Goal: Task Accomplishment & Management: Use online tool/utility

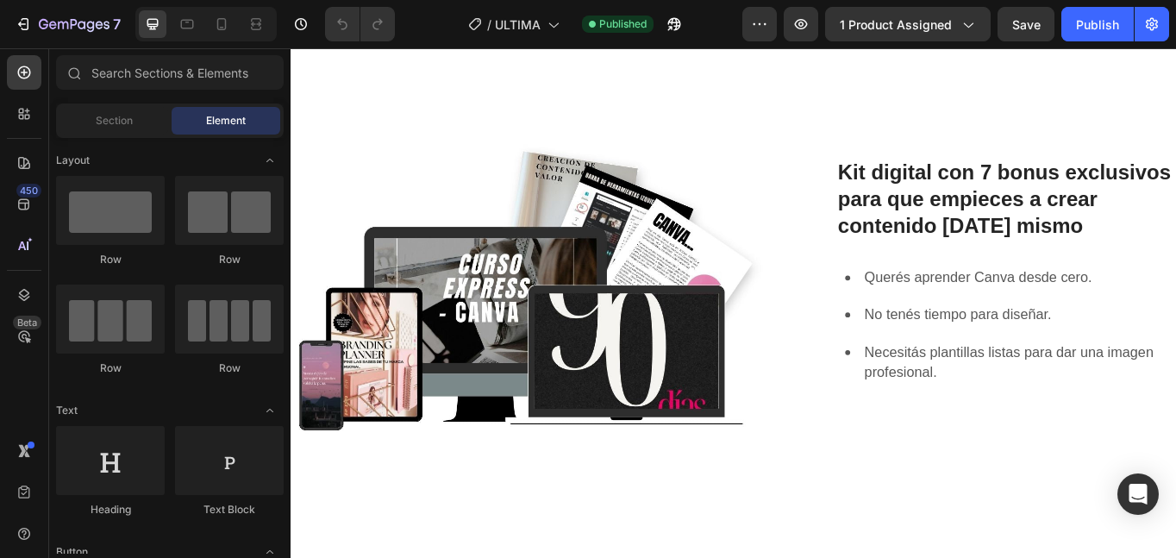
scroll to position [1035, 0]
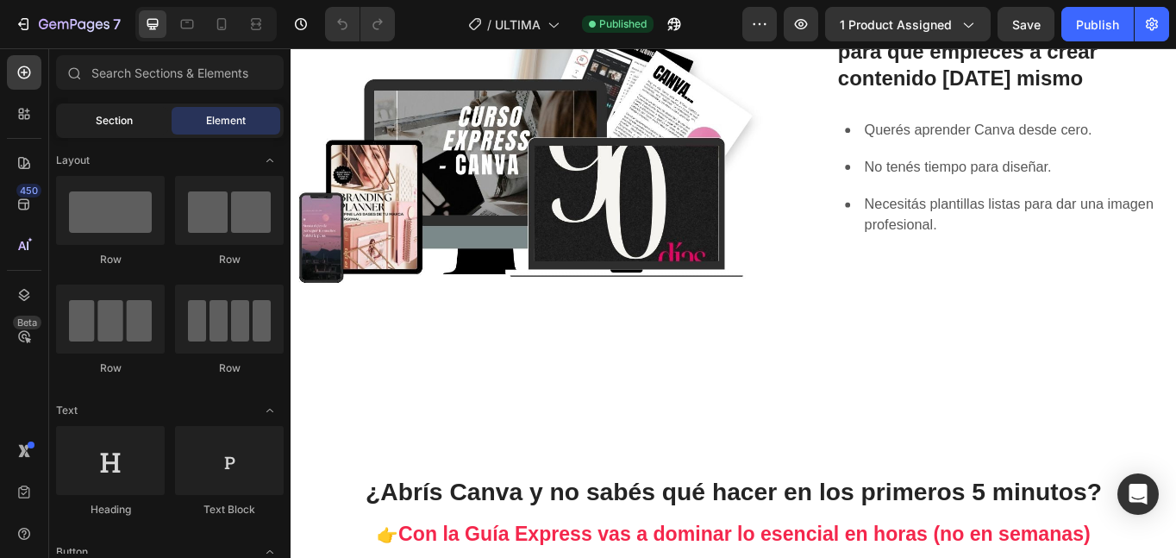
click at [102, 120] on span "Section" at bounding box center [114, 121] width 37 height 16
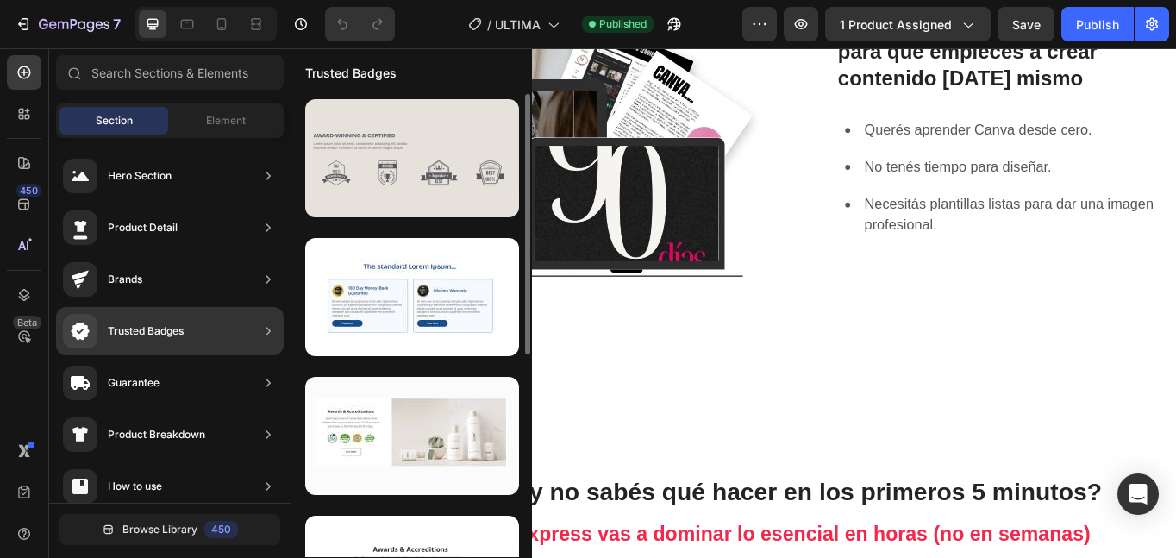
click at [354, 191] on div at bounding box center [412, 158] width 214 height 118
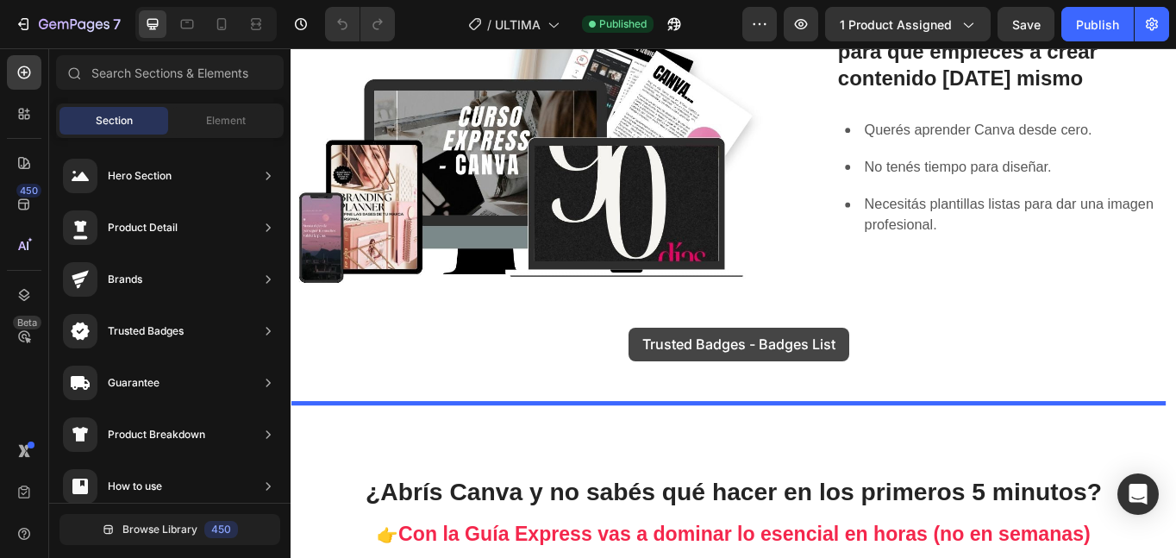
drag, startPoint x: 691, startPoint y: 210, endPoint x: 686, endPoint y: 374, distance: 163.9
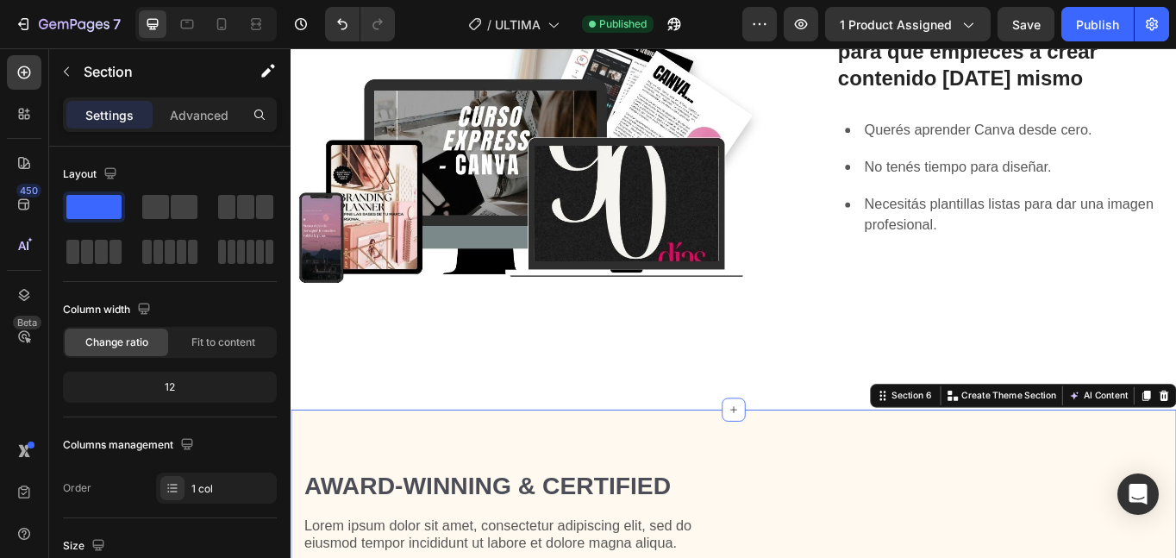
scroll to position [1389, 0]
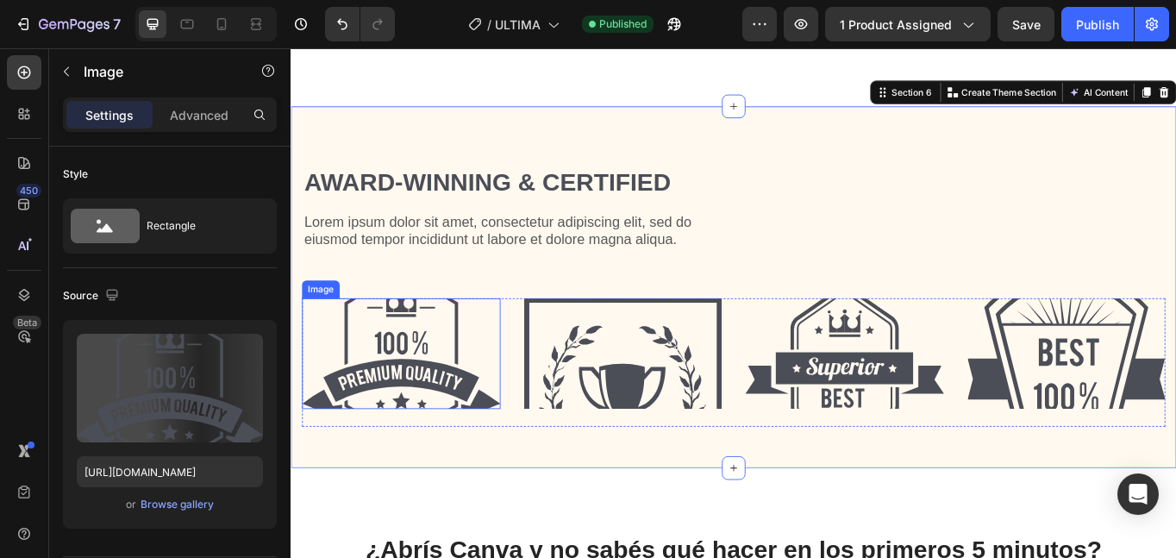
click at [432, 433] on img at bounding box center [420, 405] width 232 height 129
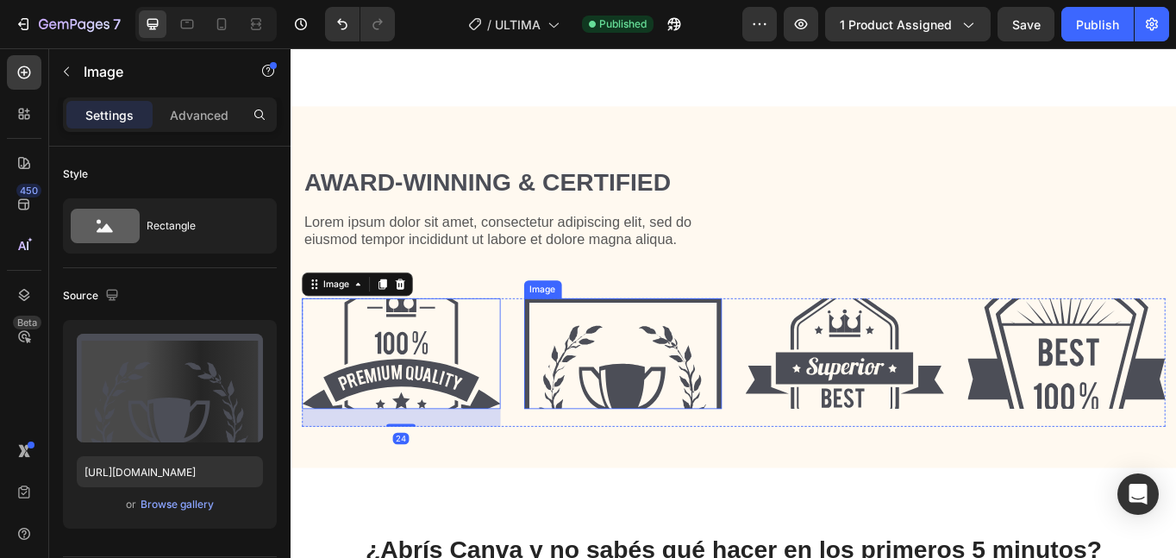
click at [658, 402] on img at bounding box center [679, 405] width 232 height 129
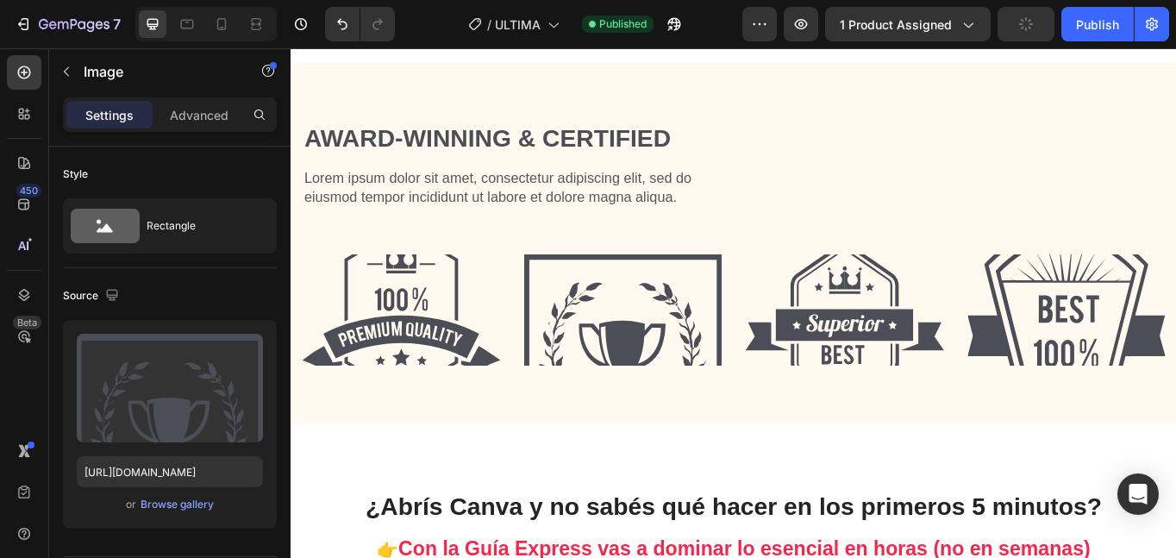
scroll to position [1466, 0]
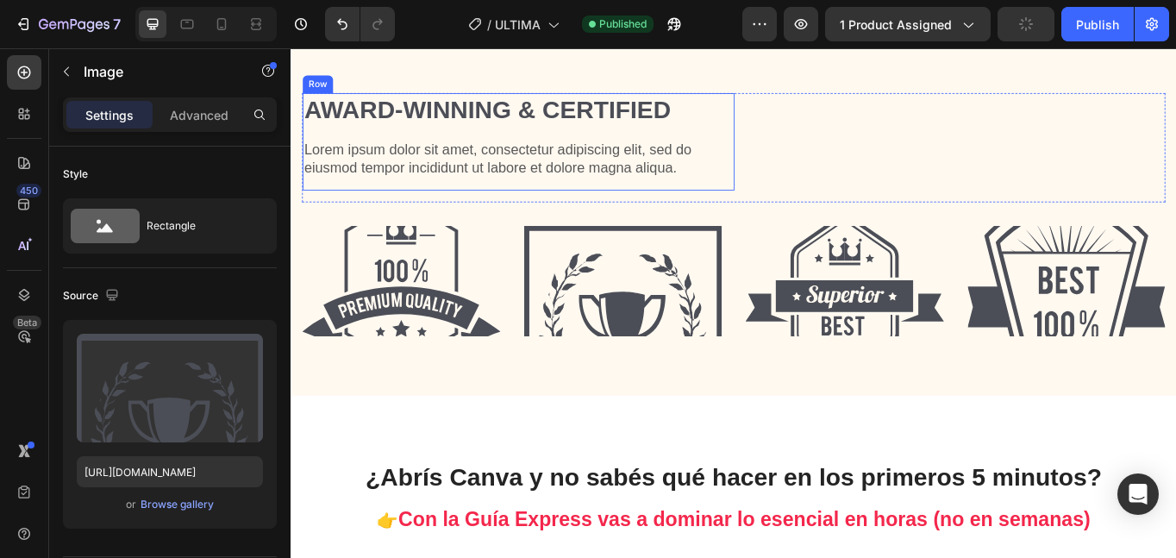
type input "[URL][DOMAIN_NAME]"
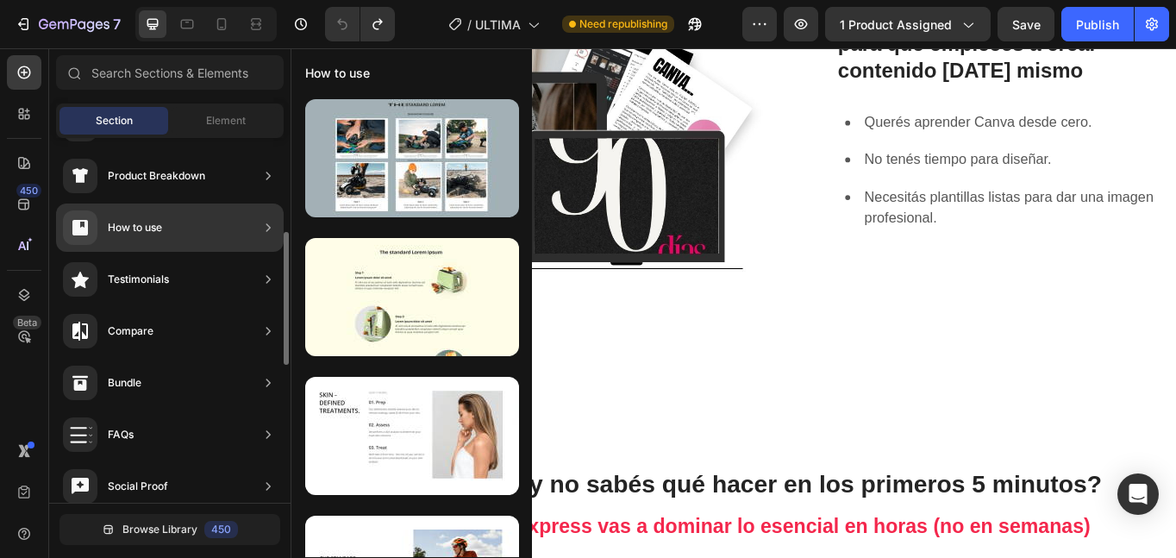
scroll to position [431, 0]
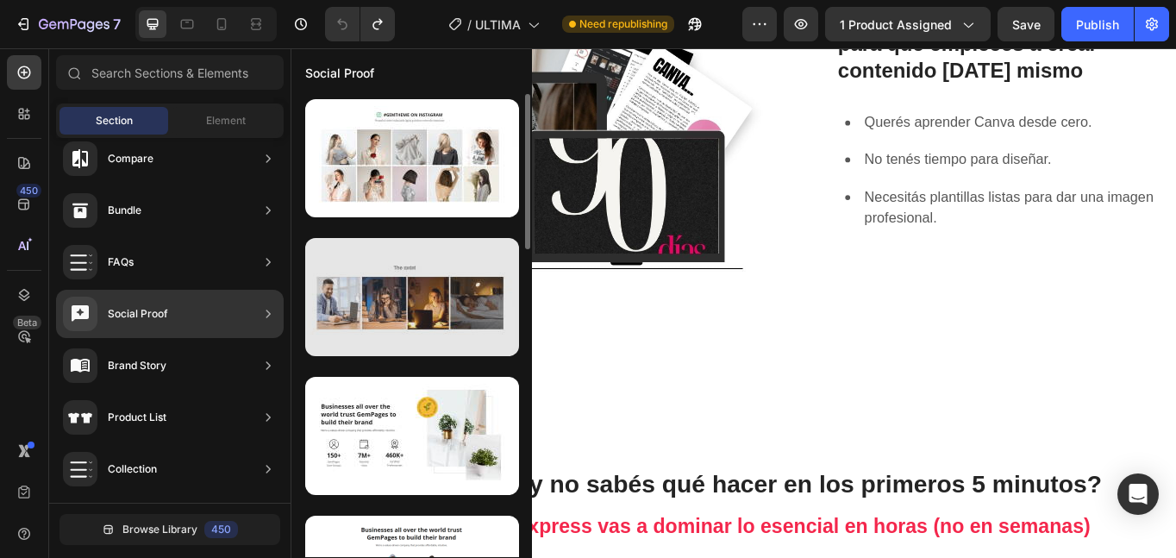
click at [396, 331] on div at bounding box center [412, 297] width 214 height 118
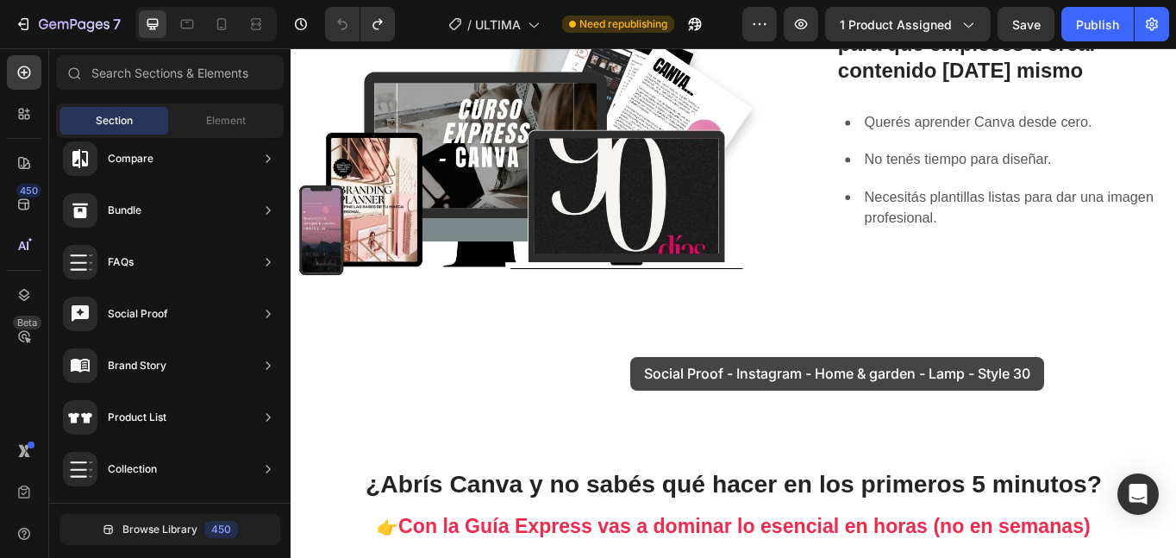
drag, startPoint x: 742, startPoint y: 387, endPoint x: 712, endPoint y: 410, distance: 36.9
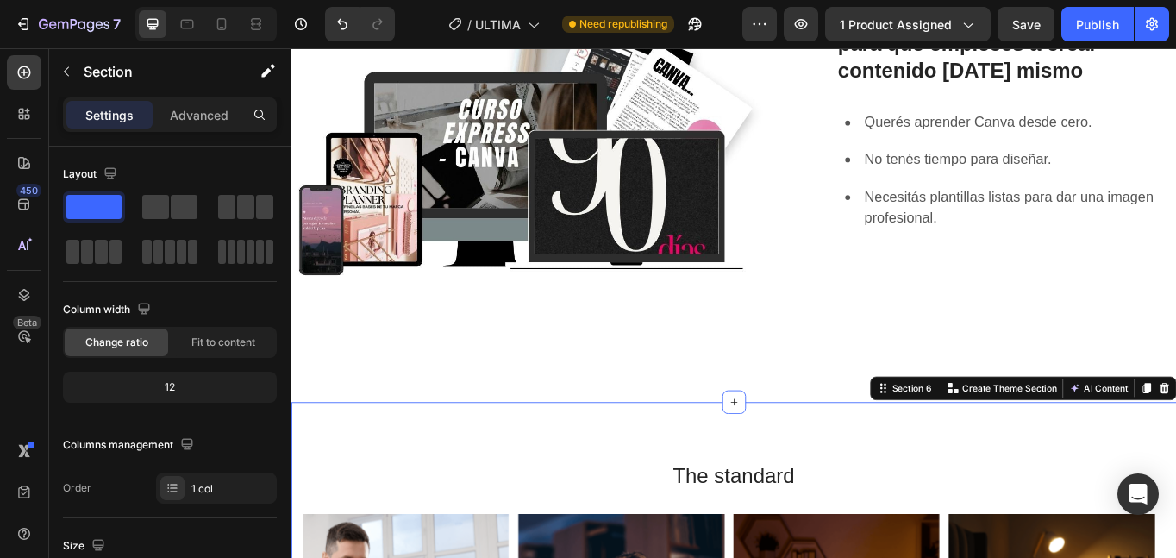
scroll to position [1482, 0]
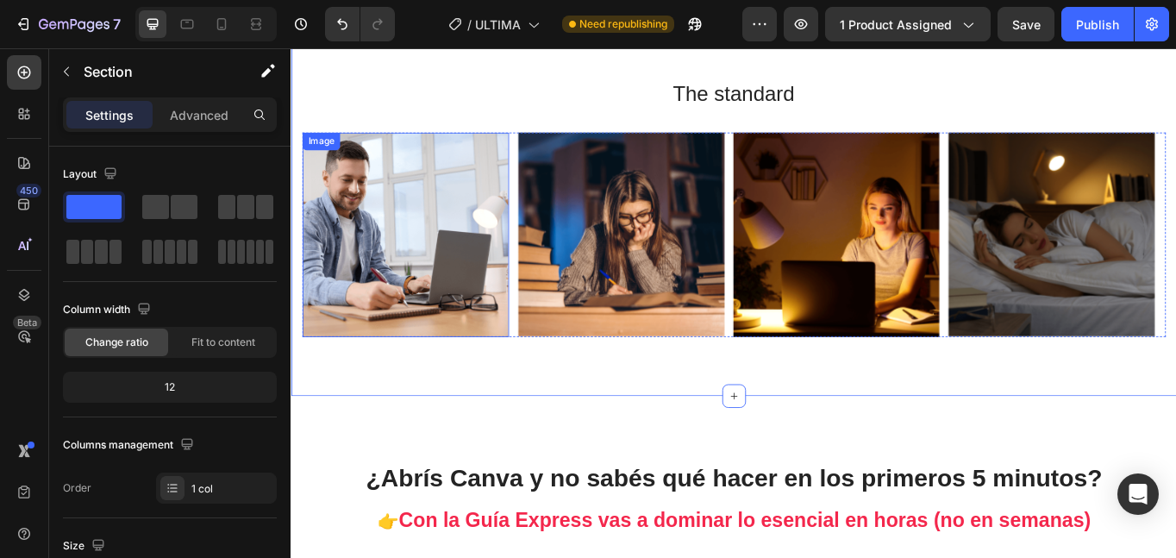
click at [392, 242] on img at bounding box center [424, 266] width 241 height 238
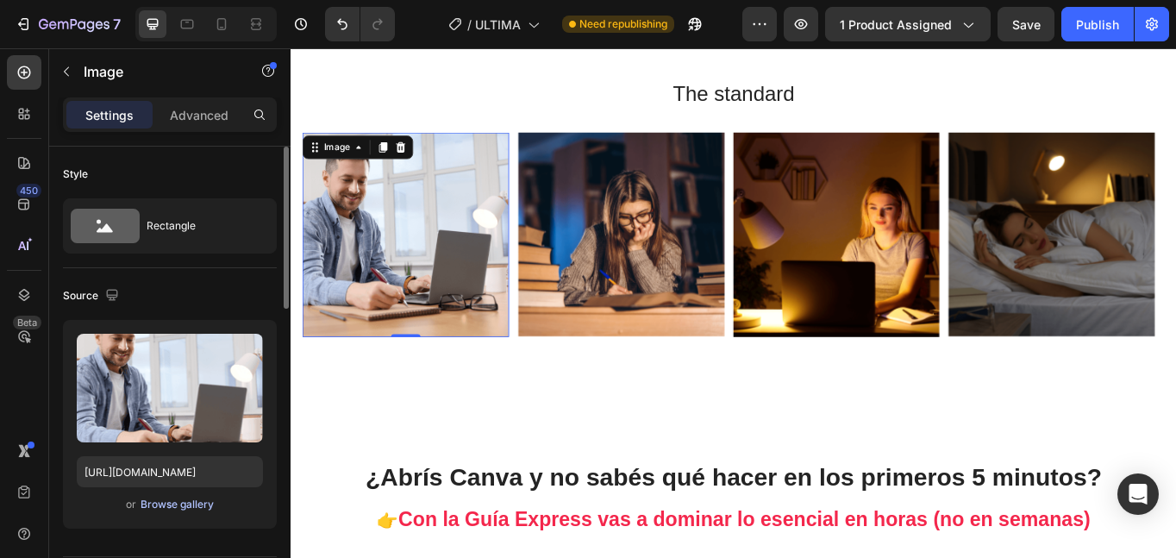
click at [172, 505] on div "Browse gallery" at bounding box center [177, 505] width 73 height 16
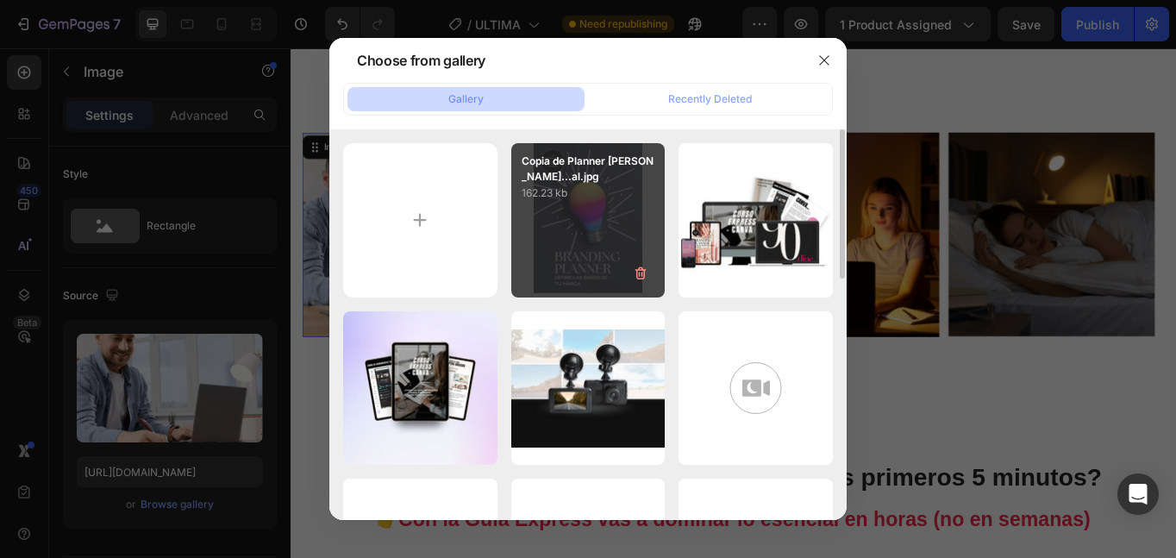
click at [593, 230] on div "Copia de Planner [PERSON_NAME]...al.jpg 162.23 kb" at bounding box center [588, 220] width 154 height 154
type input "[URL][DOMAIN_NAME]"
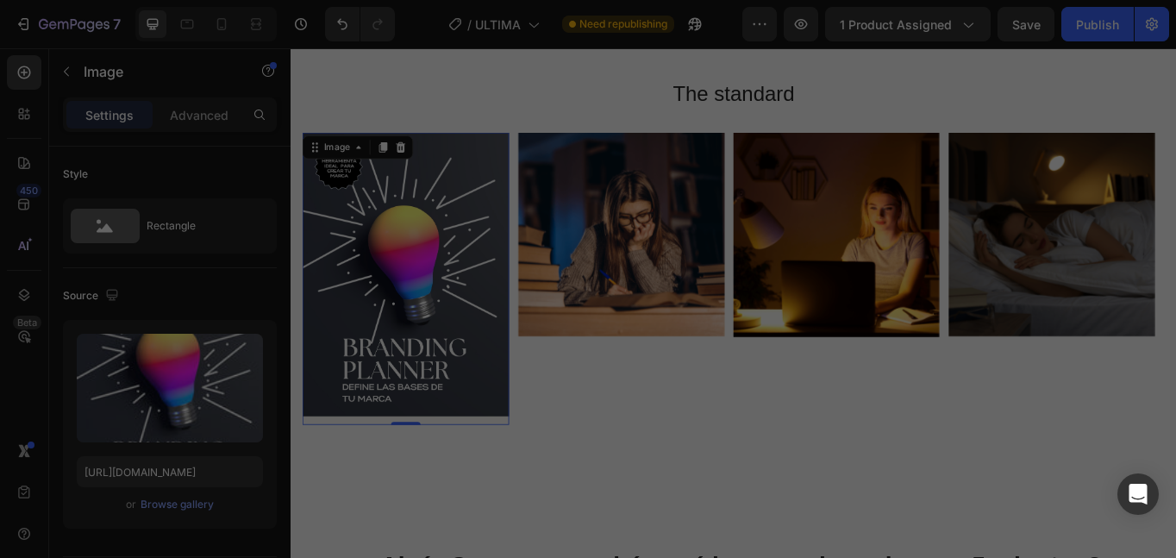
scroll to position [1585, 0]
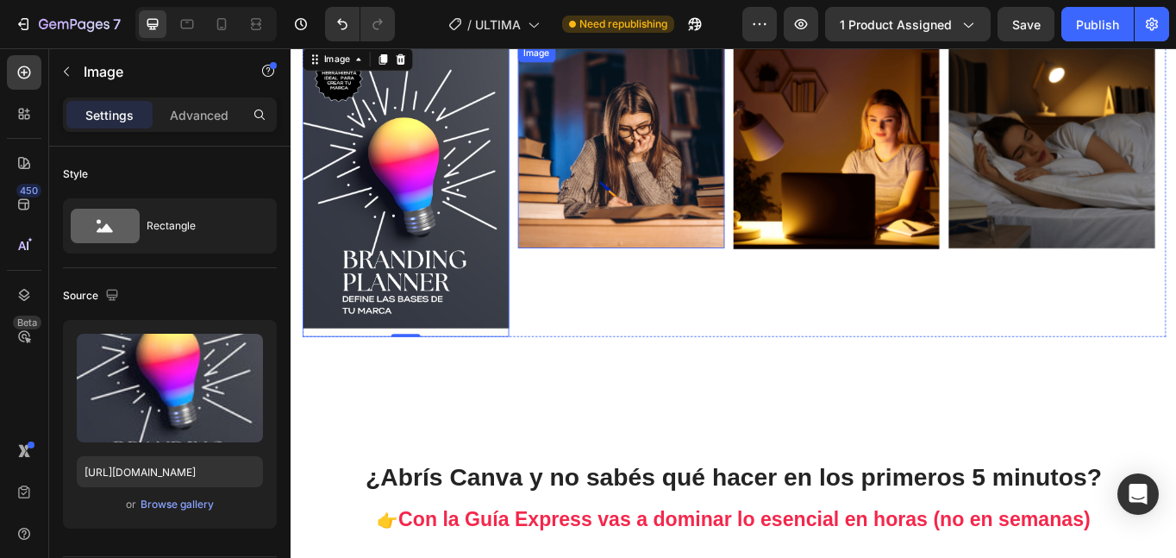
click at [633, 233] on img at bounding box center [675, 163] width 241 height 238
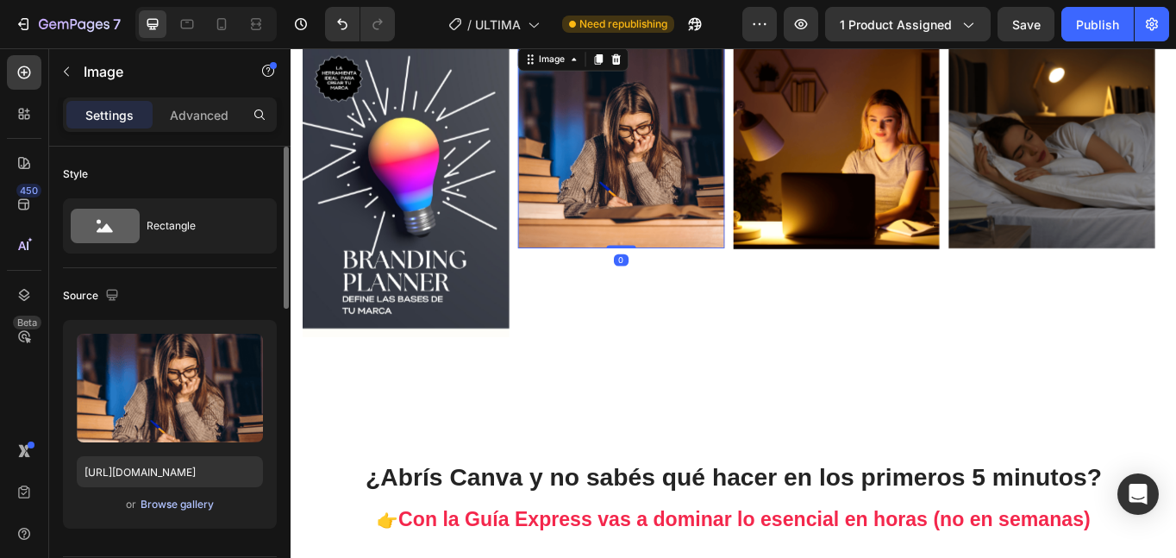
click at [166, 504] on div "Browse gallery" at bounding box center [177, 505] width 73 height 16
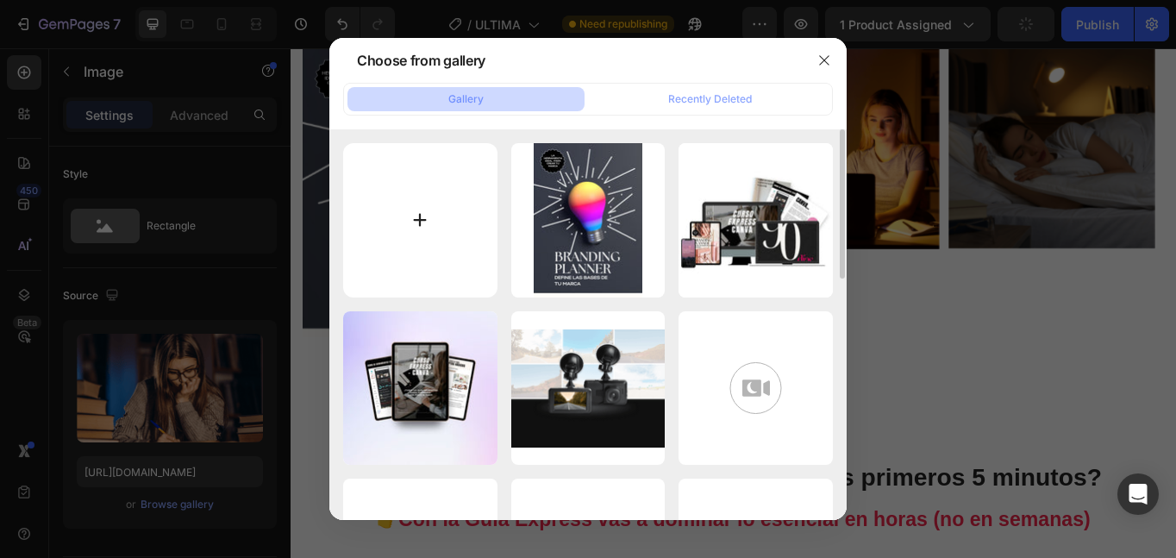
click at [411, 225] on input "file" at bounding box center [420, 220] width 154 height 154
type input "C:\fakepath\Brand kit centro de belleza moderno [PERSON_NAME].jpg"
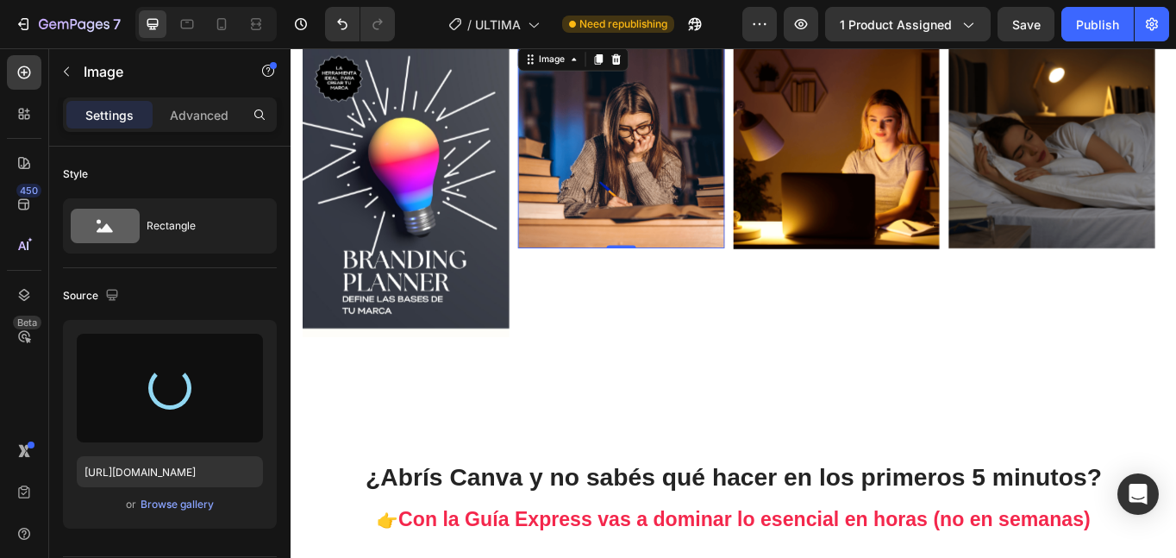
type input "[URL][DOMAIN_NAME]"
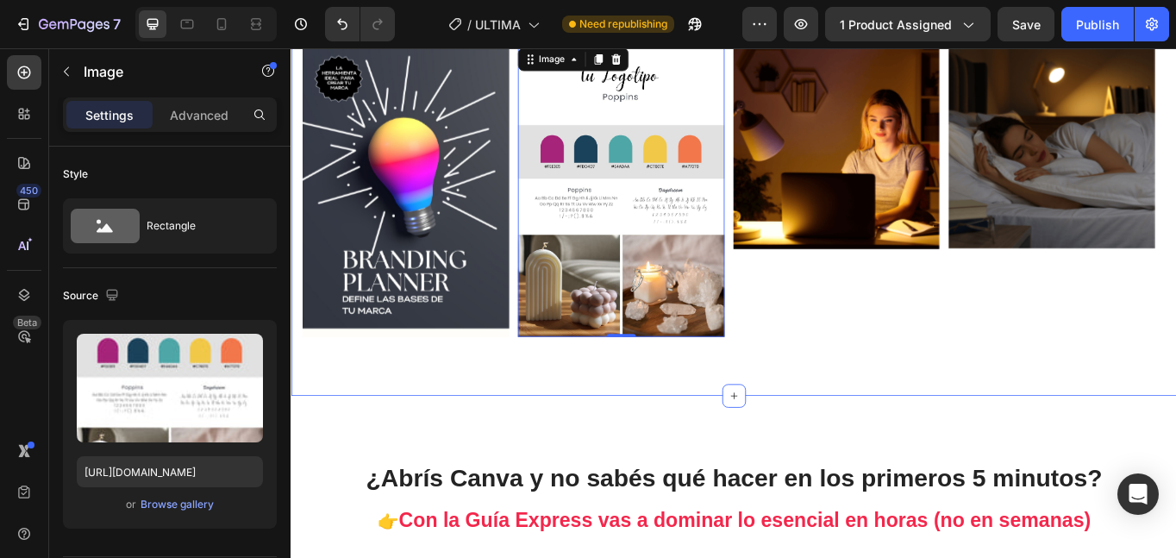
click at [921, 391] on div "Image Image 0 Image Image Carousel" at bounding box center [808, 221] width 1009 height 355
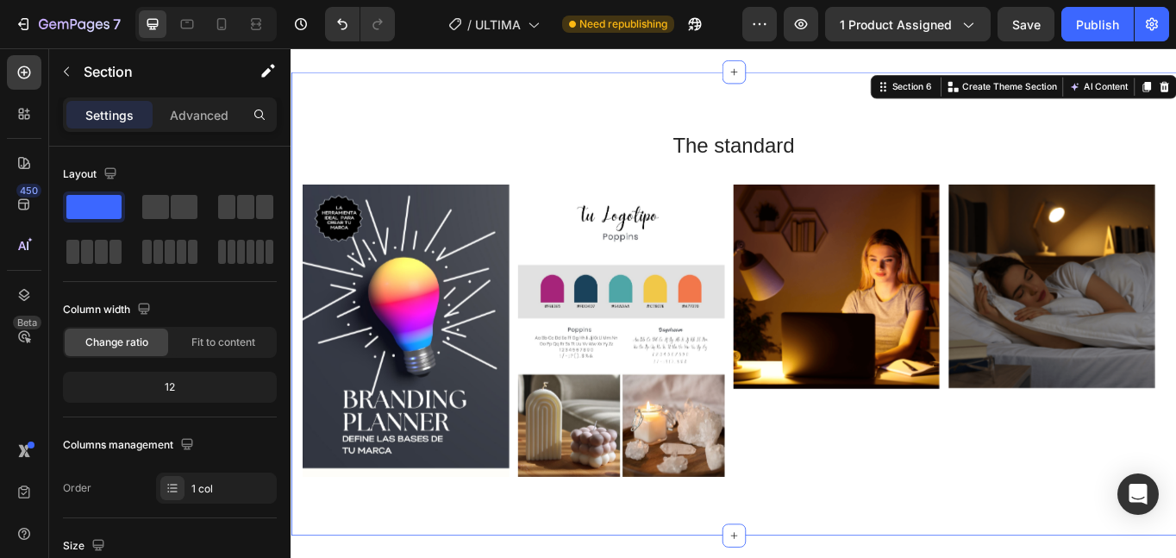
scroll to position [1412, 0]
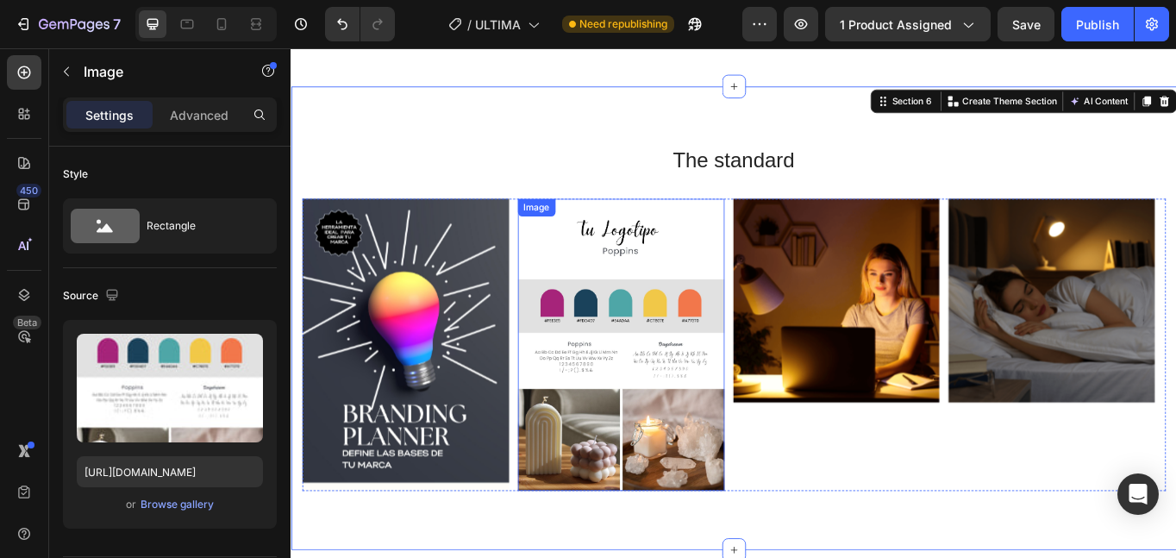
click at [729, 455] on img at bounding box center [675, 394] width 241 height 341
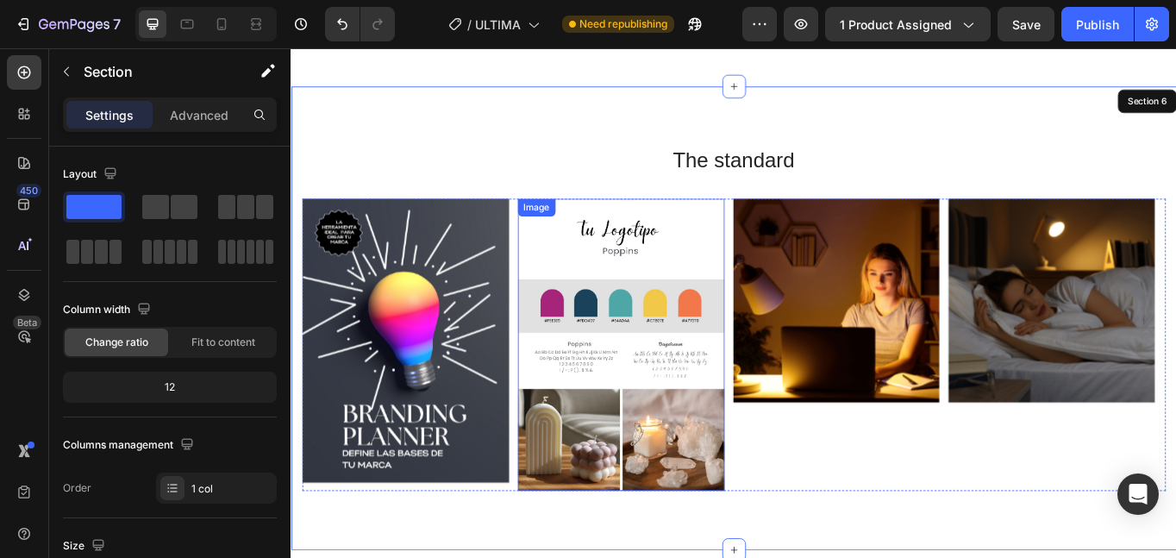
click at [692, 453] on img at bounding box center [675, 394] width 241 height 341
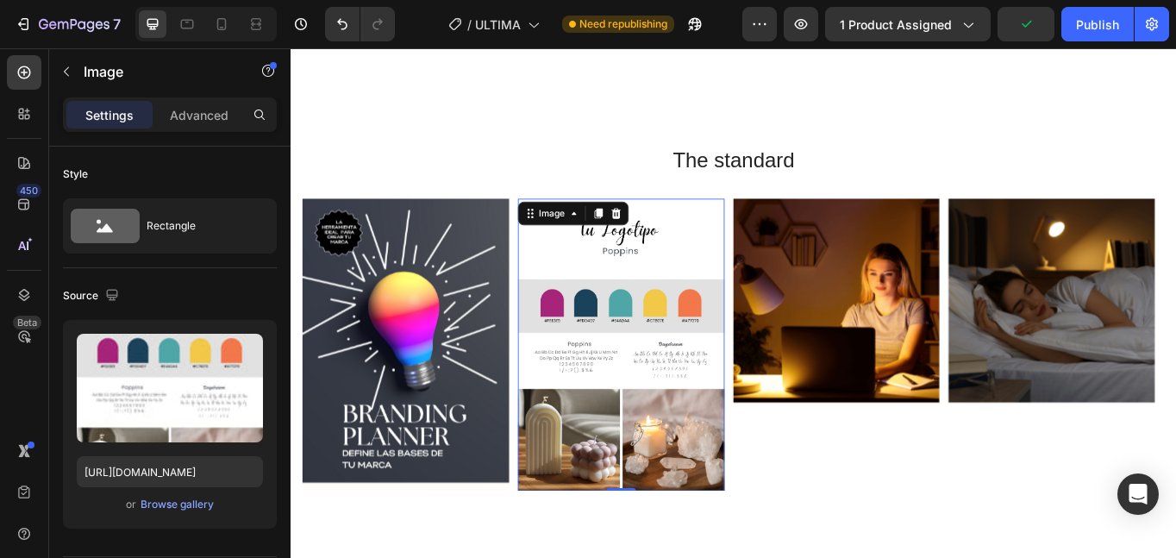
drag, startPoint x: 677, startPoint y: 555, endPoint x: 660, endPoint y: 523, distance: 36.3
click at [660, 523] on div "Image 0" at bounding box center [675, 394] width 241 height 341
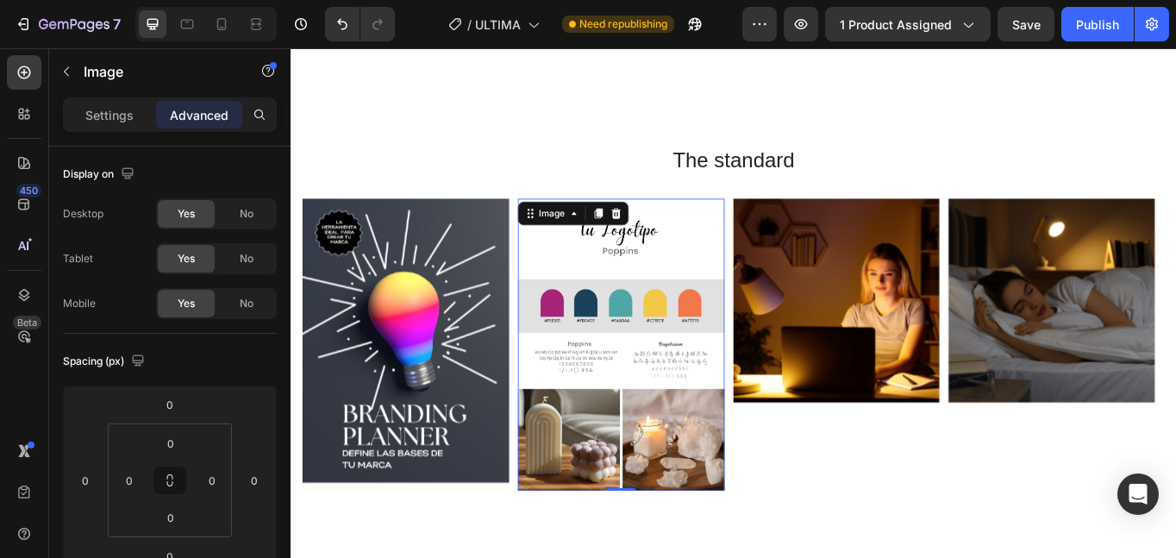
click at [614, 393] on img at bounding box center [675, 394] width 241 height 341
click at [617, 408] on img at bounding box center [675, 394] width 241 height 341
click at [489, 404] on img at bounding box center [424, 394] width 241 height 341
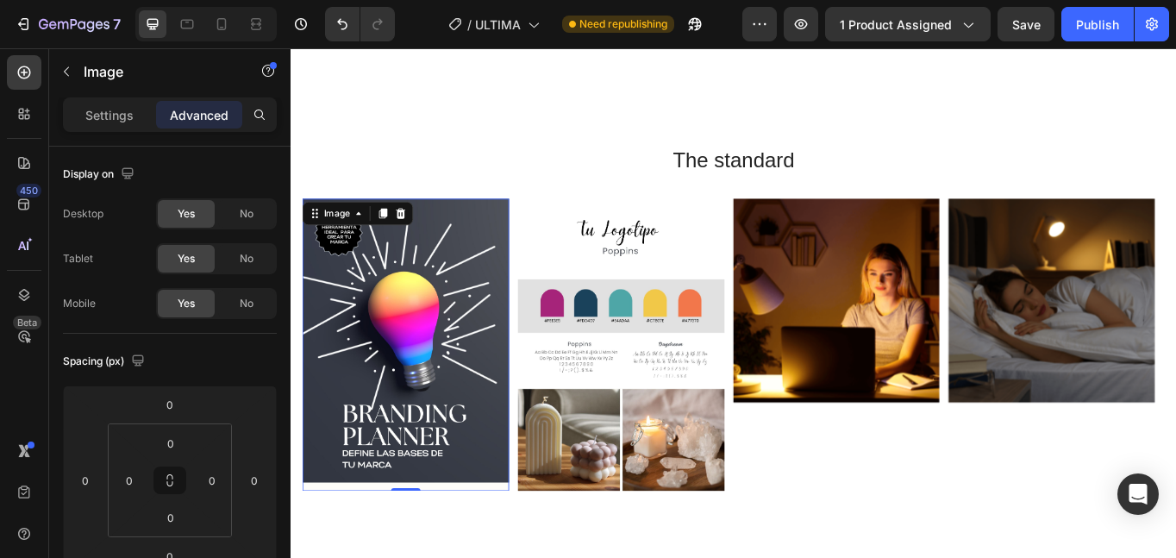
click at [395, 440] on img at bounding box center [424, 394] width 241 height 341
click at [103, 118] on p "Settings" at bounding box center [109, 115] width 48 height 18
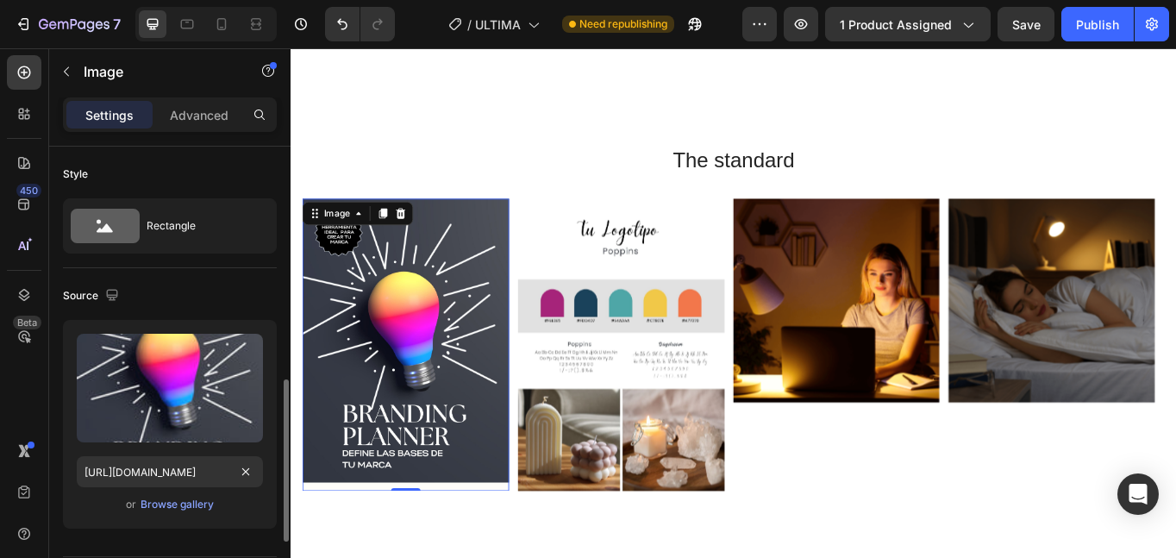
scroll to position [259, 0]
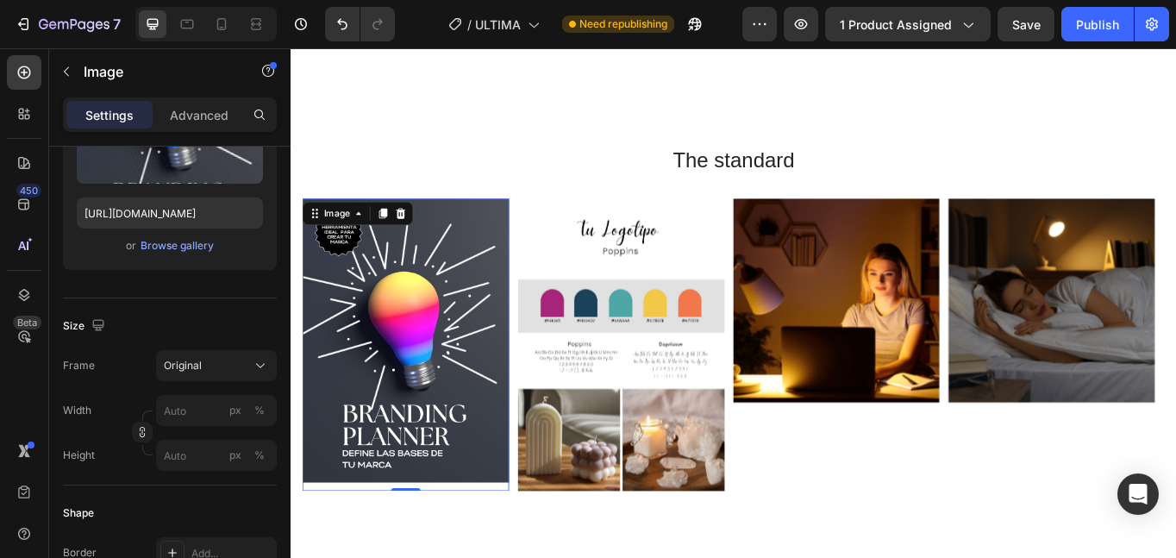
click at [483, 470] on img at bounding box center [424, 394] width 241 height 341
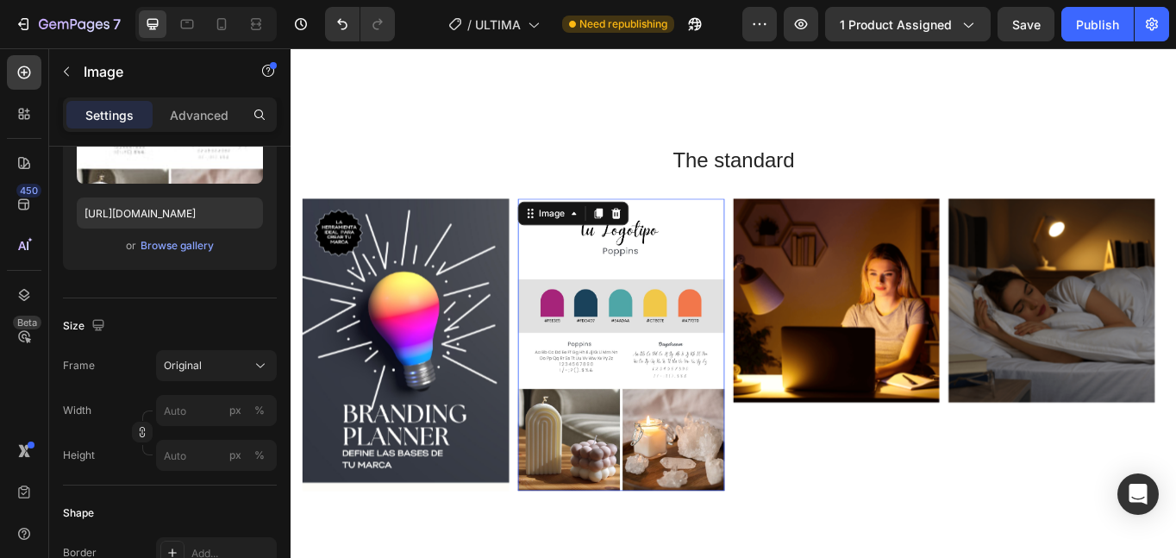
click at [672, 453] on img at bounding box center [675, 394] width 241 height 341
click at [177, 409] on input "px %" at bounding box center [216, 410] width 121 height 31
click at [132, 427] on button "button" at bounding box center [142, 432] width 21 height 21
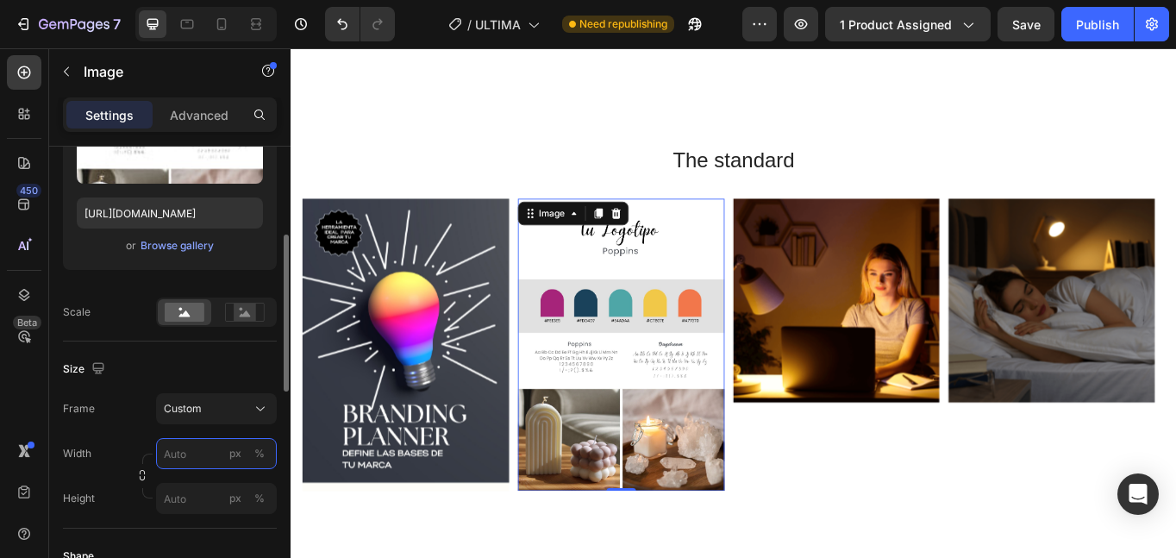
click at [204, 456] on input "px %" at bounding box center [216, 453] width 121 height 31
type input "5"
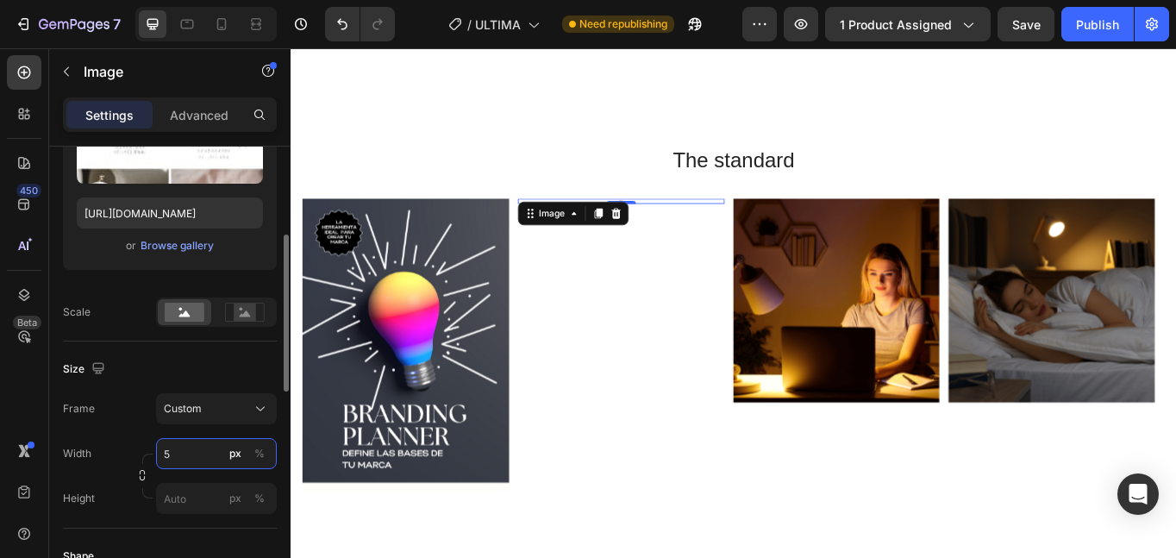
click at [204, 456] on input "5" at bounding box center [216, 453] width 121 height 31
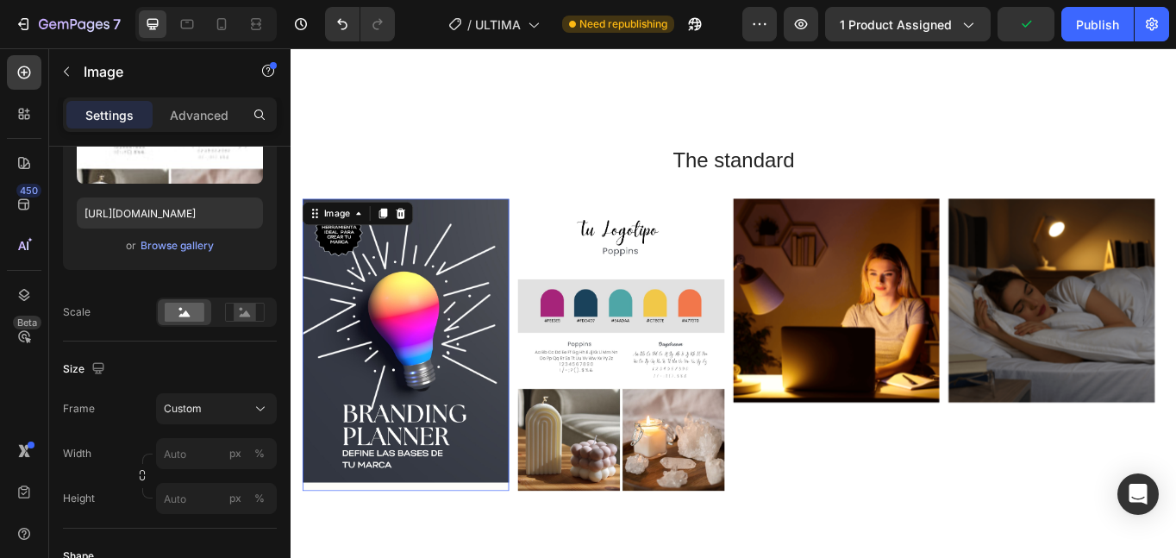
click at [436, 518] on img at bounding box center [424, 394] width 241 height 341
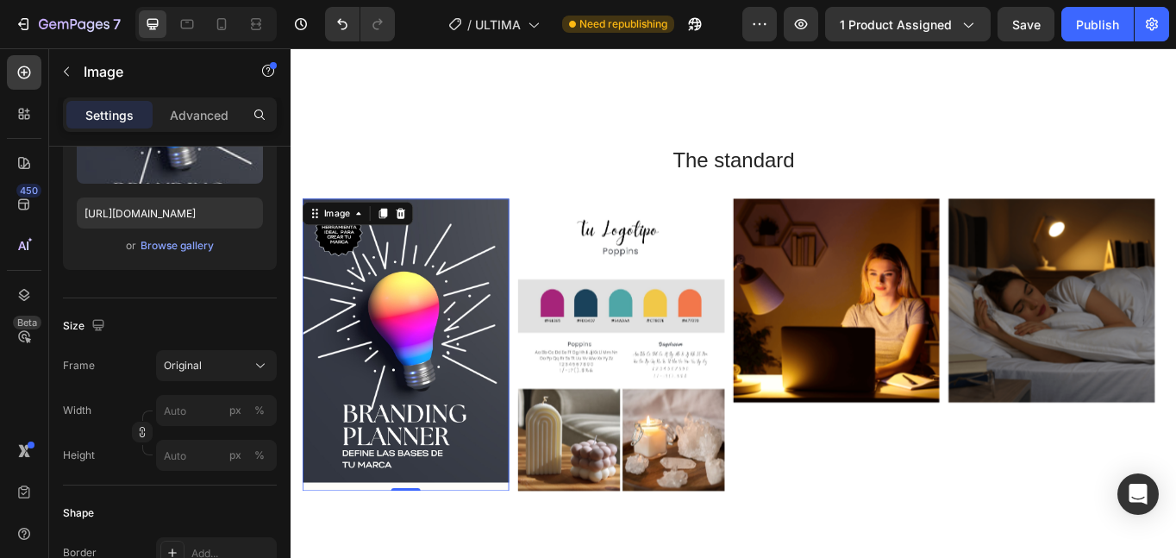
click at [427, 557] on div "0" at bounding box center [424, 566] width 17 height 14
drag, startPoint x: 427, startPoint y: 555, endPoint x: 441, endPoint y: 573, distance: 22.8
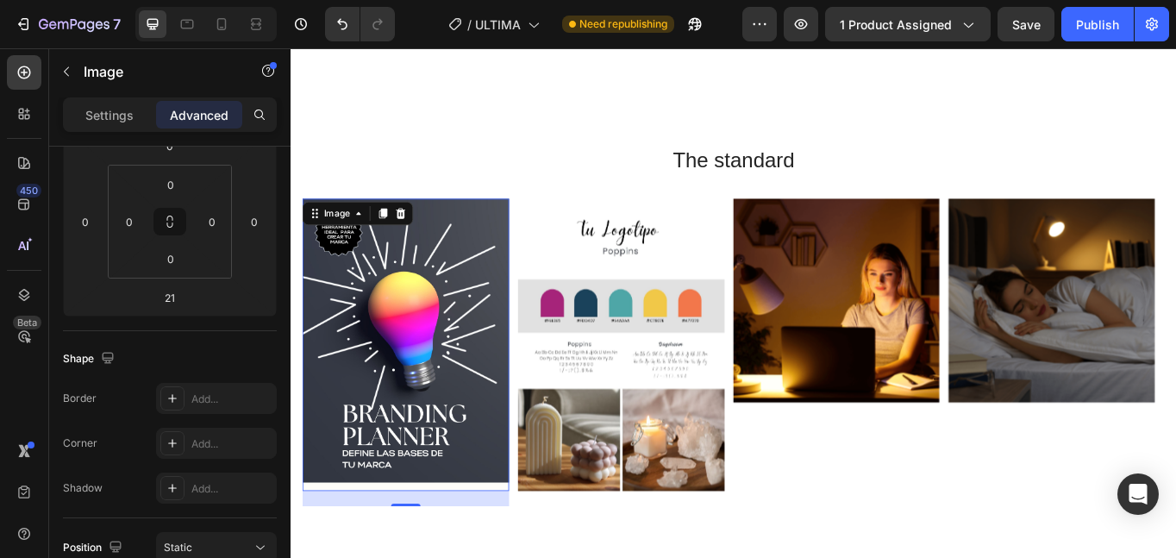
click at [430, 437] on img at bounding box center [424, 394] width 241 height 341
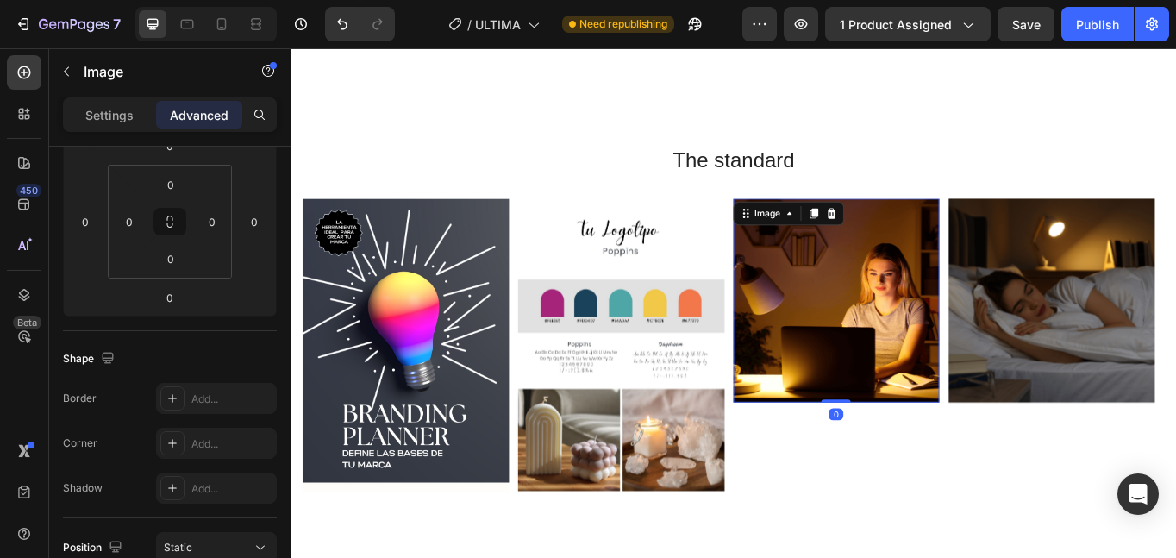
click at [976, 330] on img at bounding box center [927, 343] width 241 height 238
click at [107, 117] on p "Settings" at bounding box center [109, 115] width 48 height 18
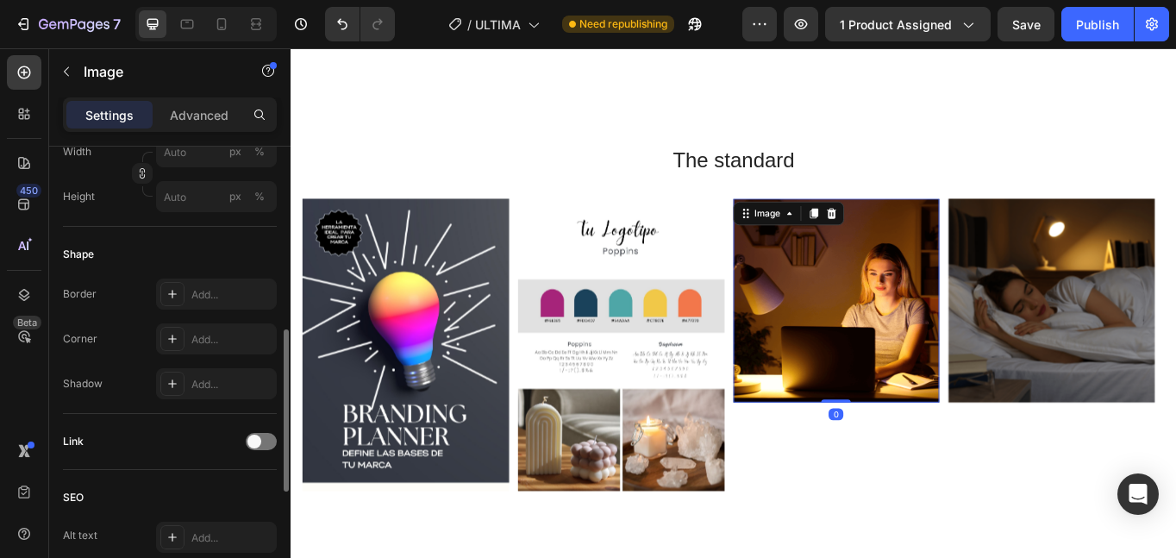
scroll to position [86, 0]
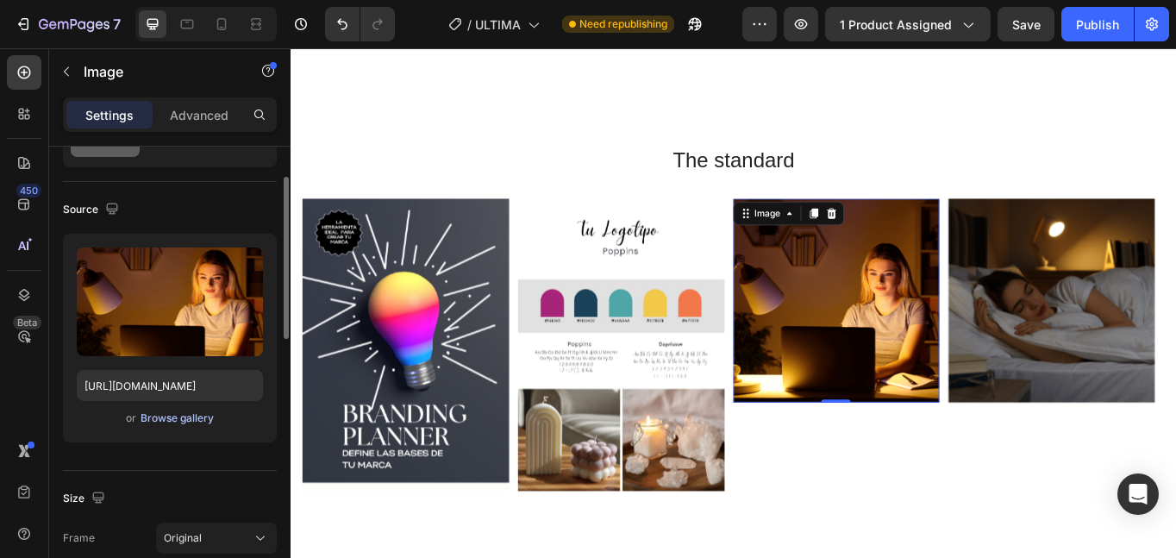
click at [153, 423] on div "Browse gallery" at bounding box center [177, 418] width 73 height 16
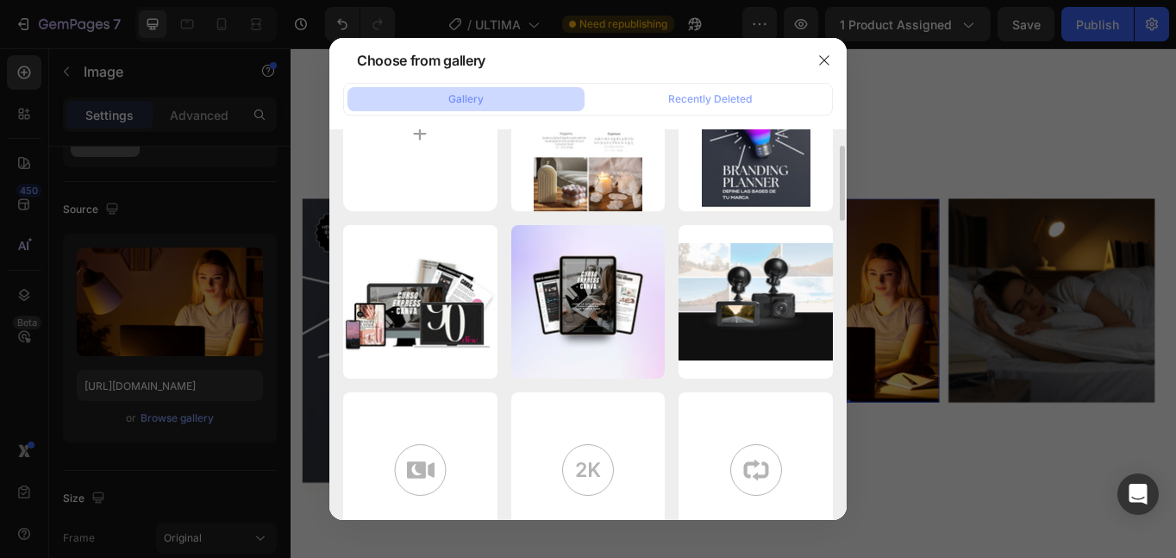
scroll to position [0, 0]
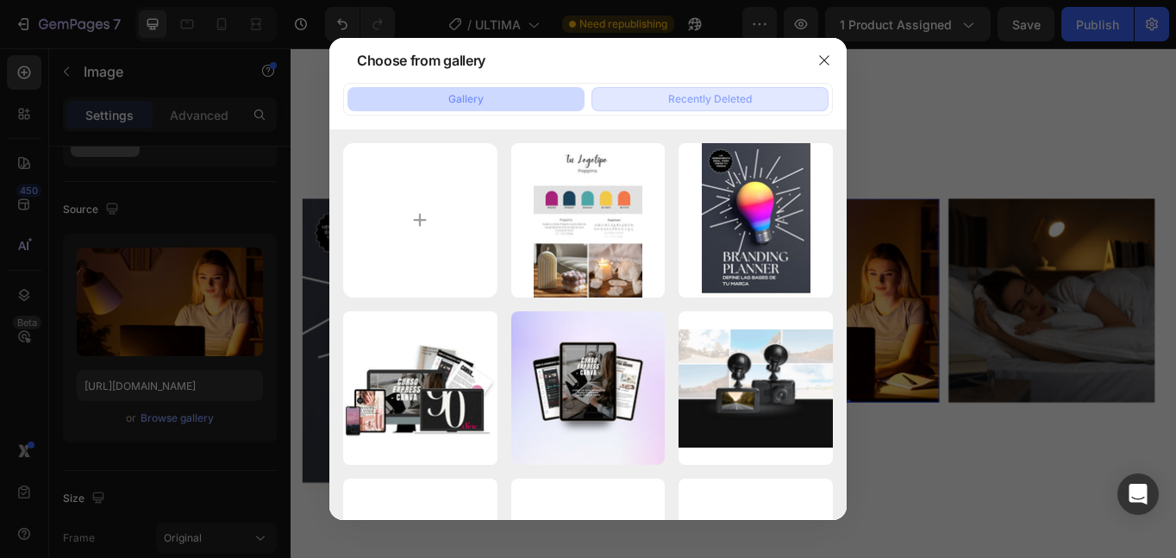
click at [651, 109] on button "Recently Deleted" at bounding box center [710, 99] width 237 height 24
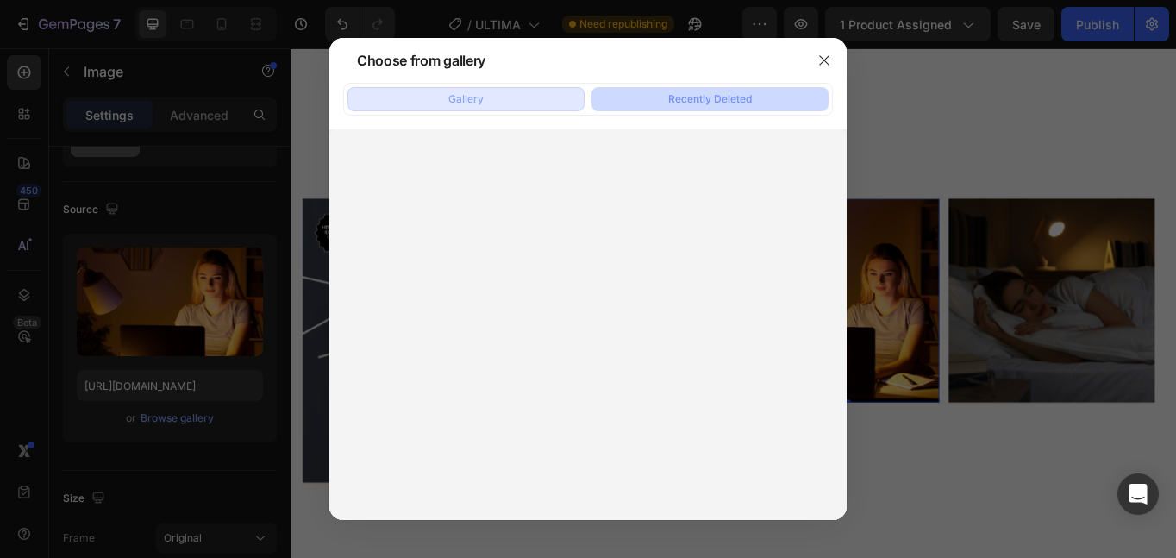
click at [523, 104] on button "Gallery" at bounding box center [466, 99] width 237 height 24
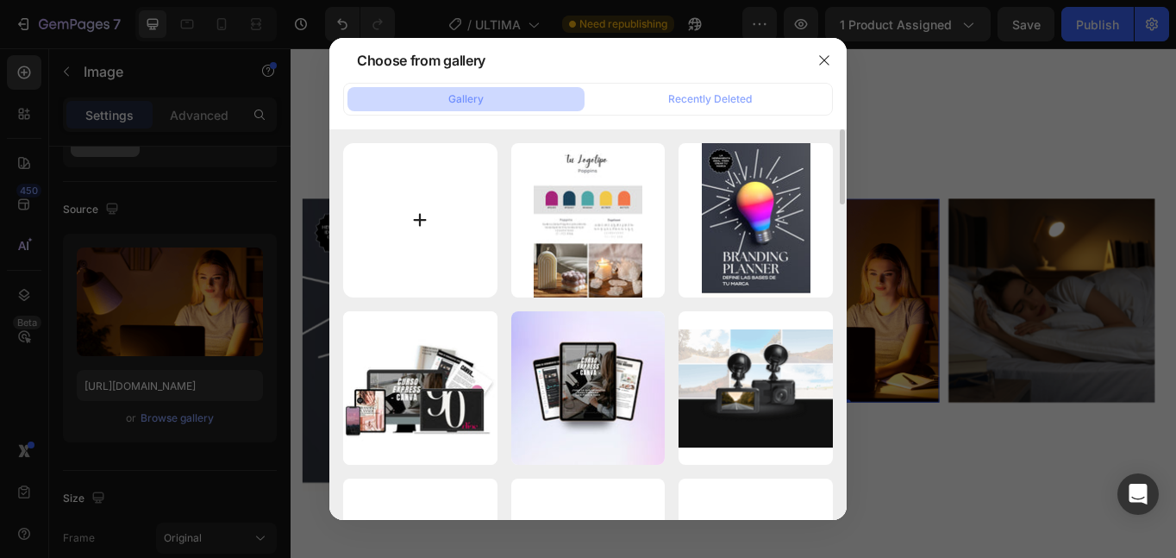
click at [416, 189] on input "file" at bounding box center [420, 220] width 154 height 154
type input "C:\fakepath\90 IDEAS DE CREACIÓN DE CONTENIDO.jpg"
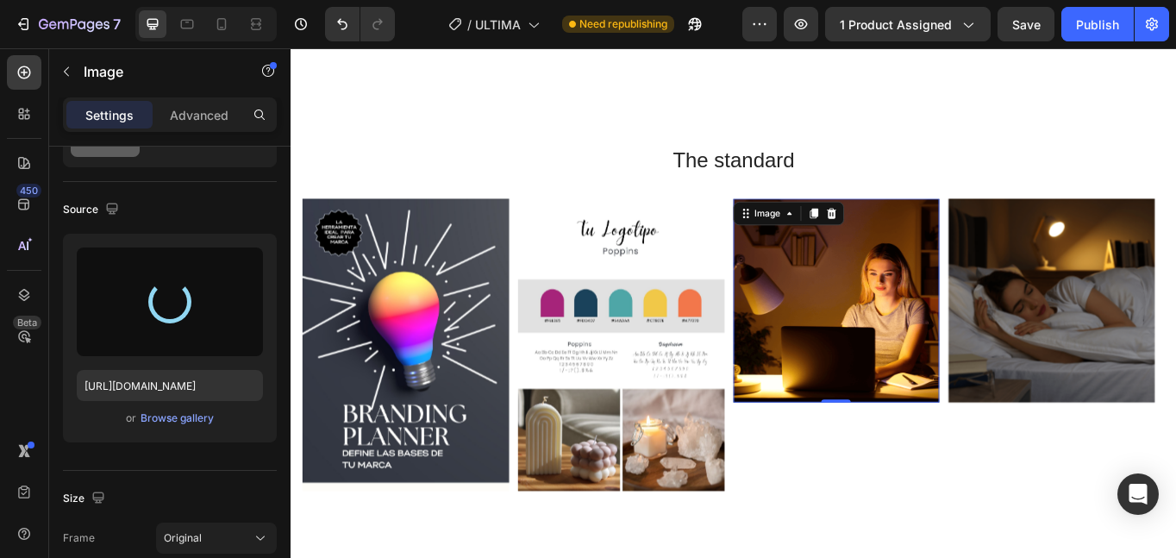
type input "[URL][DOMAIN_NAME]"
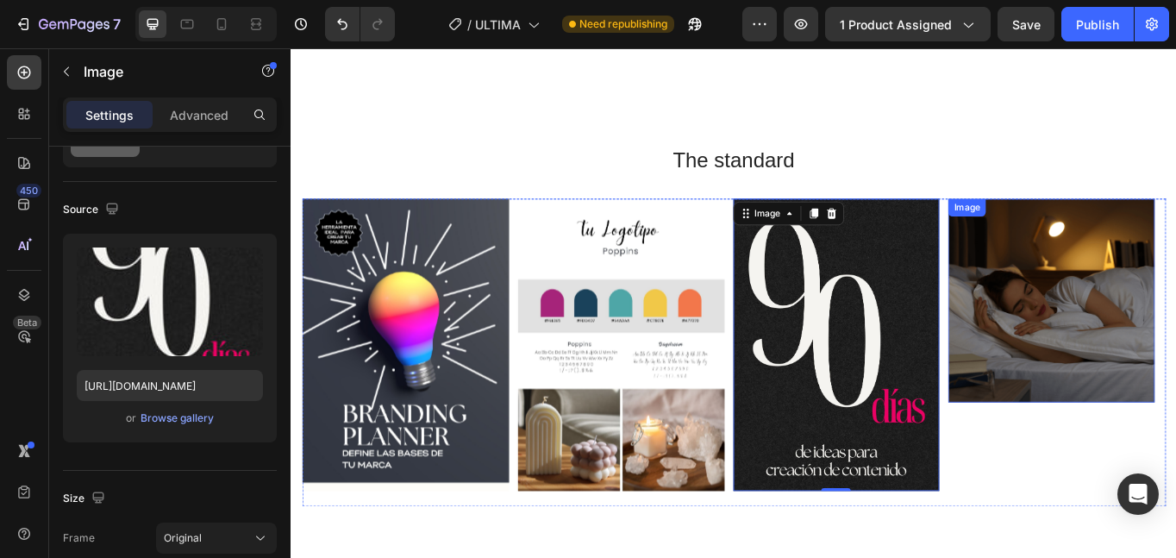
click at [1152, 298] on img at bounding box center [1178, 343] width 241 height 238
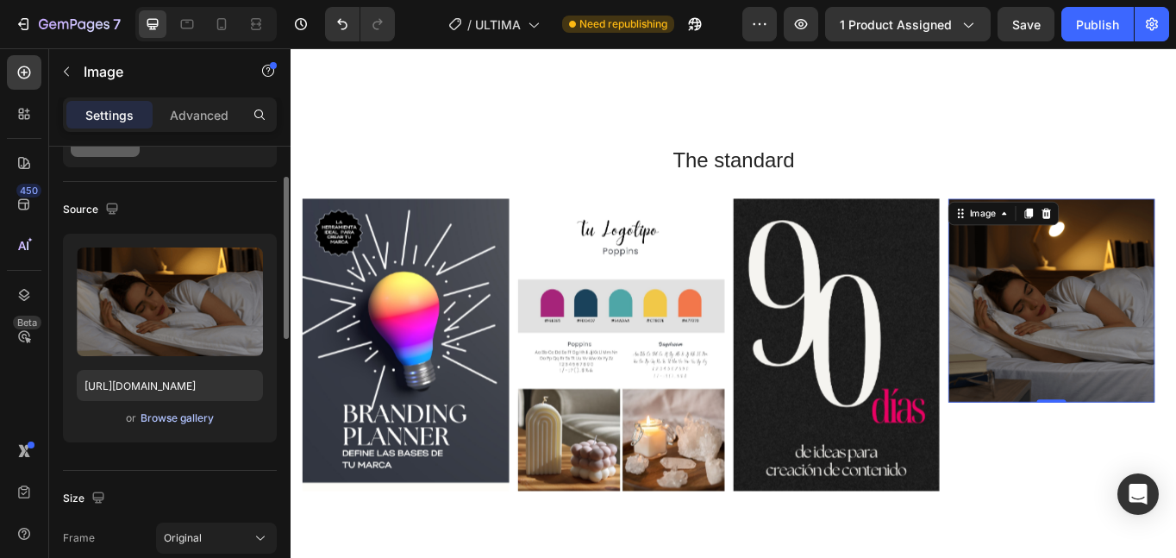
click at [163, 422] on div "Browse gallery" at bounding box center [177, 418] width 73 height 16
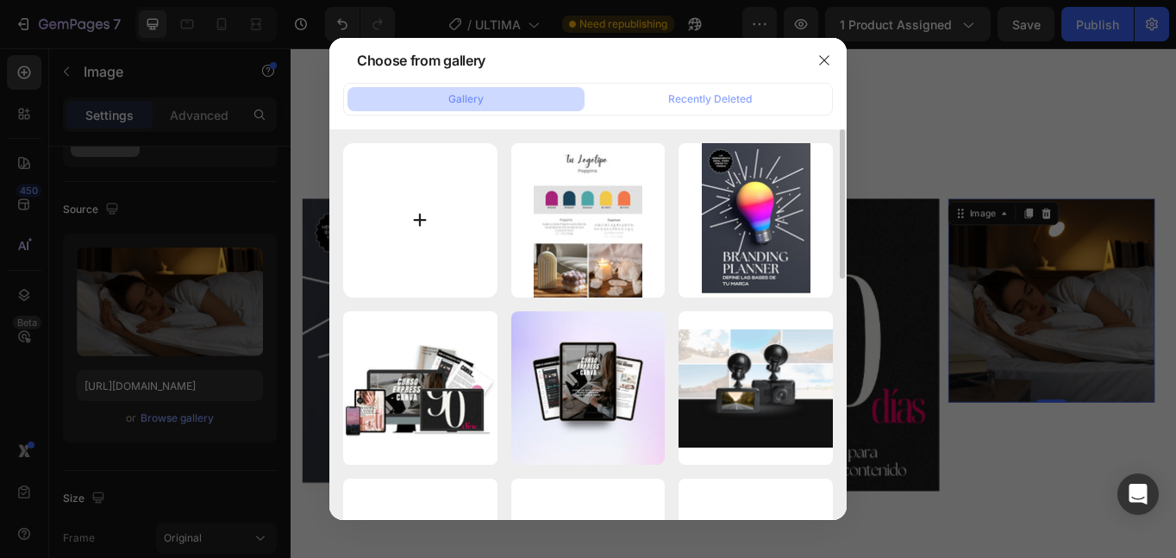
click at [419, 271] on input "file" at bounding box center [420, 220] width 154 height 154
type input "C:\fakepath\100 GANCHOS VIRALES.jpg"
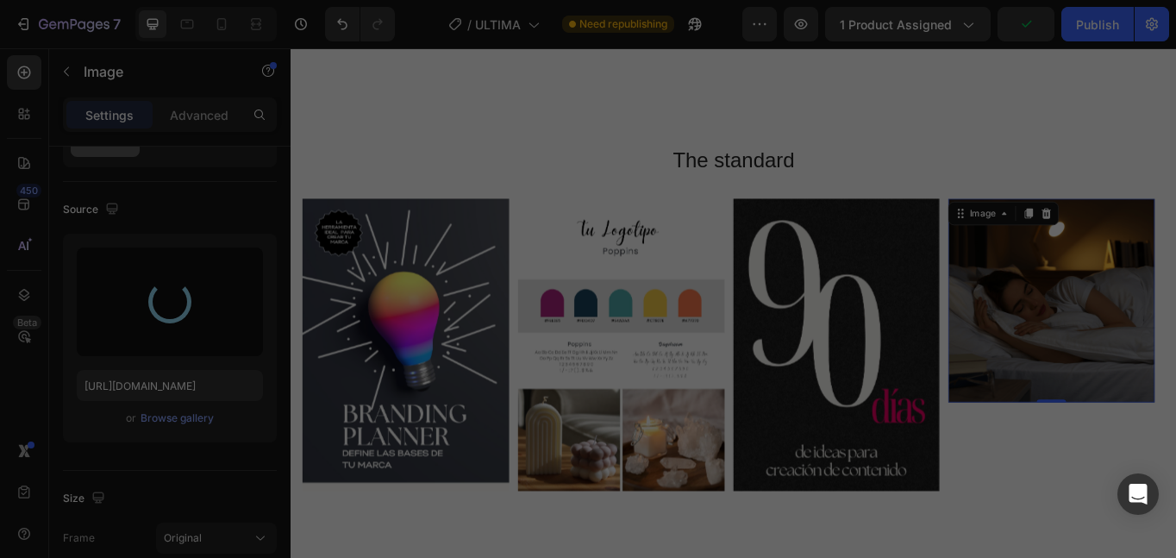
type input "[URL][DOMAIN_NAME]"
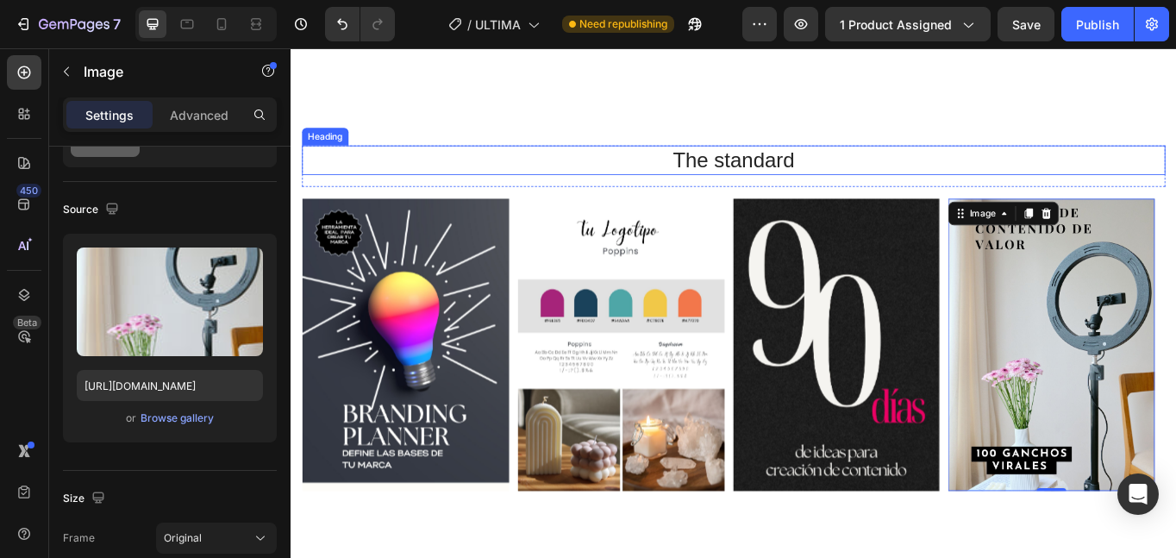
click at [986, 162] on h2 "The standard" at bounding box center [808, 179] width 1009 height 34
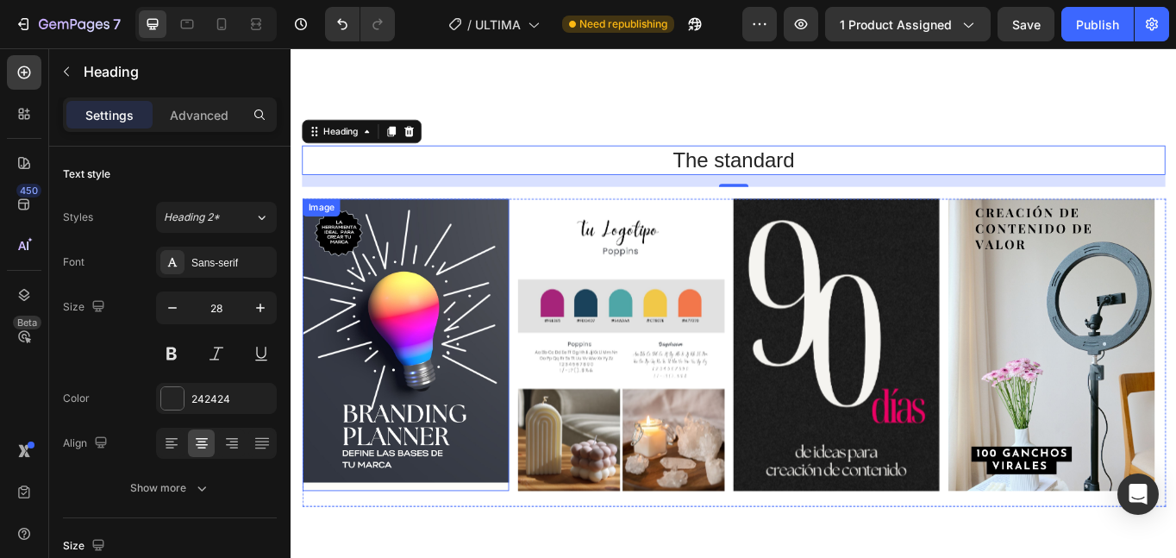
click at [454, 437] on img at bounding box center [424, 394] width 241 height 341
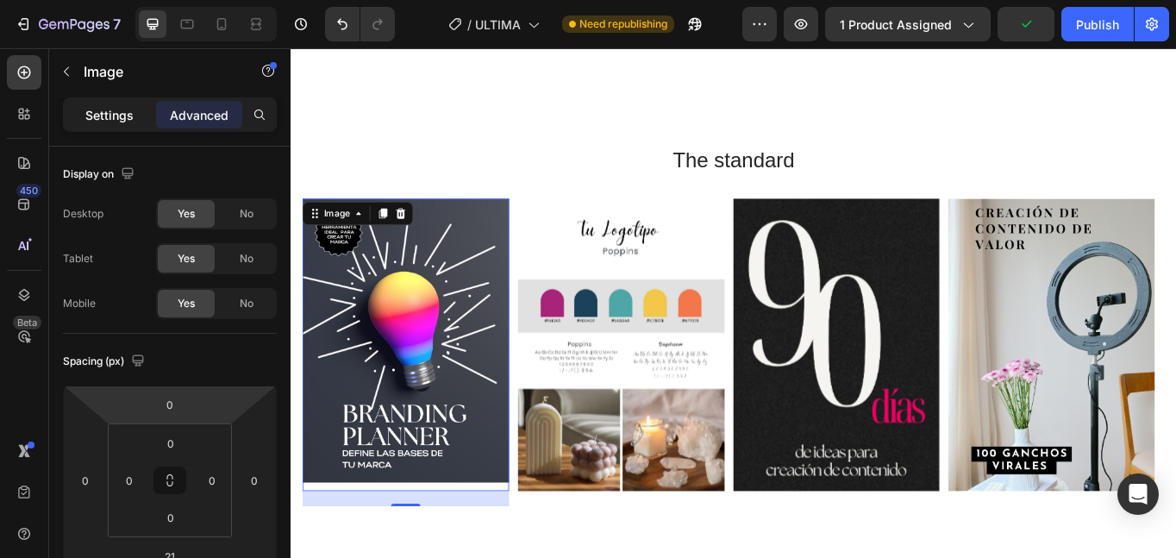
click at [110, 111] on p "Settings" at bounding box center [109, 115] width 48 height 18
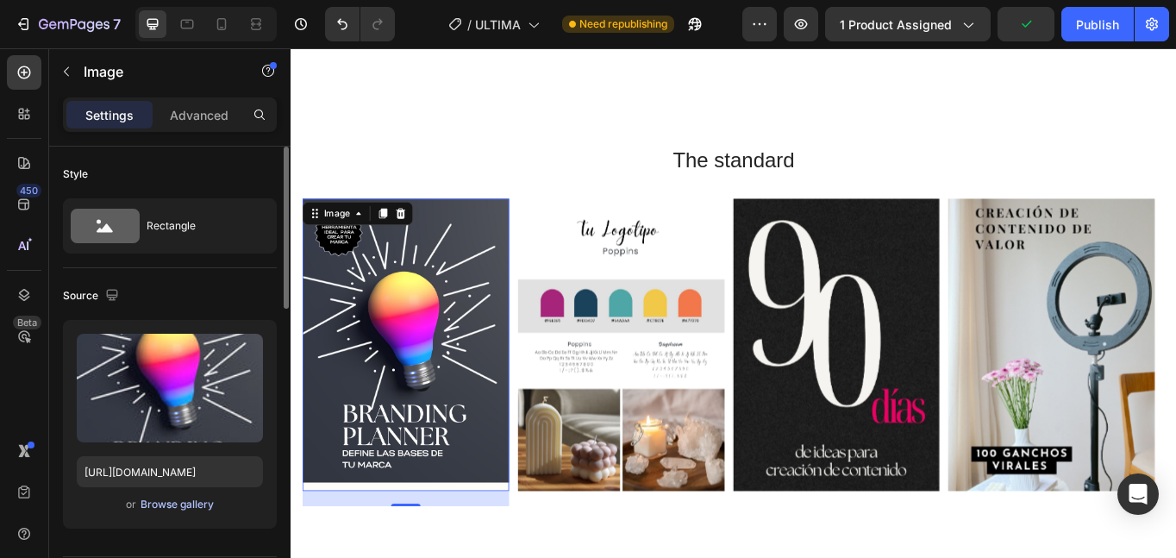
click at [160, 508] on div "Browse gallery" at bounding box center [177, 505] width 73 height 16
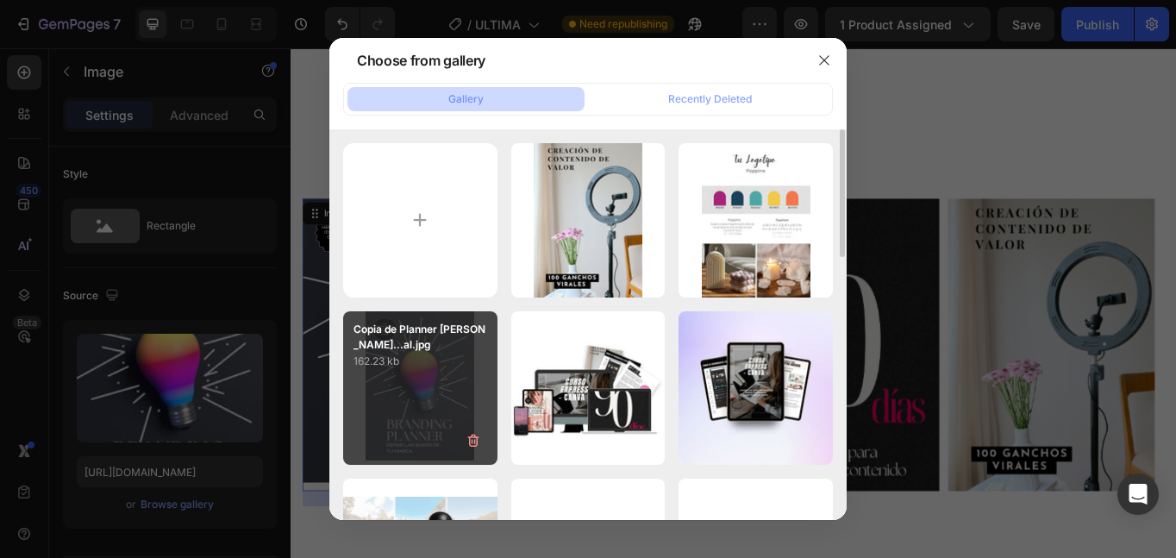
click at [413, 411] on div "Copia de Planner [PERSON_NAME]...al.jpg 162.23 kb" at bounding box center [420, 388] width 154 height 154
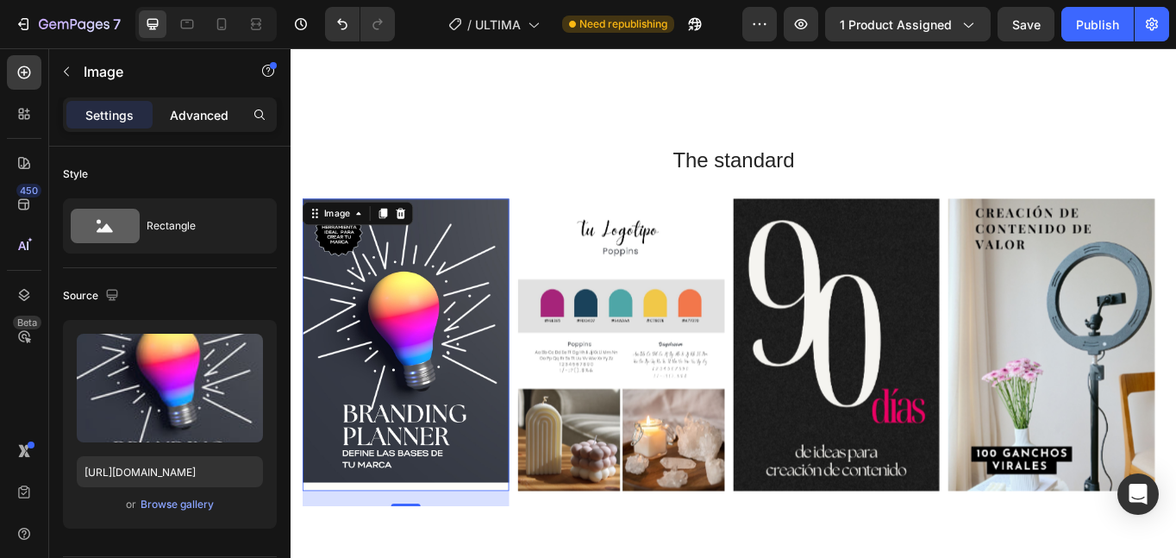
click at [202, 111] on p "Advanced" at bounding box center [199, 115] width 59 height 18
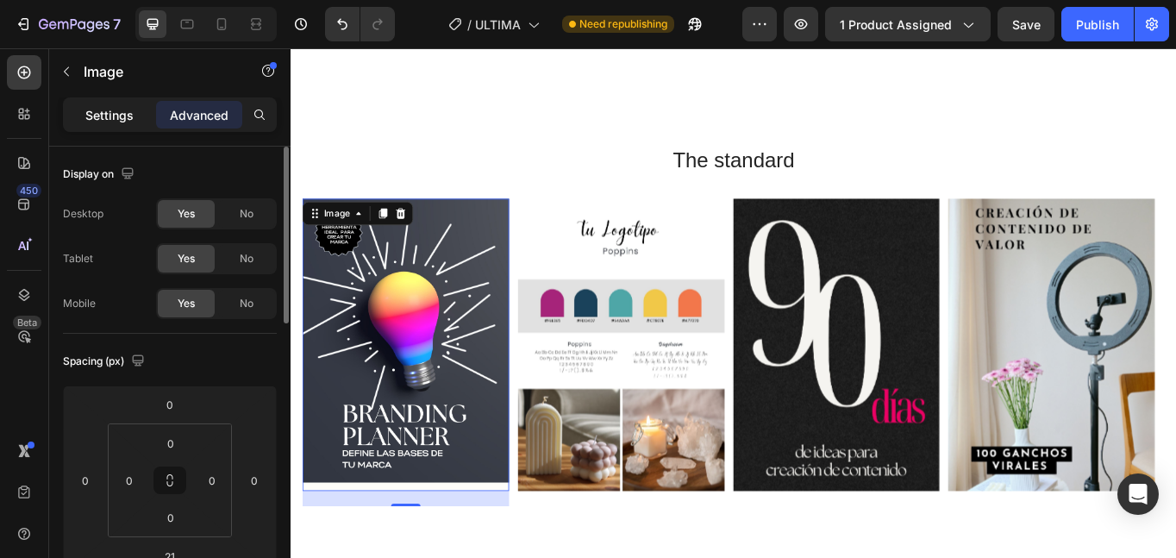
click at [89, 108] on p "Settings" at bounding box center [109, 115] width 48 height 18
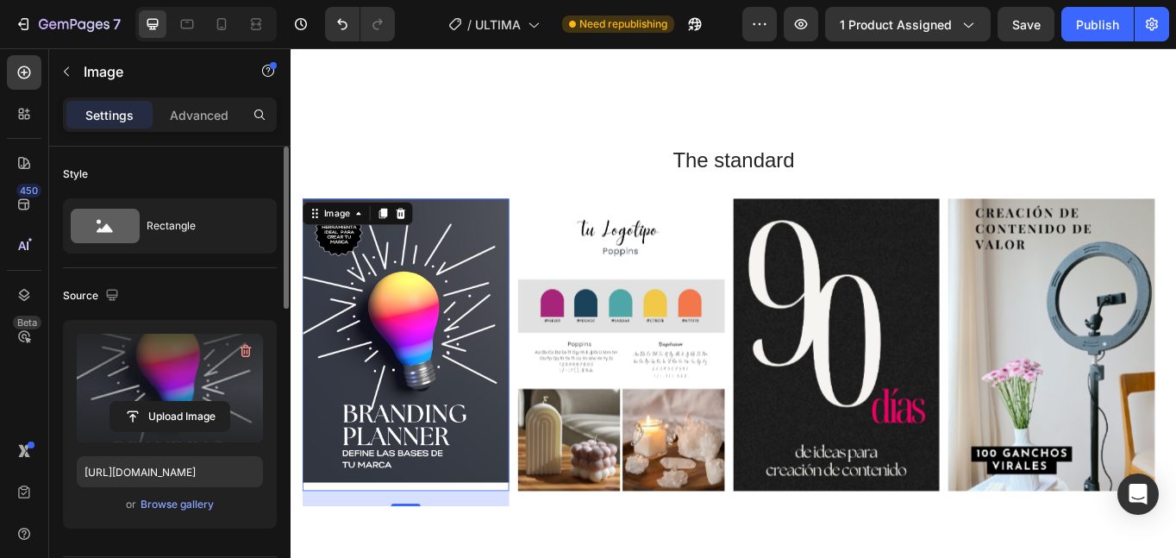
click at [186, 382] on label at bounding box center [170, 388] width 186 height 109
click at [186, 402] on input "file" at bounding box center [169, 416] width 119 height 29
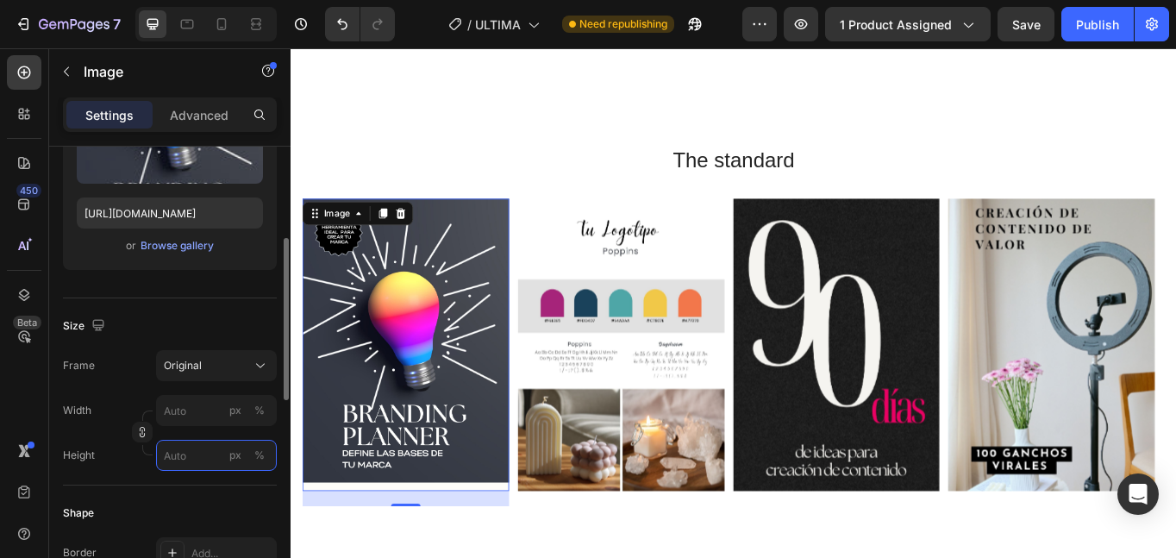
click at [189, 458] on input "px %" at bounding box center [216, 455] width 121 height 31
type input "0"
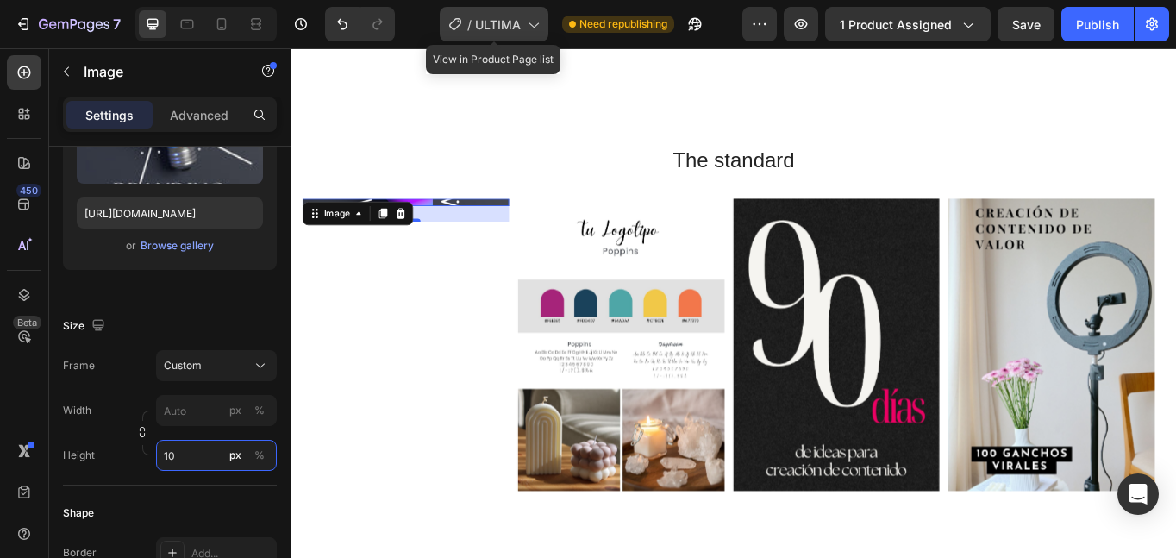
type input "1"
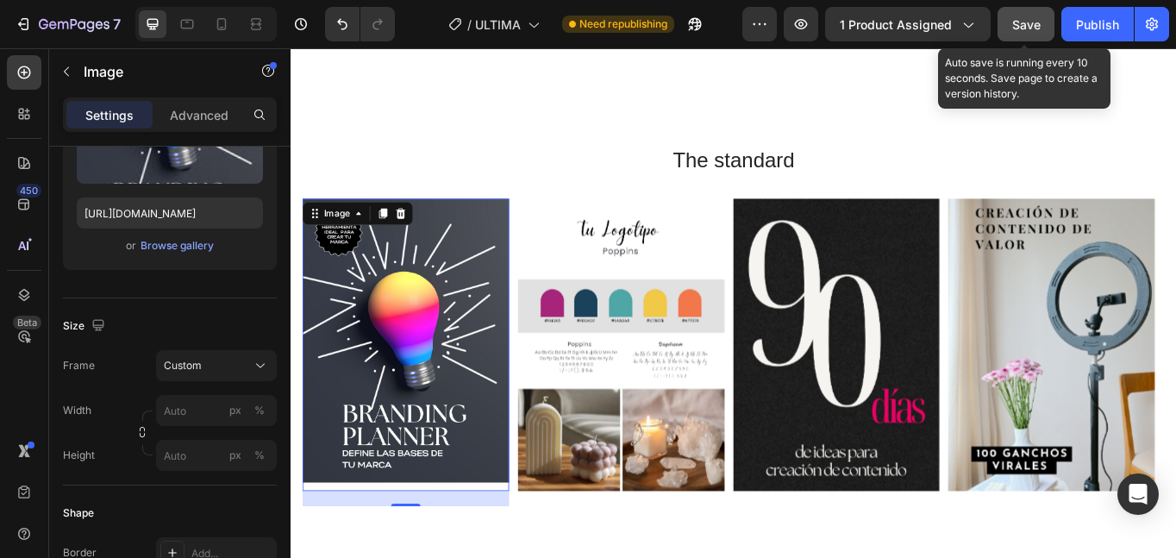
click at [1015, 26] on span "Save" at bounding box center [1026, 24] width 28 height 15
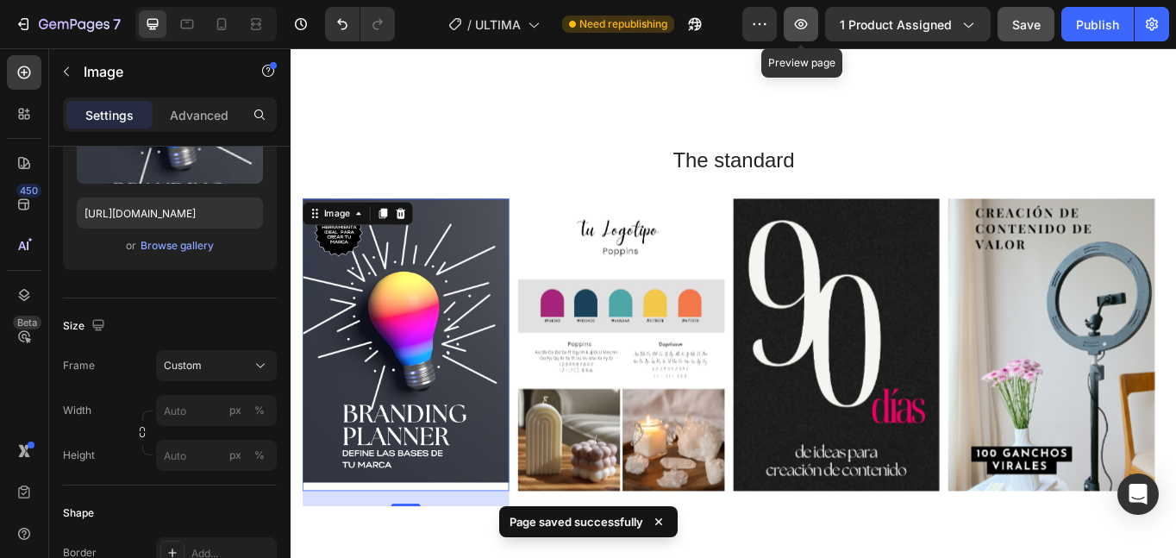
click at [806, 24] on icon "button" at bounding box center [800, 24] width 17 height 17
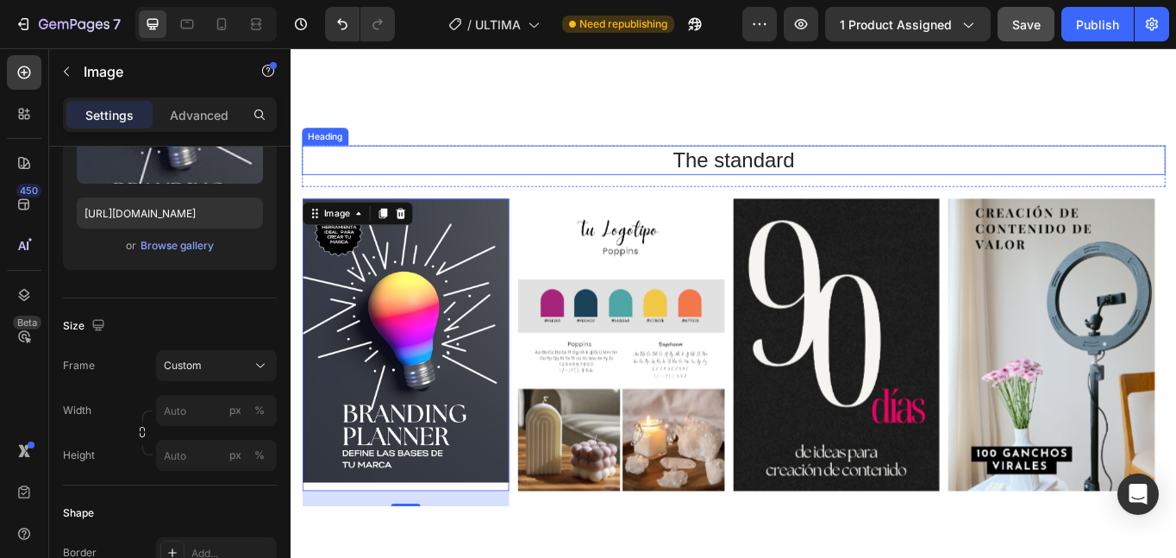
click at [789, 174] on h2 "The standard" at bounding box center [808, 179] width 1009 height 34
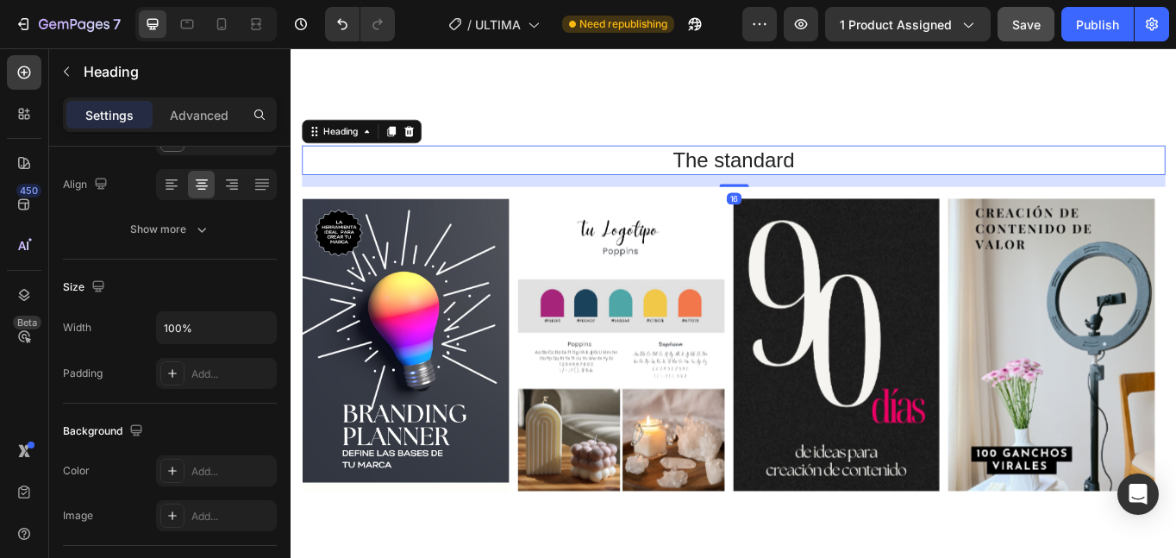
click at [789, 174] on h2 "The standard" at bounding box center [808, 179] width 1009 height 34
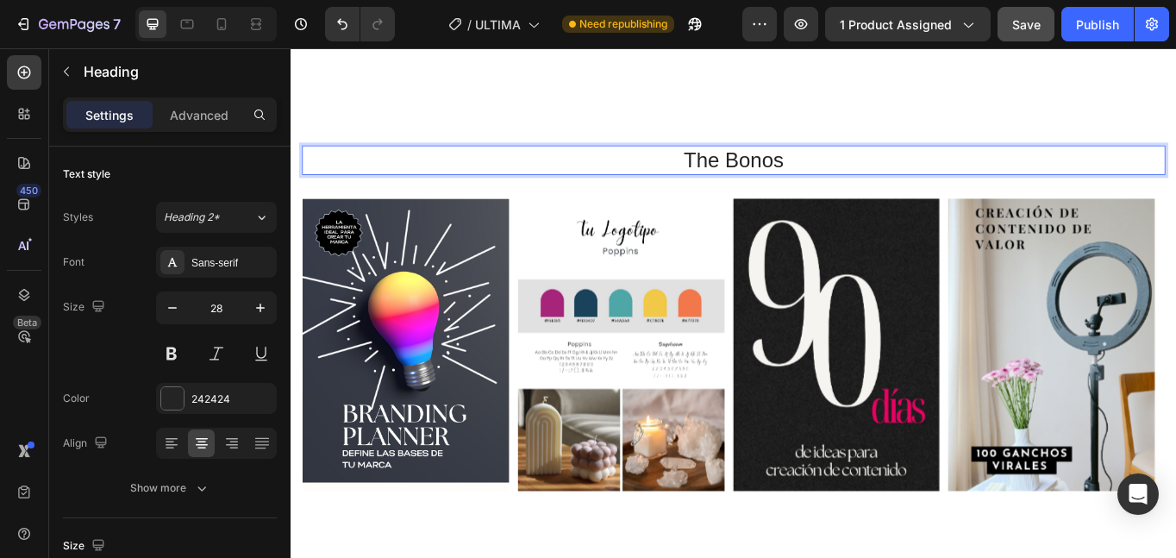
click at [789, 174] on p "The Bonos" at bounding box center [807, 179] width 1005 height 31
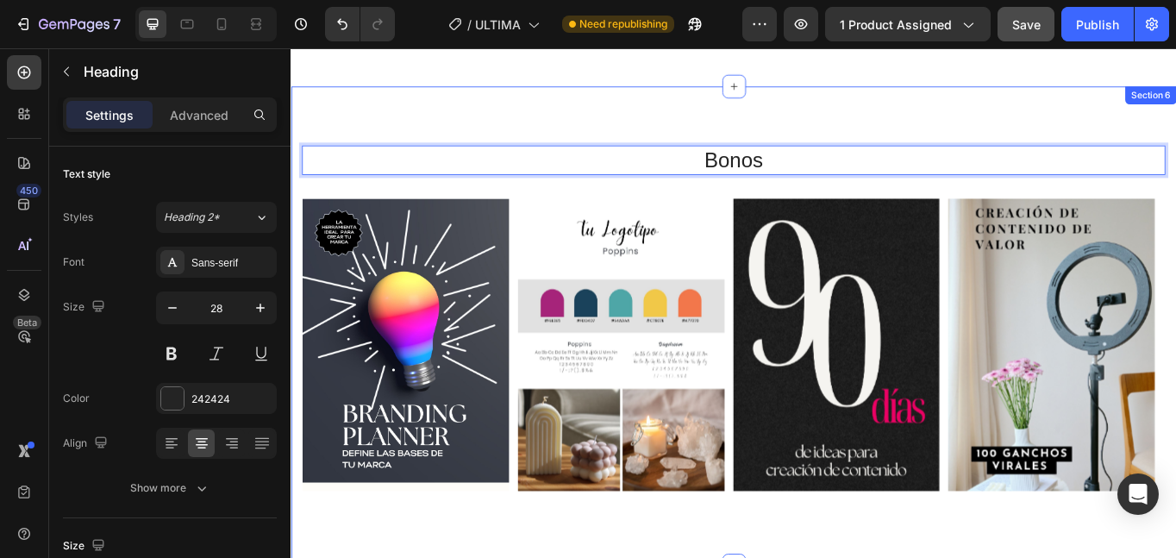
click at [843, 98] on div "Bonos Heading 16 Row Image Image Image Image Carousel Section 6" at bounding box center [808, 373] width 1035 height 560
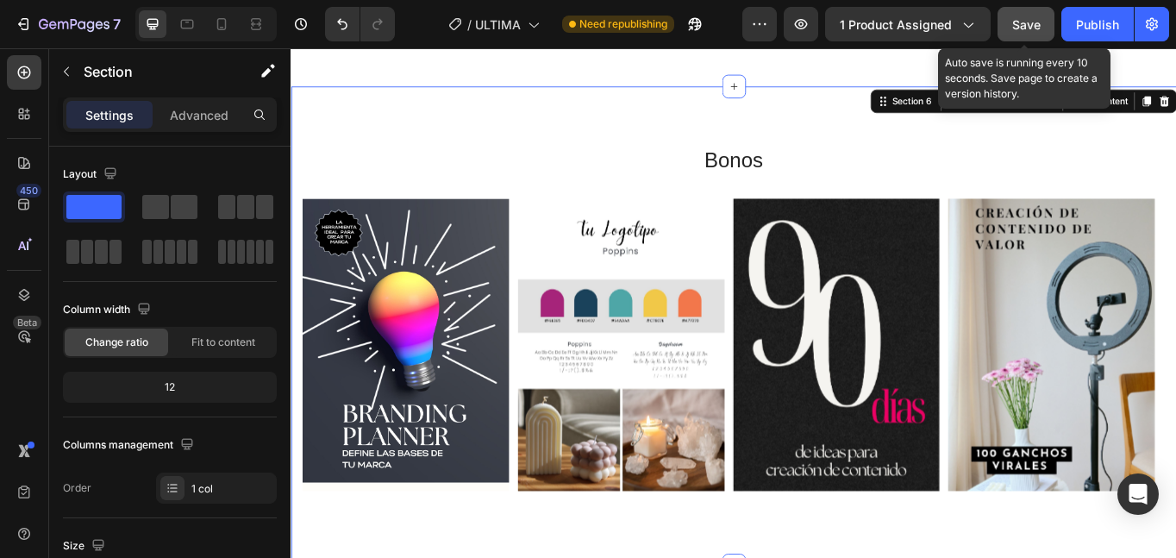
click at [1034, 28] on span "Save" at bounding box center [1026, 24] width 28 height 15
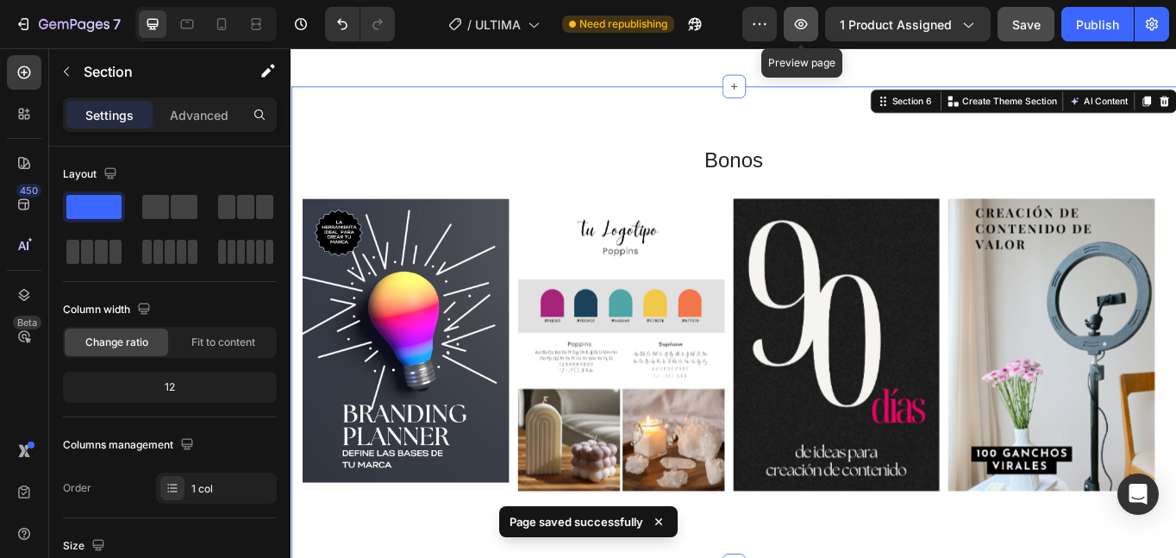
click at [798, 22] on icon "button" at bounding box center [801, 24] width 13 height 10
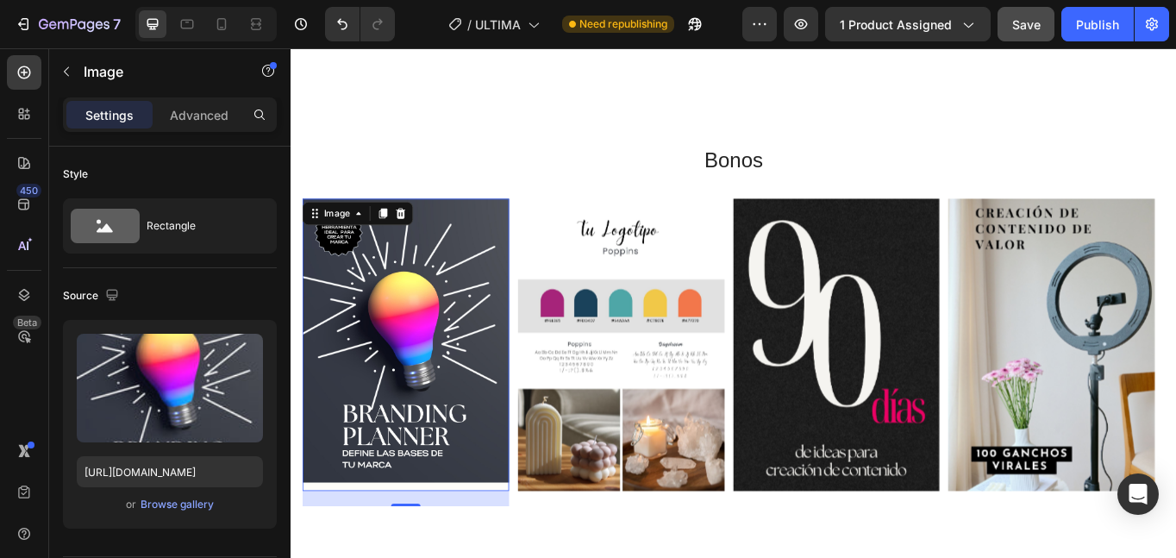
click at [413, 369] on img at bounding box center [424, 394] width 241 height 341
click at [167, 502] on div "Browse gallery" at bounding box center [177, 505] width 73 height 16
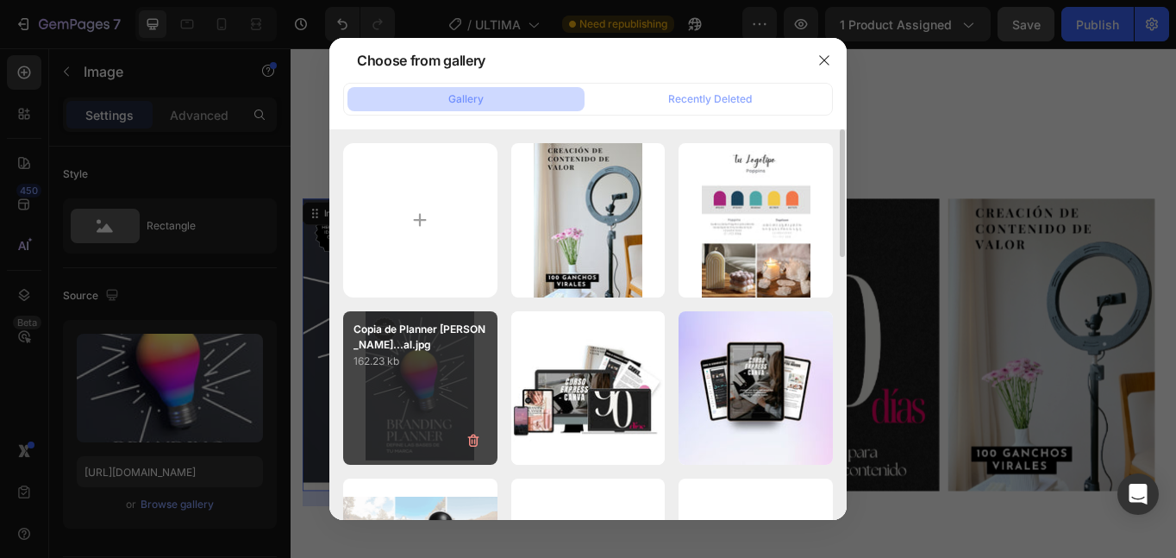
click at [398, 417] on div "Copia de Planner [PERSON_NAME]...al.jpg 162.23 kb" at bounding box center [420, 388] width 154 height 154
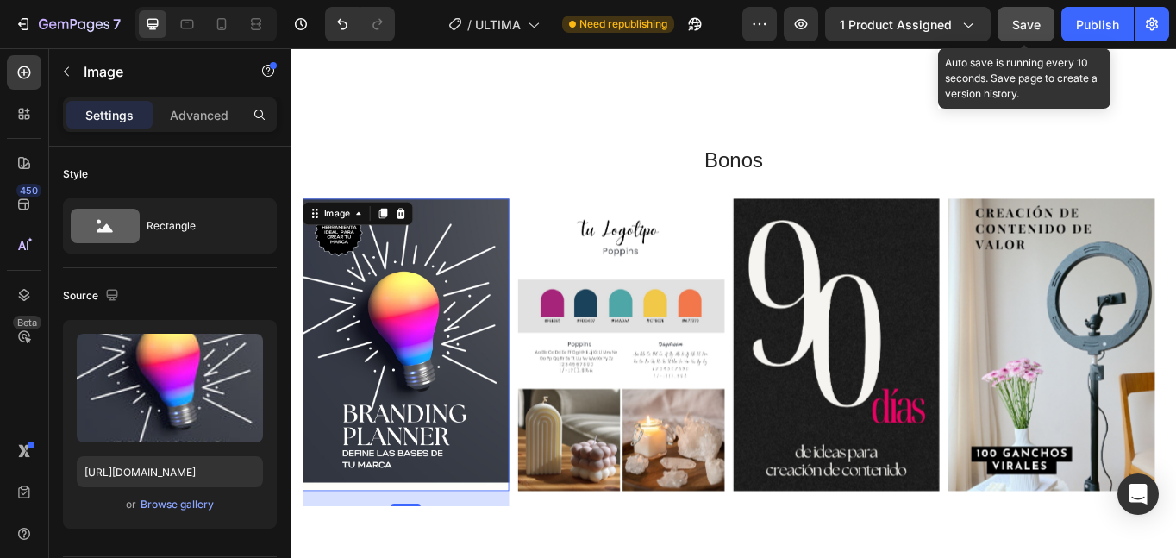
click at [1032, 29] on span "Save" at bounding box center [1026, 24] width 28 height 15
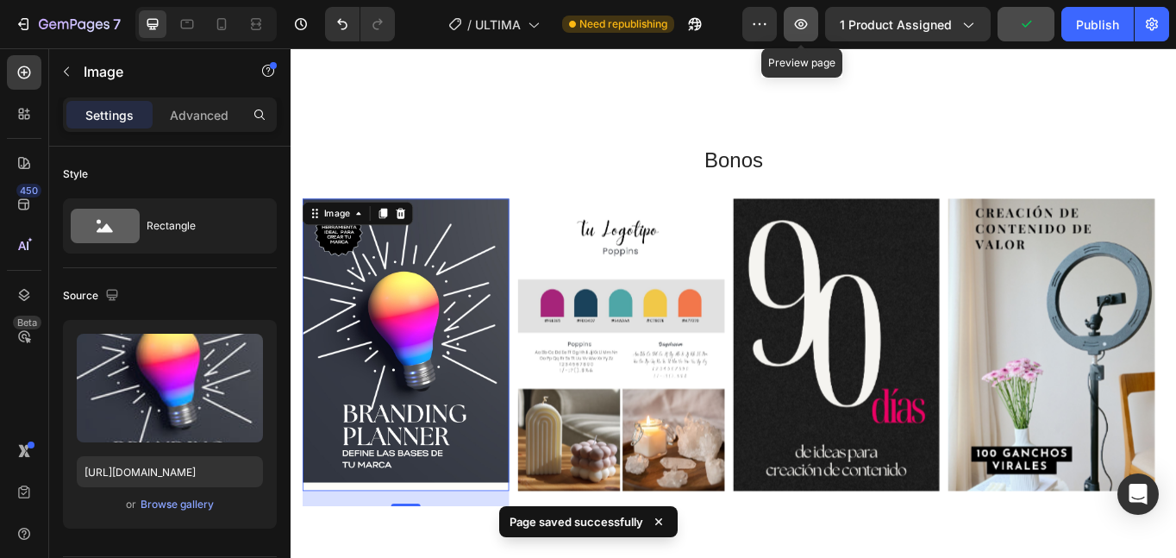
click at [806, 28] on icon "button" at bounding box center [801, 24] width 13 height 10
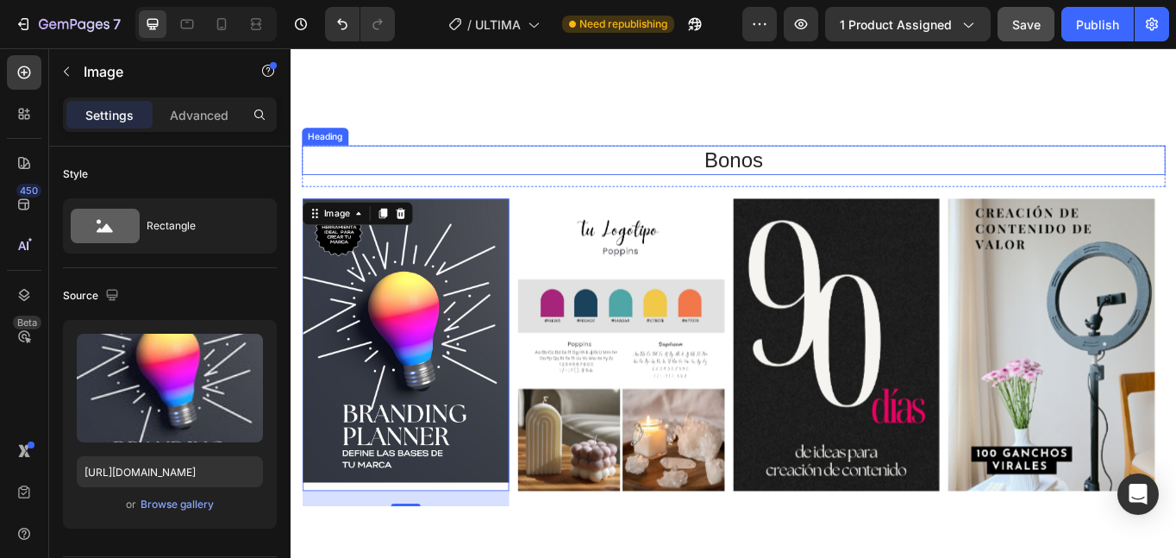
click at [555, 162] on h2 "Bonos" at bounding box center [808, 179] width 1009 height 34
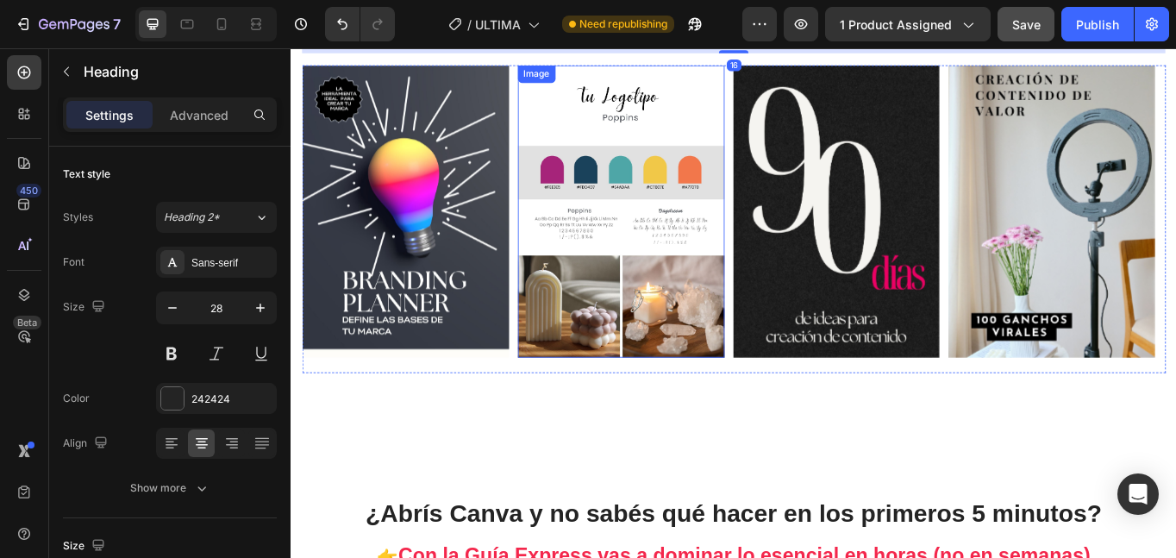
scroll to position [1671, 0]
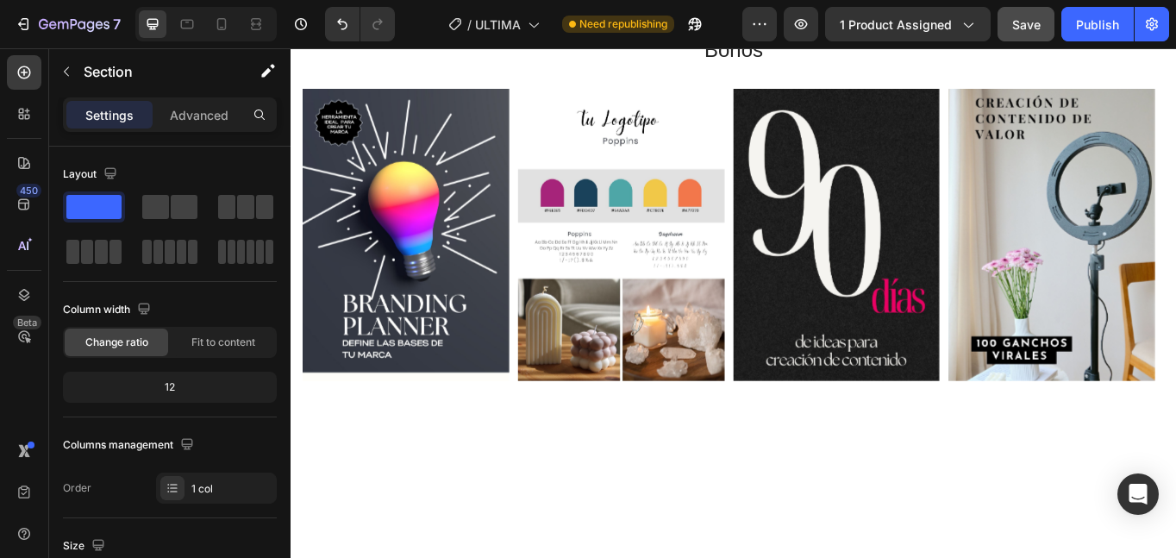
scroll to position [1326, 0]
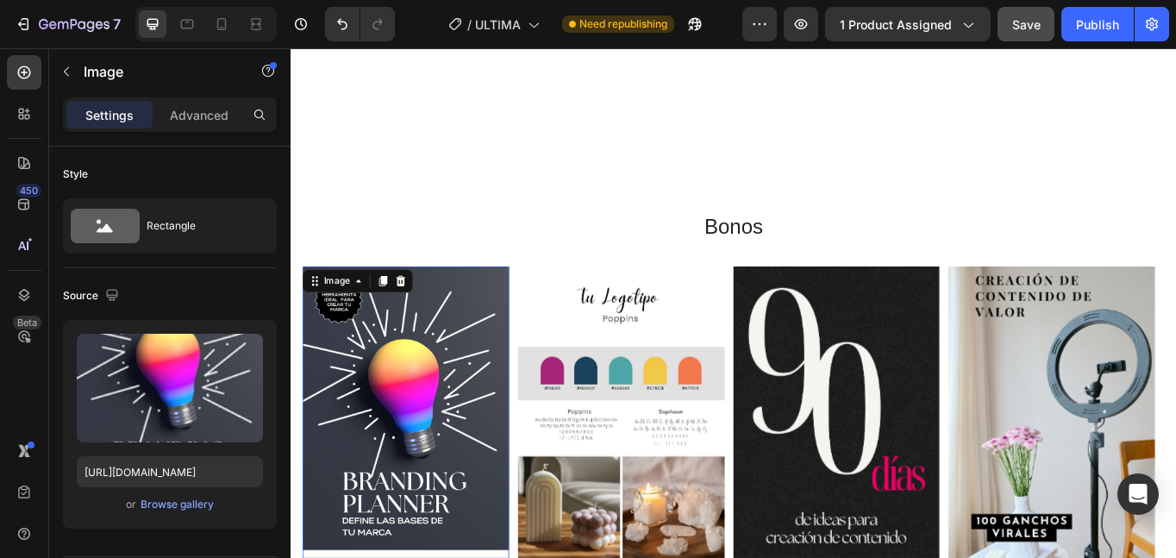
click at [459, 422] on img at bounding box center [424, 473] width 241 height 341
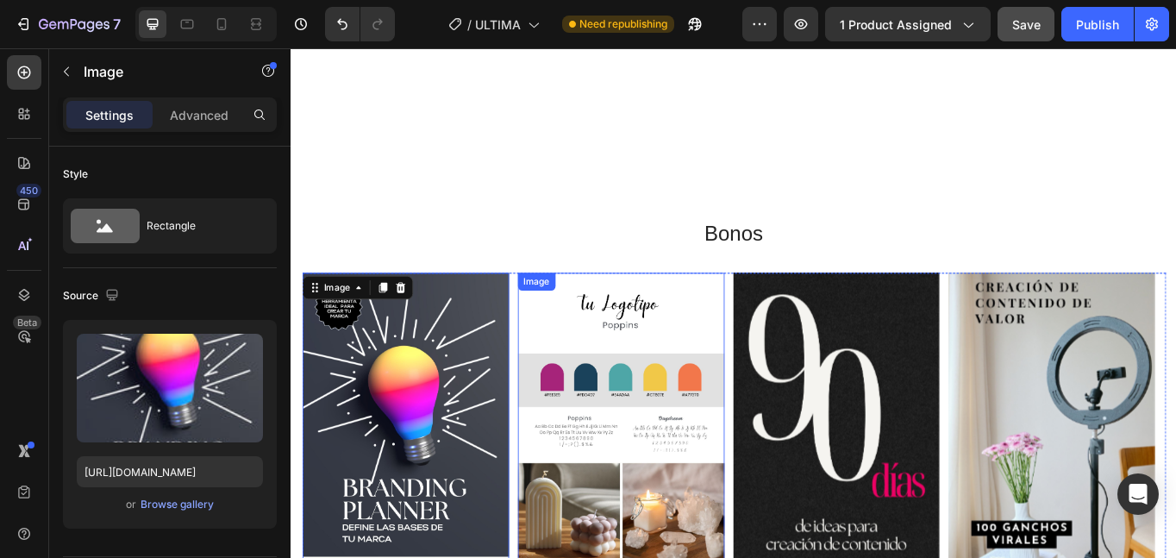
click at [693, 357] on img at bounding box center [675, 480] width 241 height 341
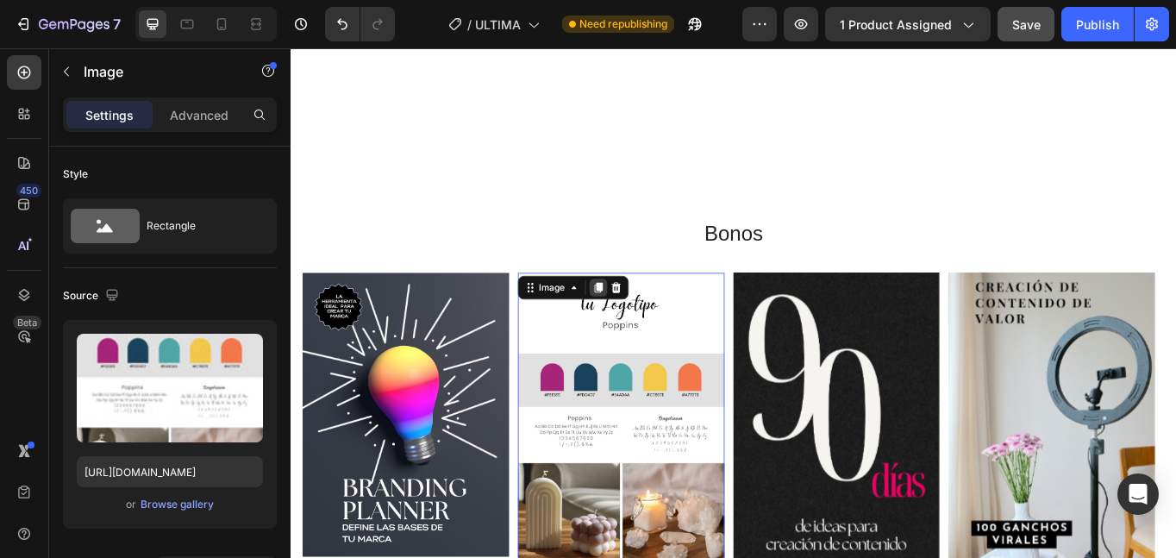
click at [642, 317] on div at bounding box center [649, 327] width 21 height 21
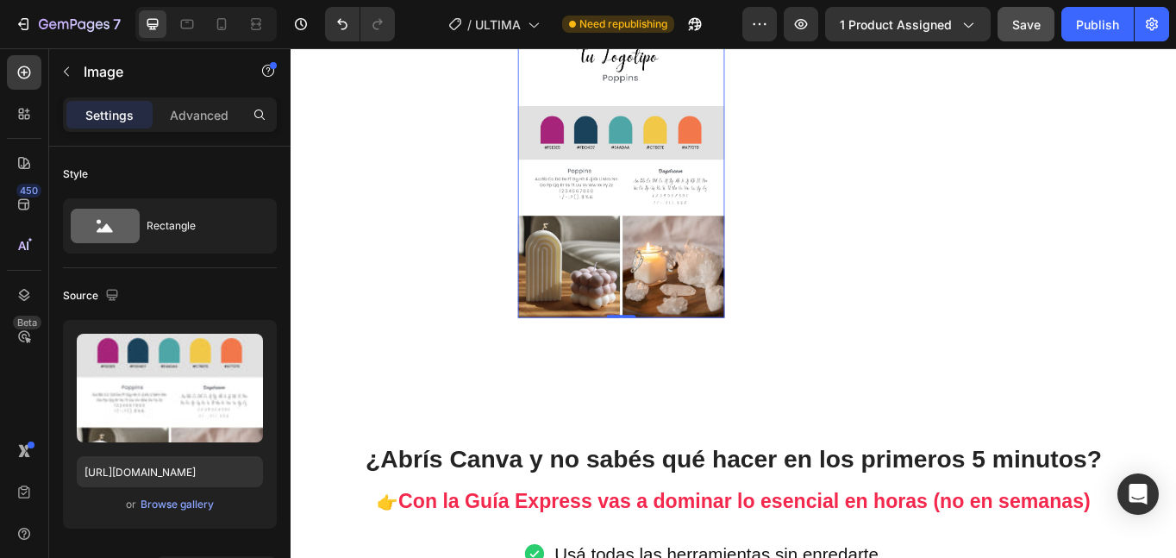
scroll to position [1689, 0]
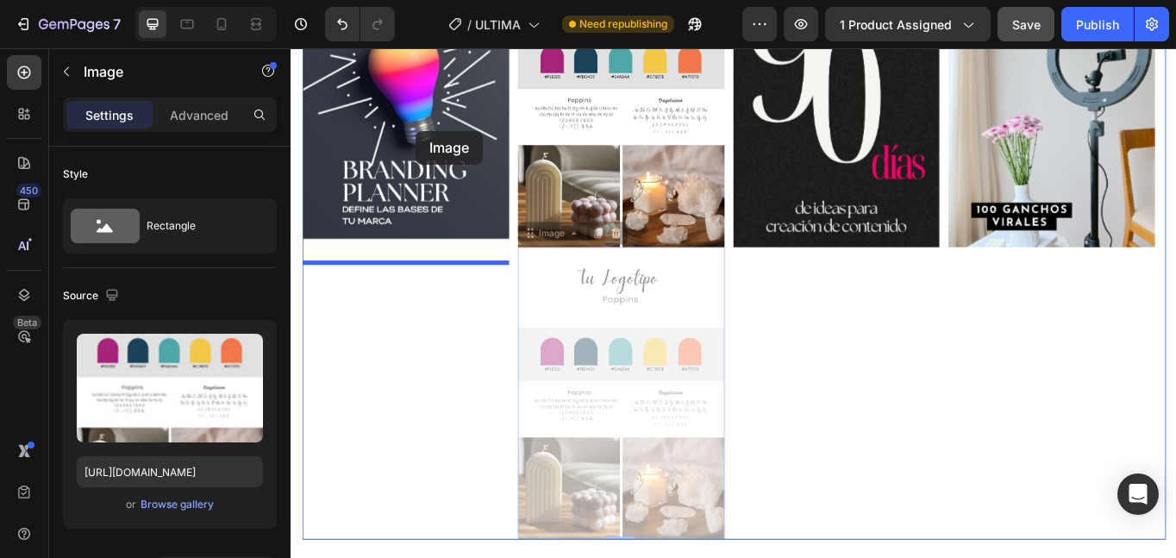
drag, startPoint x: 598, startPoint y: 270, endPoint x: 437, endPoint y: 145, distance: 203.4
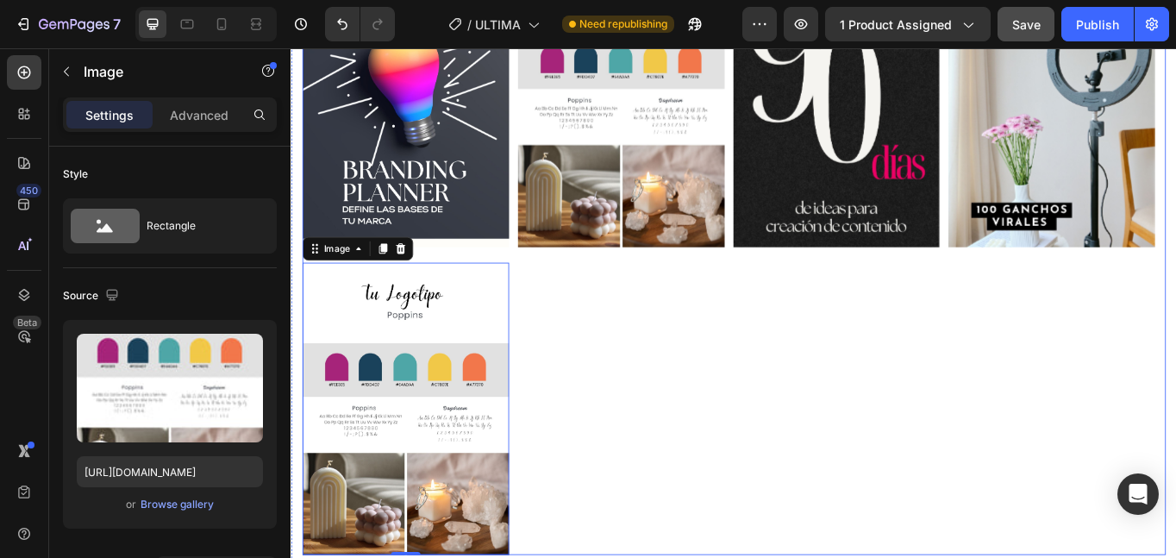
scroll to position [1517, 0]
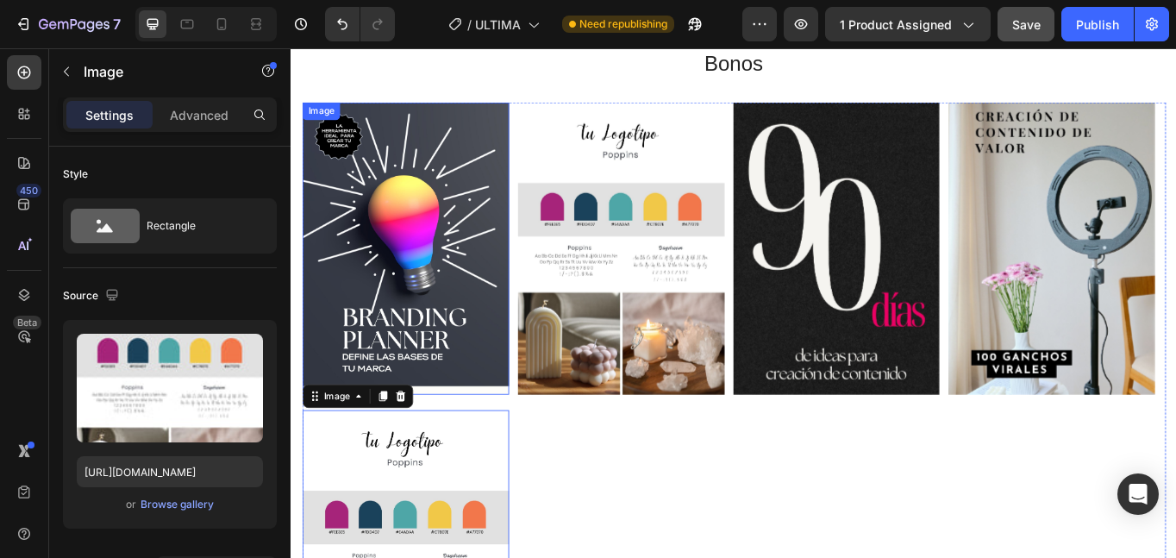
drag, startPoint x: 341, startPoint y: 456, endPoint x: 376, endPoint y: 235, distance: 224.3
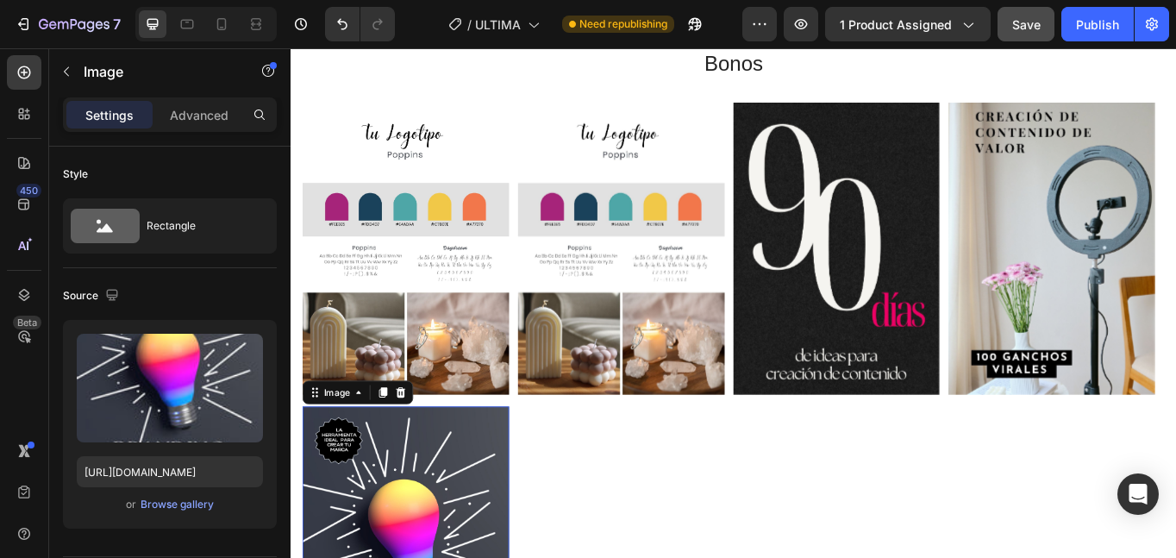
click at [423, 454] on icon at bounding box center [418, 451] width 11 height 12
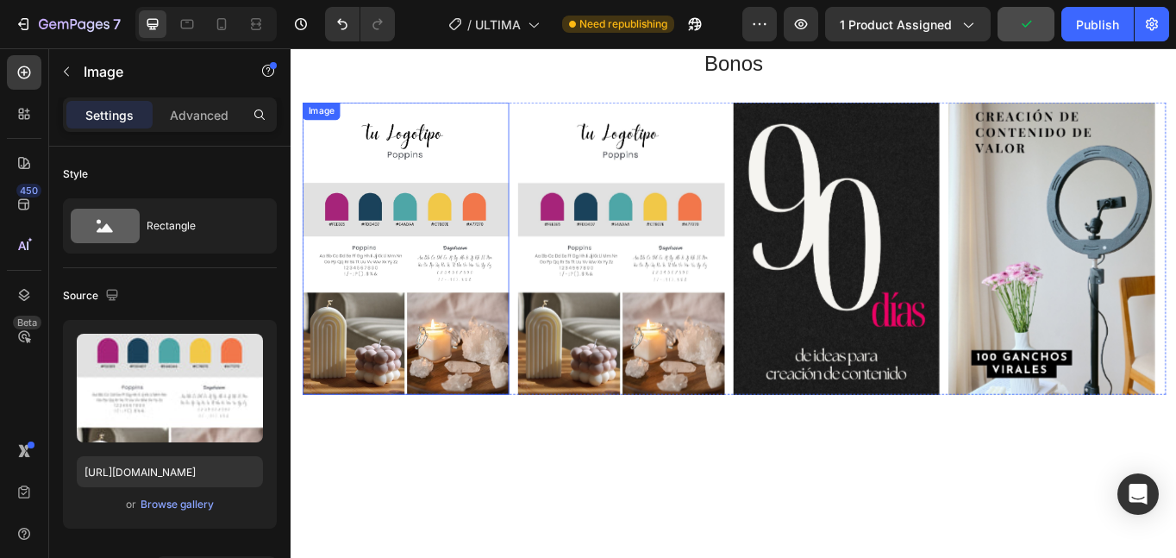
click at [403, 366] on img at bounding box center [424, 282] width 241 height 341
click at [174, 505] on div "Browse gallery" at bounding box center [177, 505] width 73 height 16
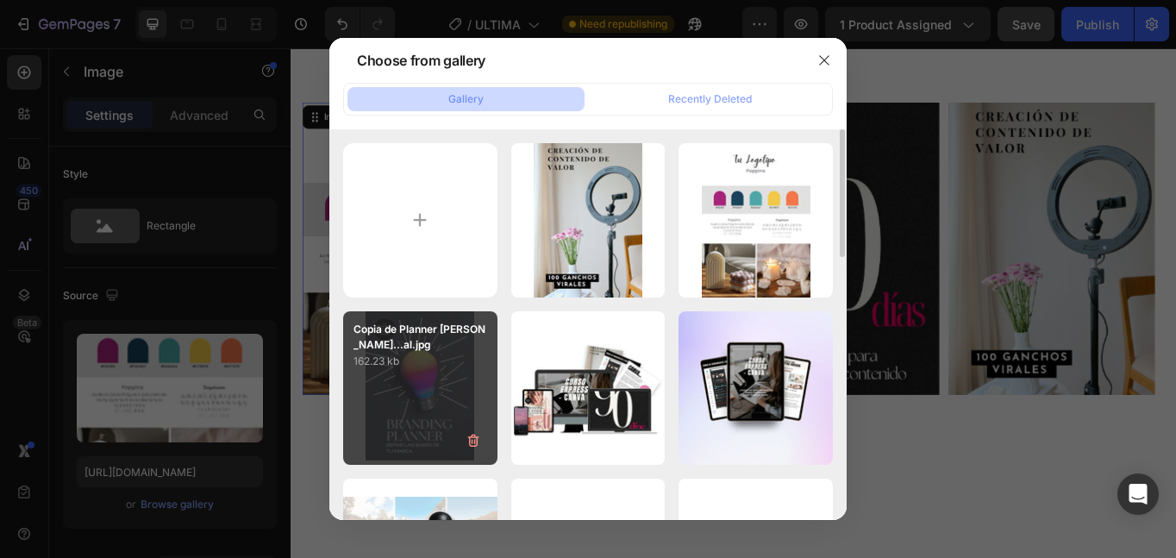
click at [420, 391] on div "Copia de Planner [PERSON_NAME]...al.jpg 162.23 kb" at bounding box center [420, 388] width 154 height 154
type input "[URL][DOMAIN_NAME]"
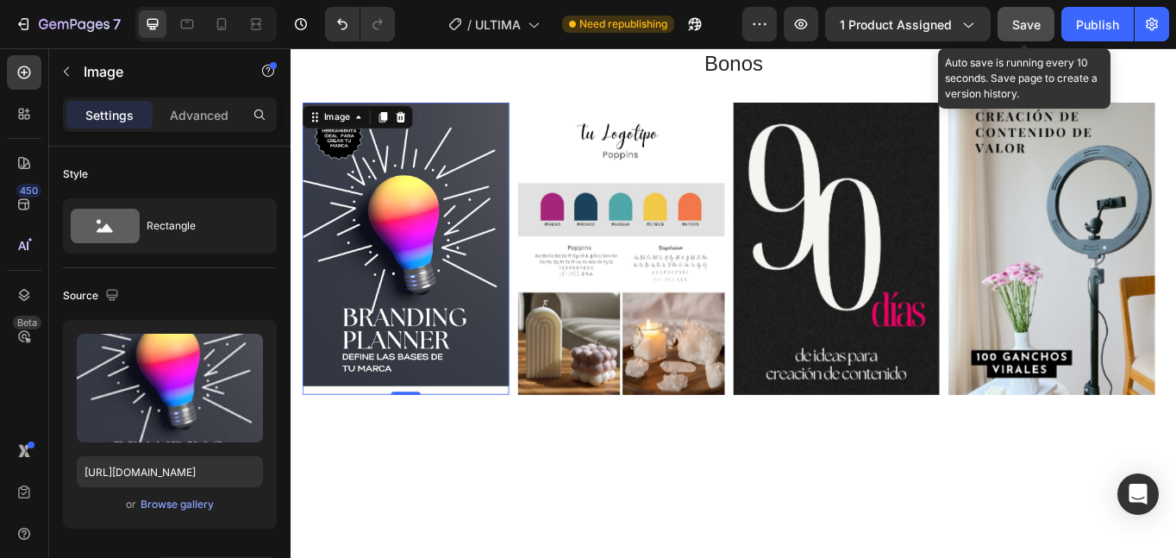
click at [1036, 23] on span "Save" at bounding box center [1026, 24] width 28 height 15
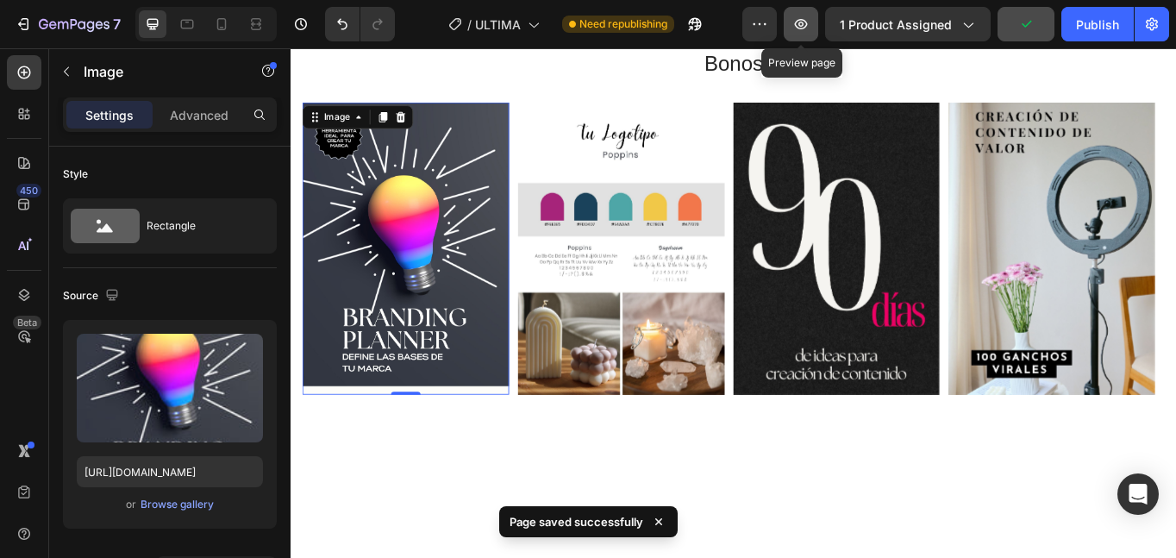
click at [810, 22] on icon "button" at bounding box center [800, 24] width 17 height 17
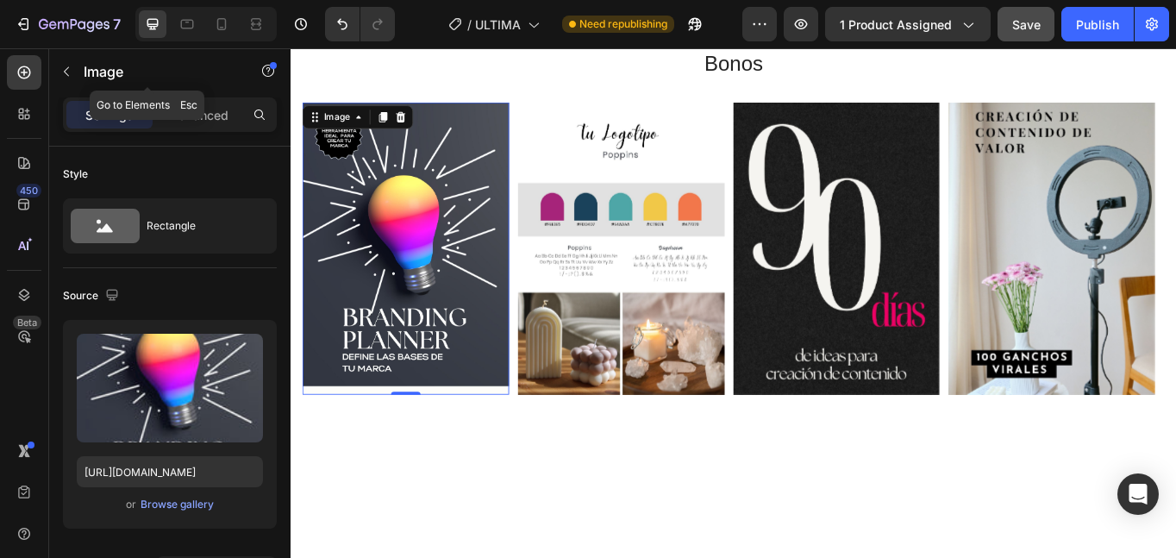
drag, startPoint x: 87, startPoint y: 63, endPoint x: 78, endPoint y: 62, distance: 9.5
click at [83, 62] on div "Image" at bounding box center [147, 71] width 197 height 45
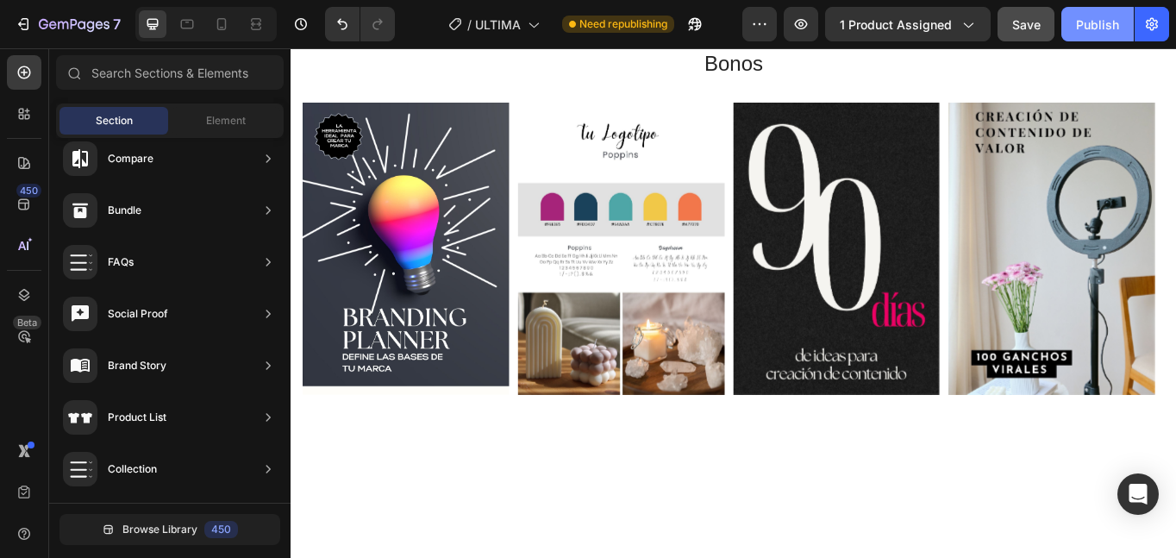
click at [1087, 18] on div "Publish" at bounding box center [1097, 25] width 43 height 18
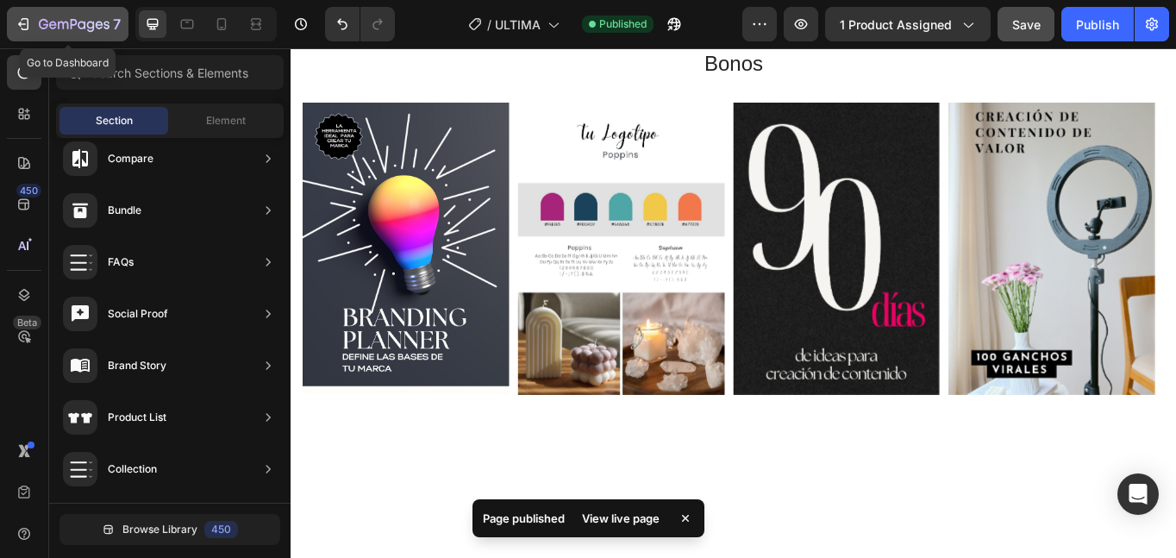
click at [84, 27] on icon "button" at bounding box center [82, 25] width 8 height 8
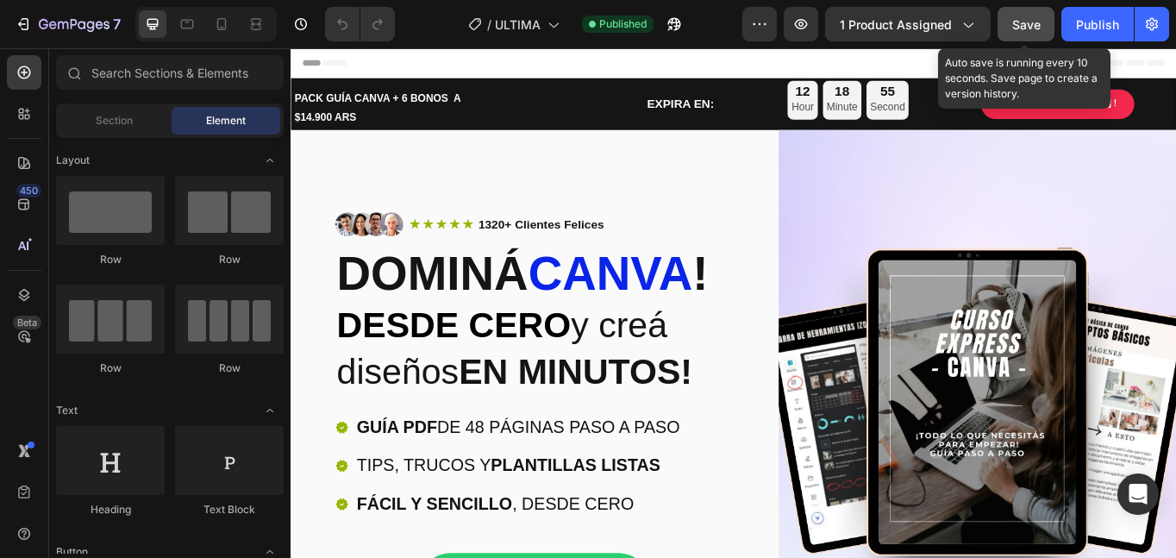
click at [1021, 23] on span "Save" at bounding box center [1026, 24] width 28 height 15
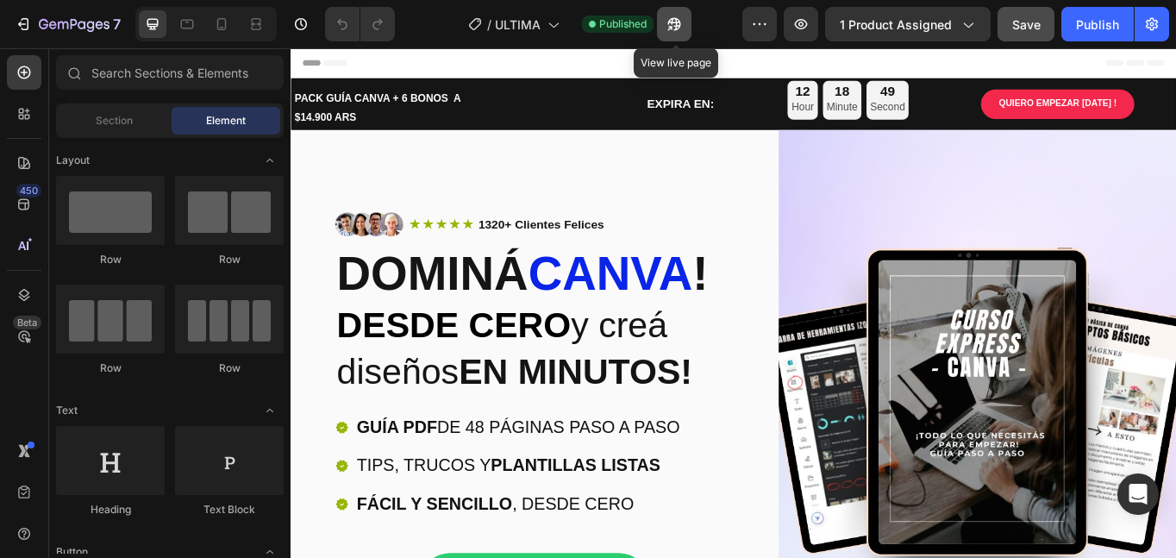
click at [673, 25] on icon "button" at bounding box center [674, 24] width 17 height 17
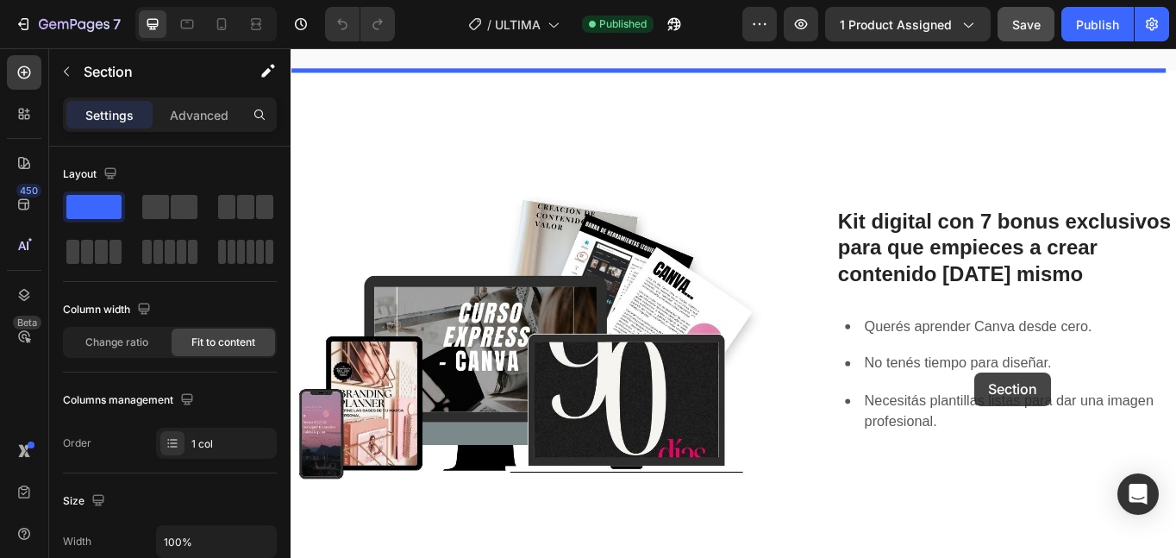
scroll to position [906, 0]
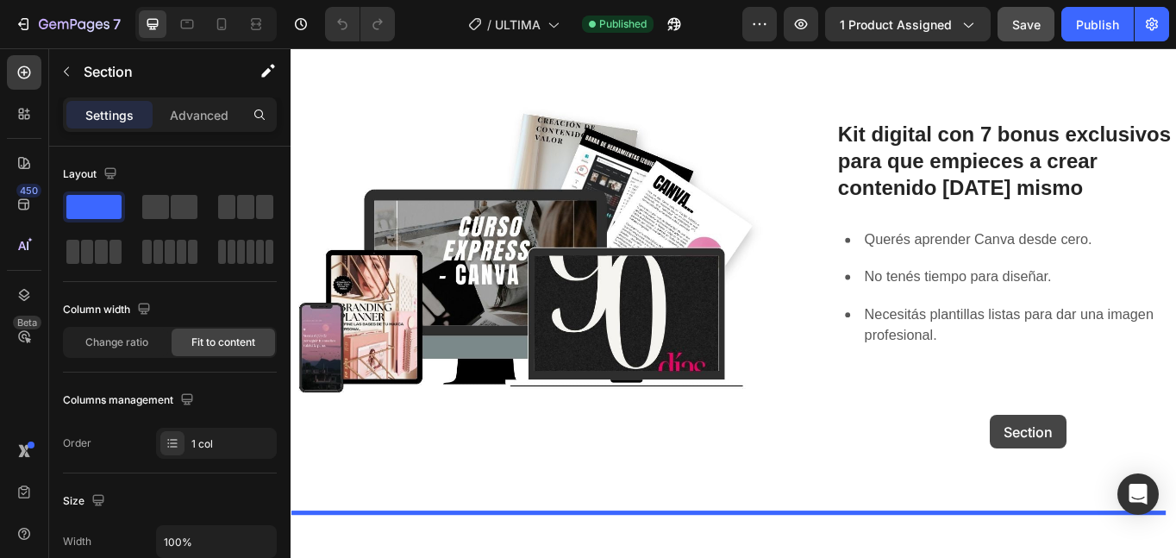
drag, startPoint x: 1287, startPoint y: 143, endPoint x: 1108, endPoint y: 477, distance: 378.4
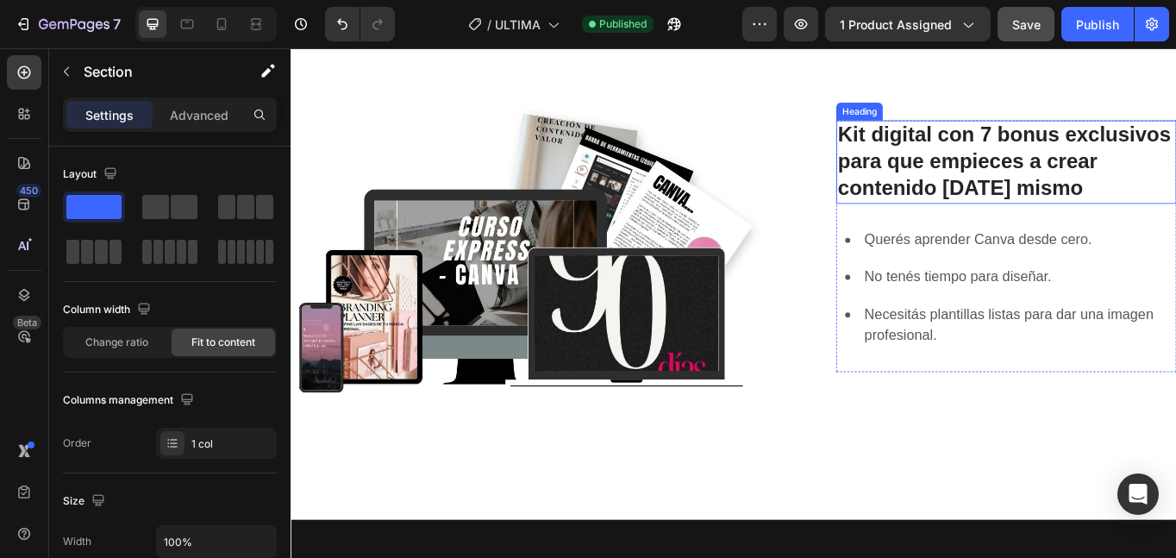
scroll to position [561, 0]
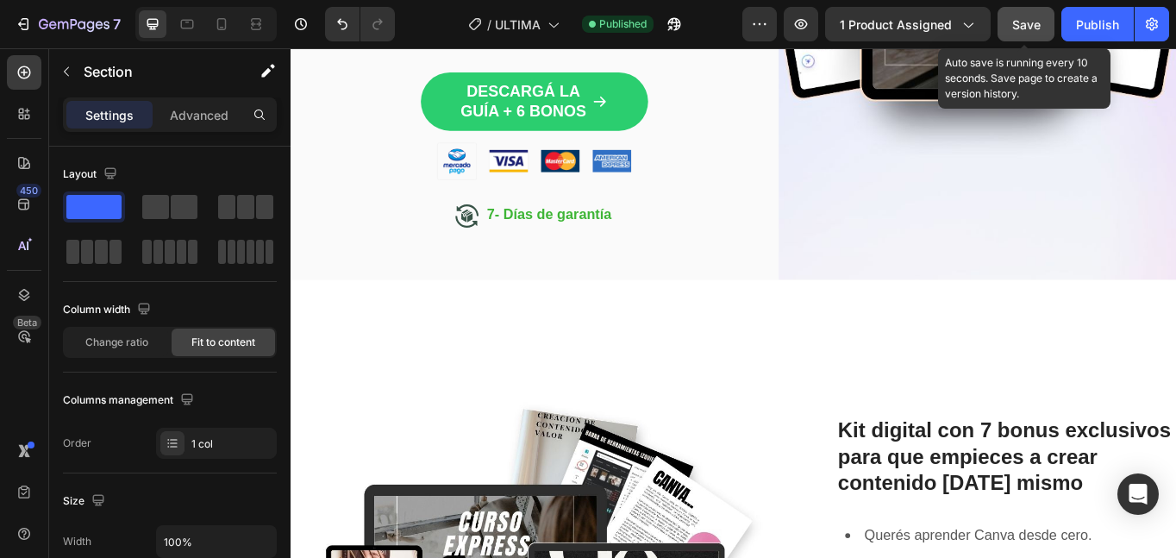
click at [1024, 22] on span "Save" at bounding box center [1026, 24] width 28 height 15
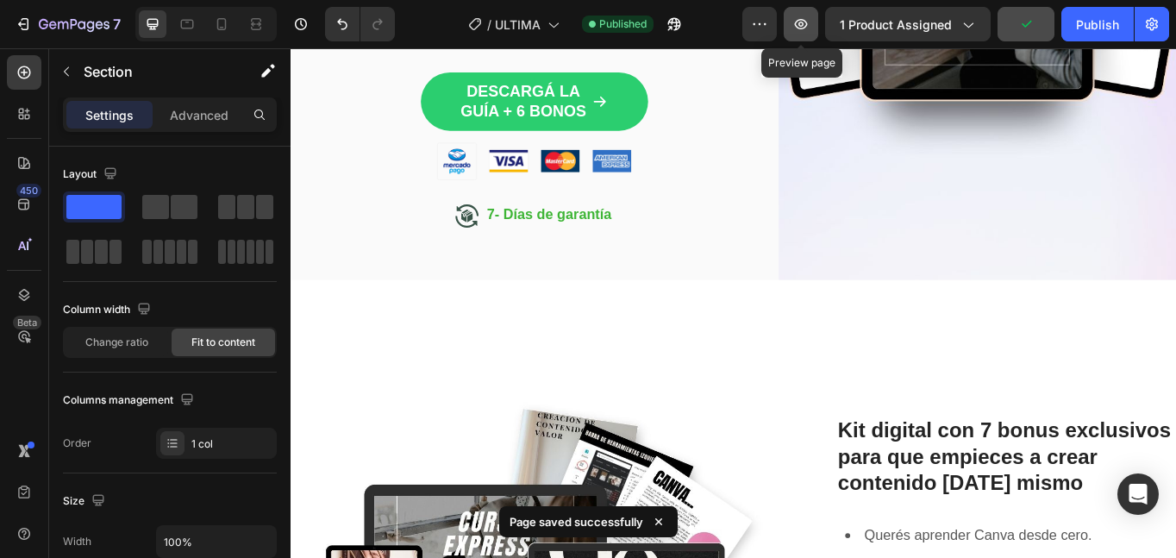
click at [803, 32] on icon "button" at bounding box center [800, 24] width 17 height 17
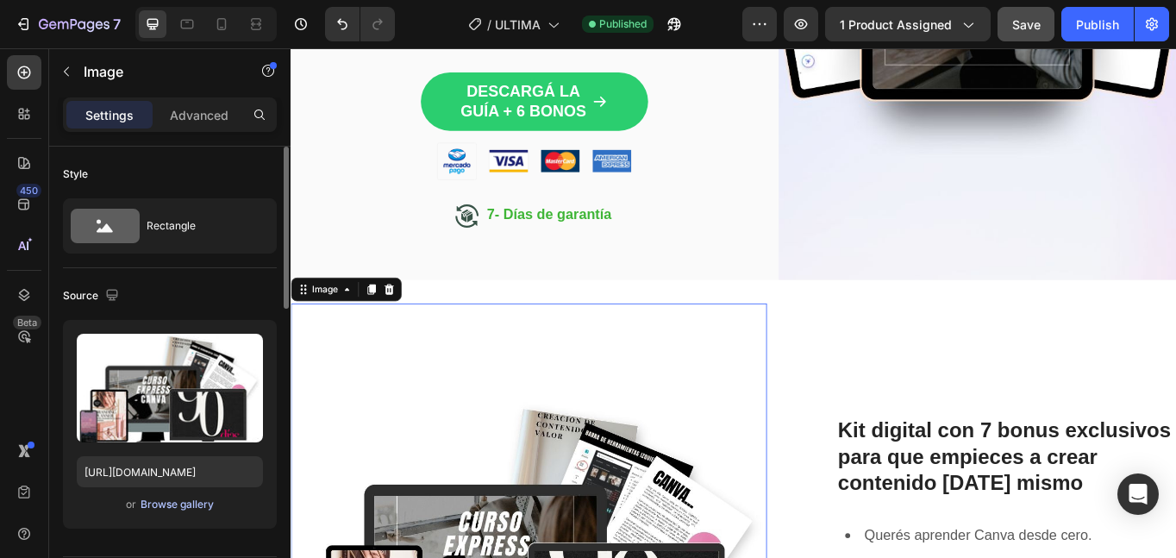
click at [162, 499] on div "Browse gallery" at bounding box center [177, 505] width 73 height 16
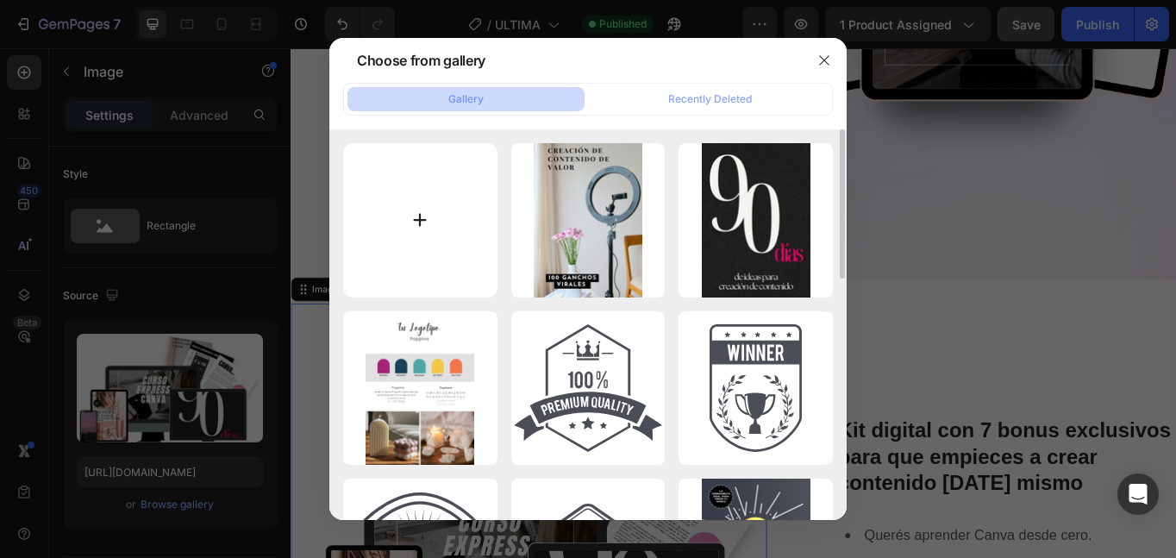
click at [413, 211] on input "file" at bounding box center [420, 220] width 154 height 154
click at [828, 65] on icon "button" at bounding box center [824, 60] width 14 height 14
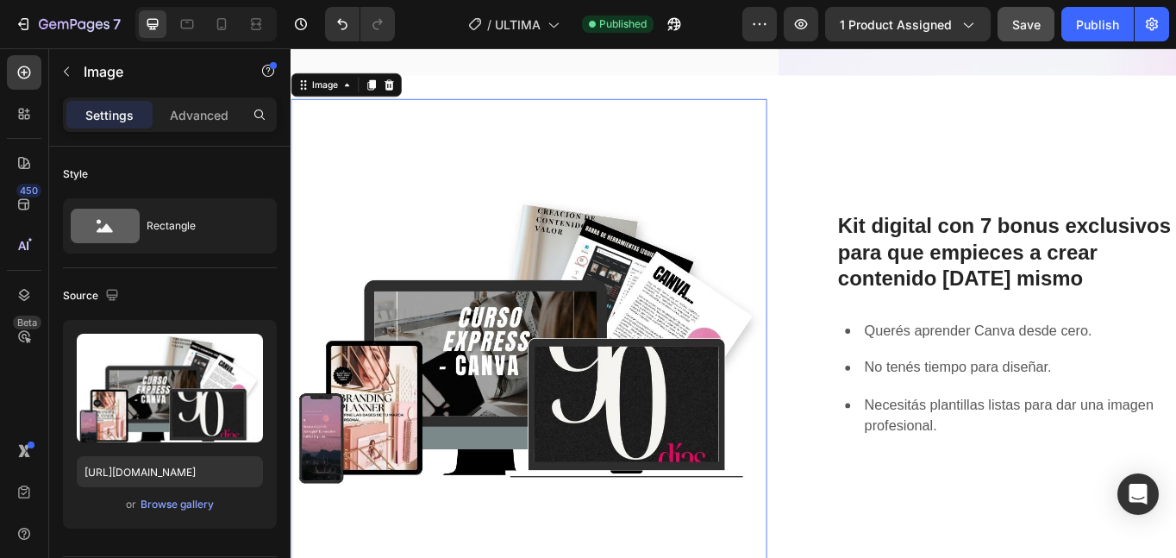
scroll to position [820, 0]
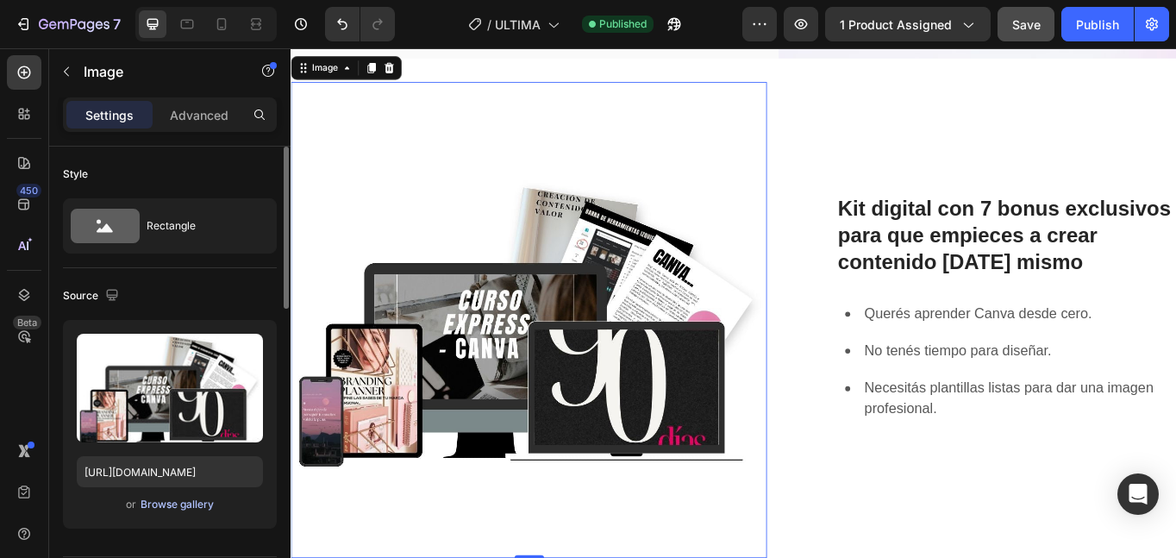
click at [149, 498] on div "Browse gallery" at bounding box center [177, 505] width 73 height 16
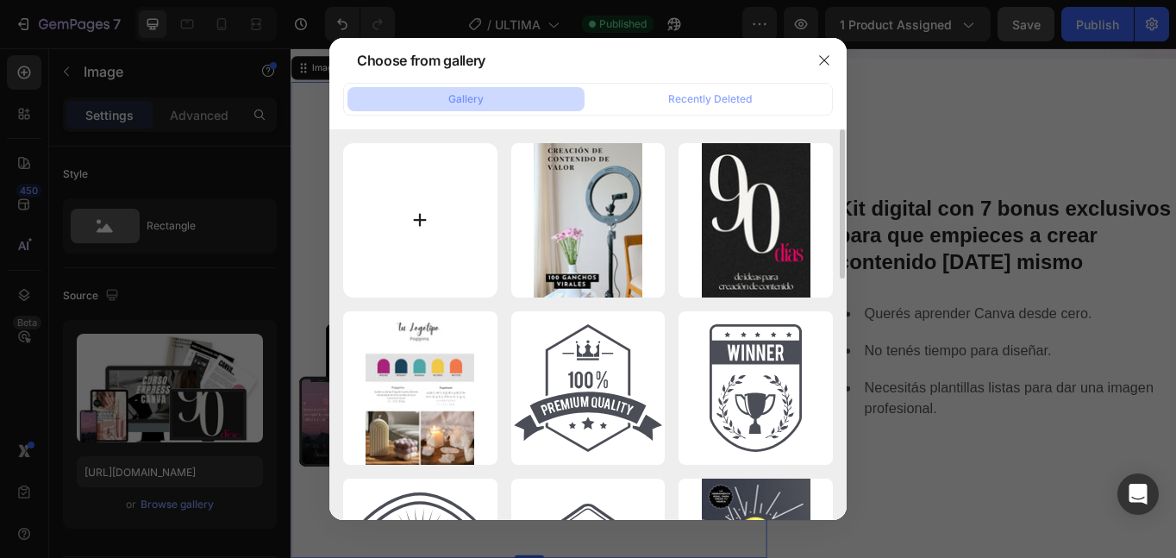
click at [418, 206] on input "file" at bounding box center [420, 220] width 154 height 154
click at [825, 53] on icon "button" at bounding box center [824, 60] width 14 height 14
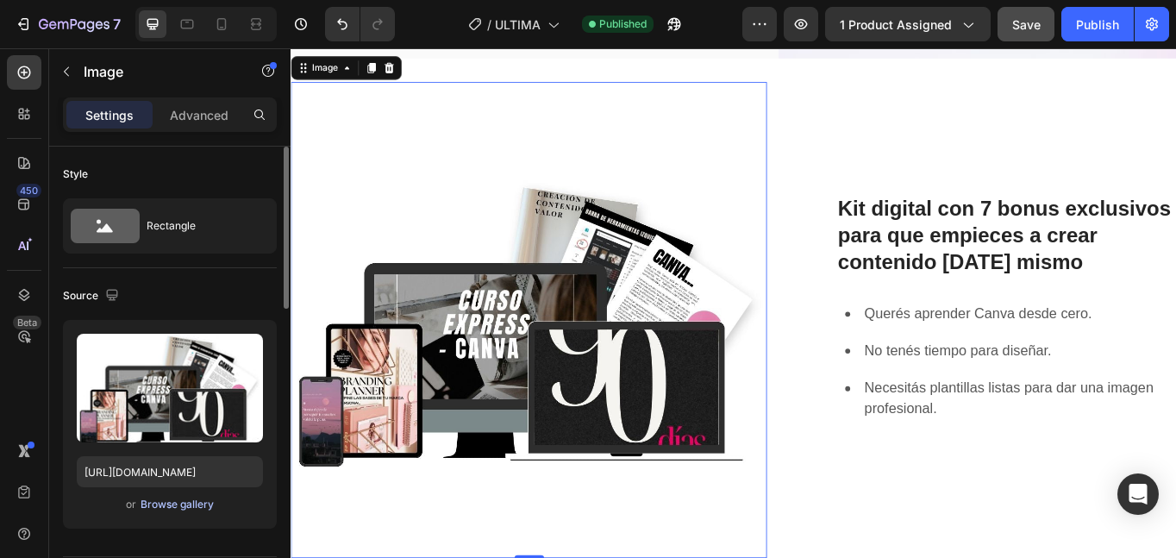
click at [188, 501] on div "Browse gallery" at bounding box center [177, 505] width 73 height 16
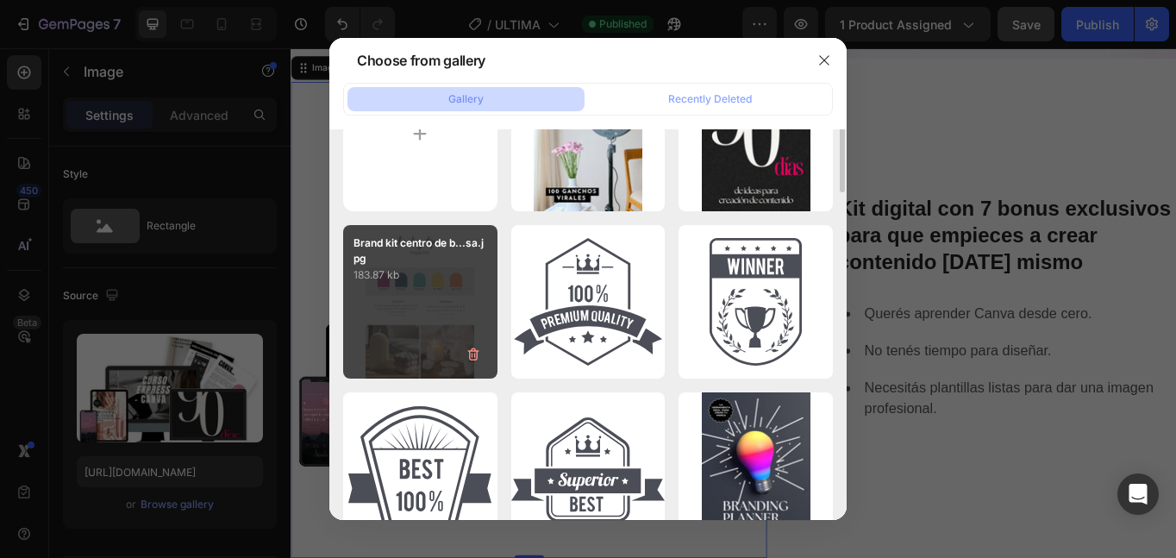
scroll to position [0, 0]
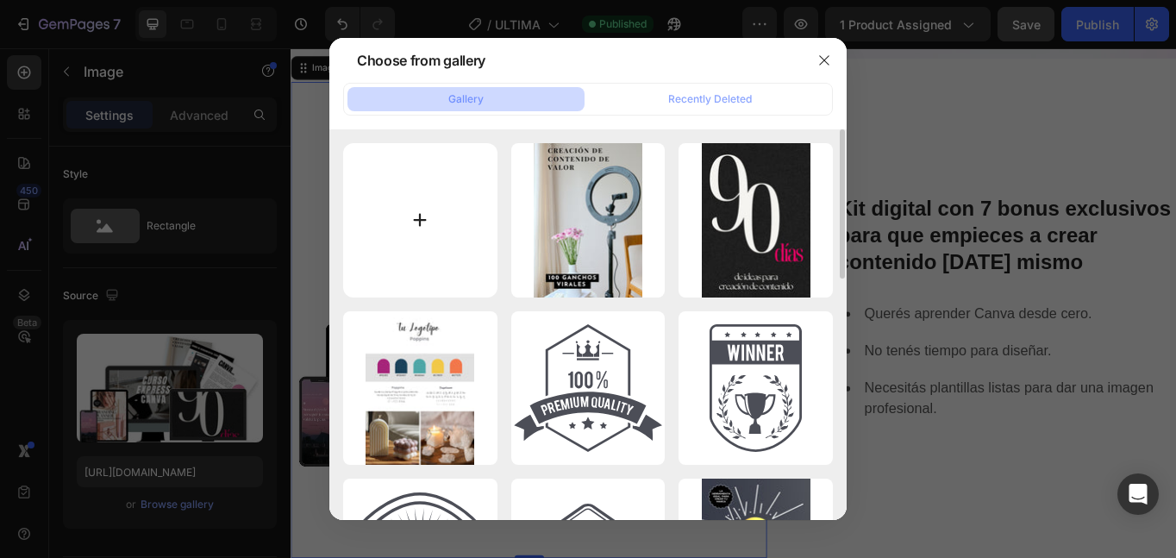
click at [432, 216] on input "file" at bounding box center [420, 220] width 154 height 154
click at [828, 64] on icon "button" at bounding box center [823, 59] width 9 height 9
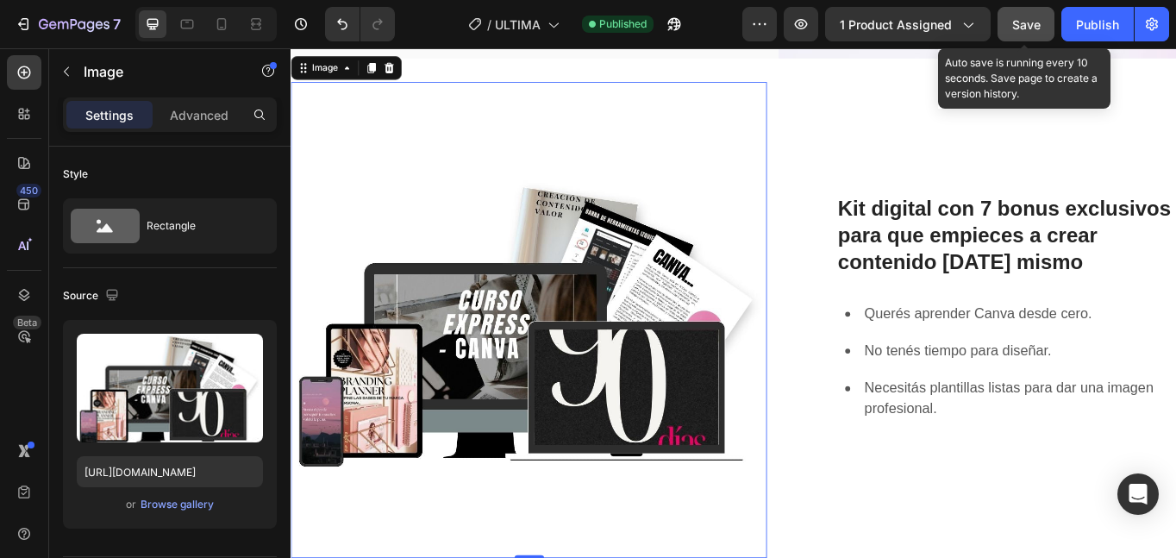
click at [1018, 18] on span "Save" at bounding box center [1026, 24] width 28 height 15
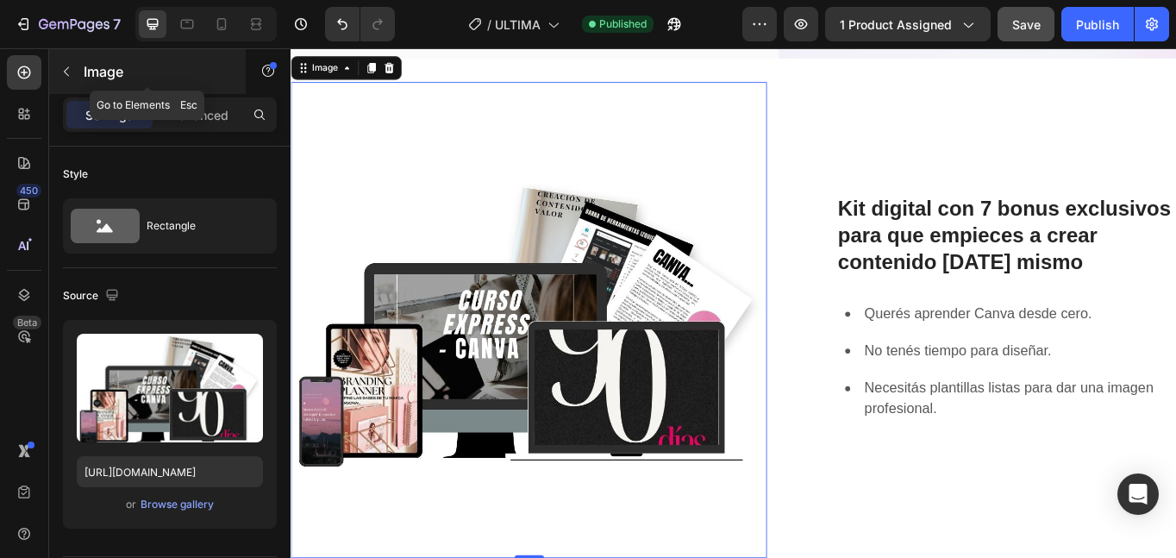
click at [73, 72] on button "button" at bounding box center [67, 72] width 28 height 28
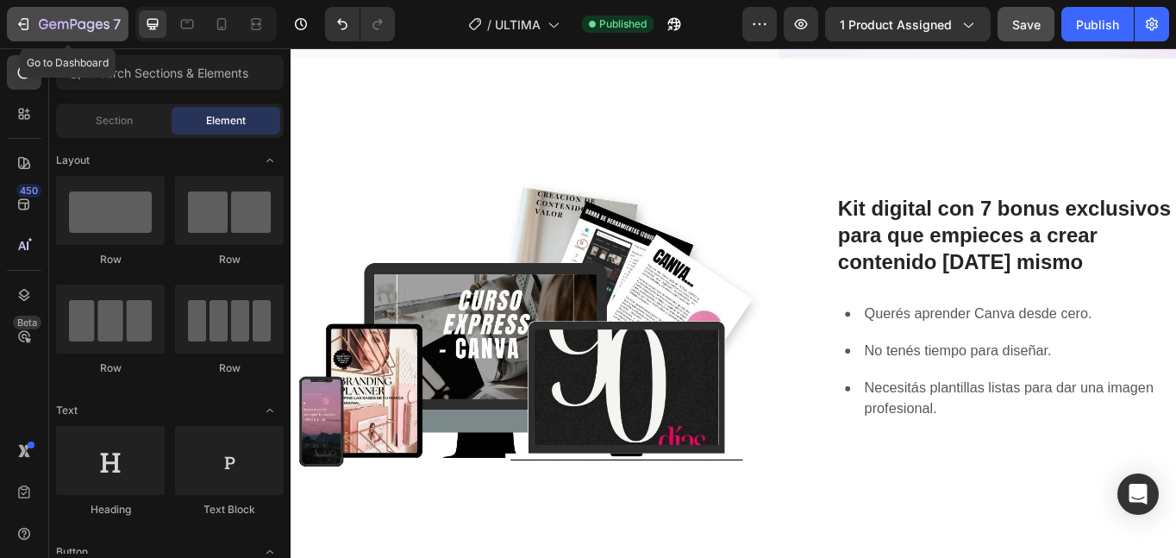
click at [72, 28] on icon "button" at bounding box center [74, 25] width 71 height 15
